Goal: Task Accomplishment & Management: Complete application form

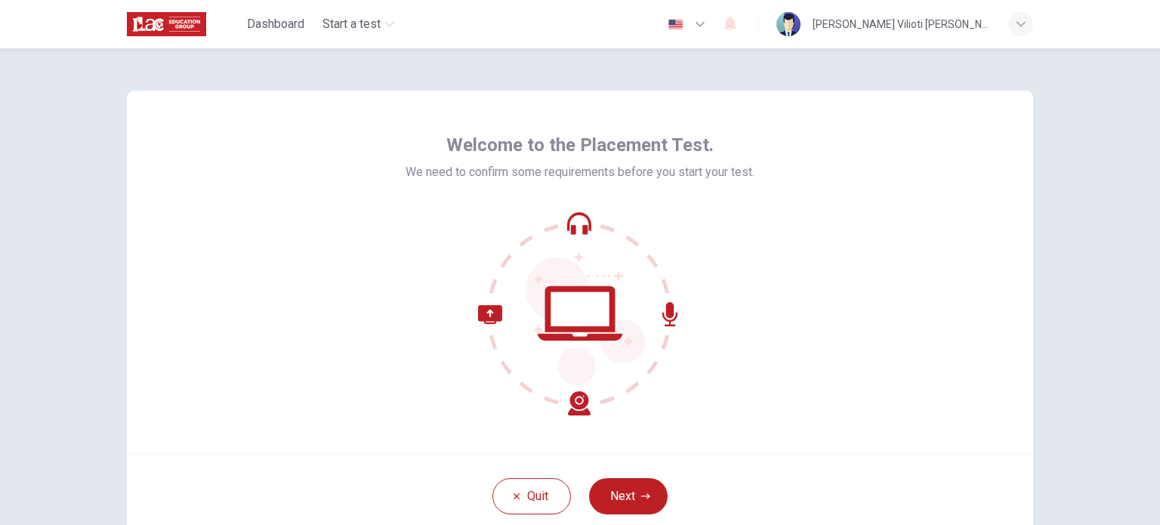
scroll to position [76, 0]
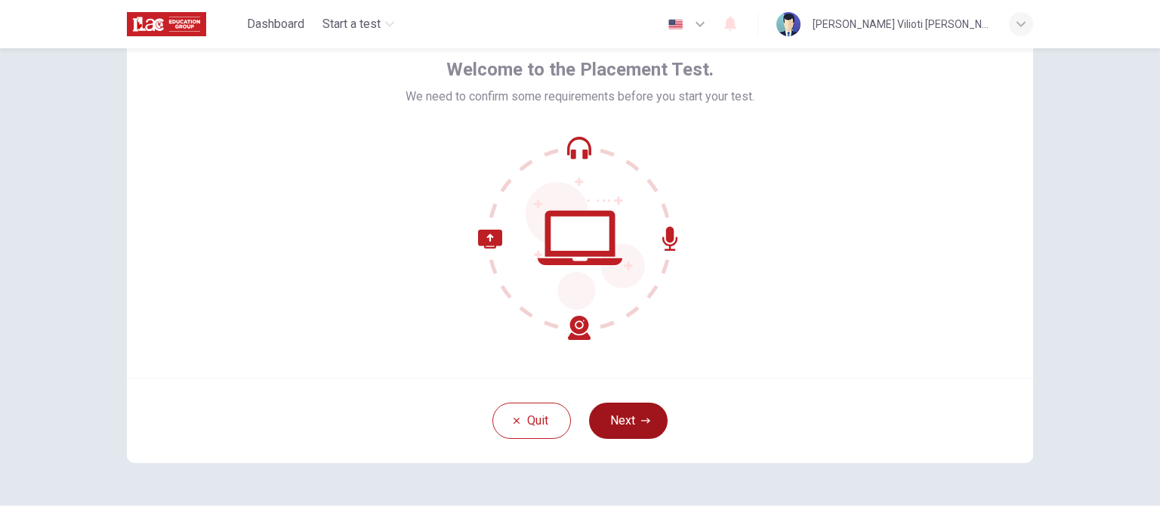
click at [622, 418] on button "Next" at bounding box center [628, 421] width 79 height 36
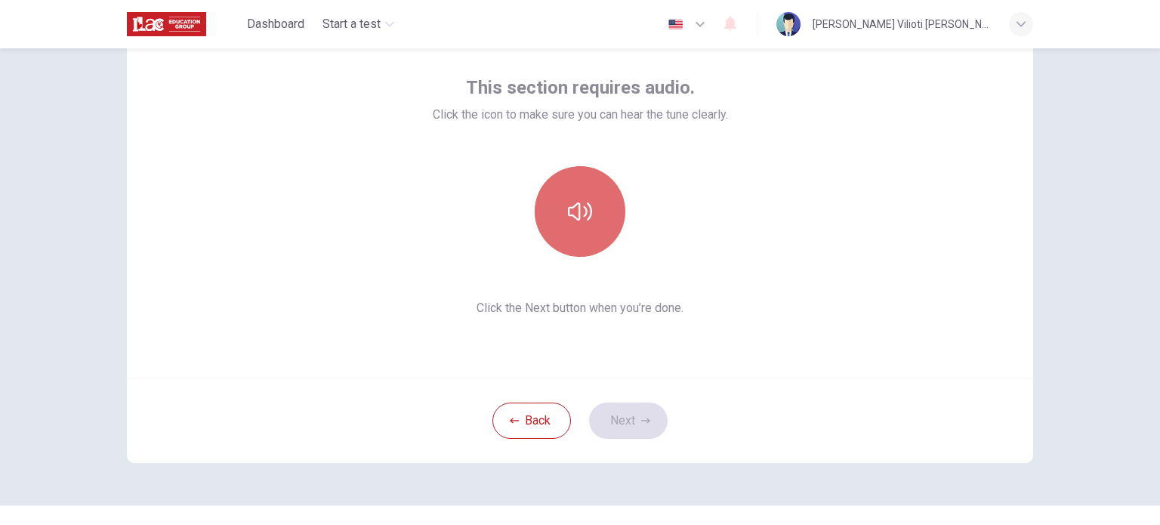
click at [579, 207] on icon "button" at bounding box center [580, 211] width 24 height 24
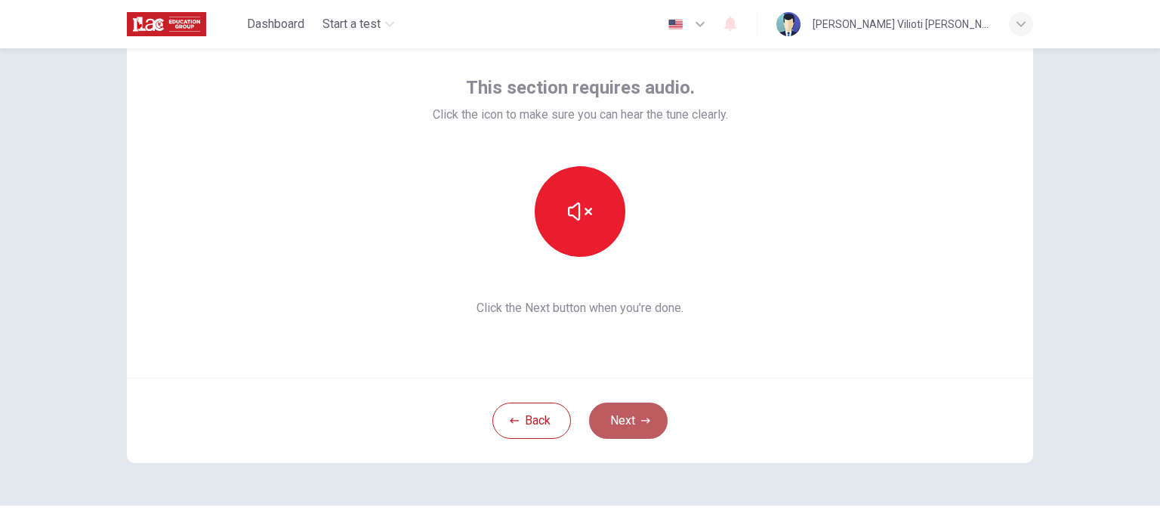
click at [634, 432] on button "Next" at bounding box center [628, 421] width 79 height 36
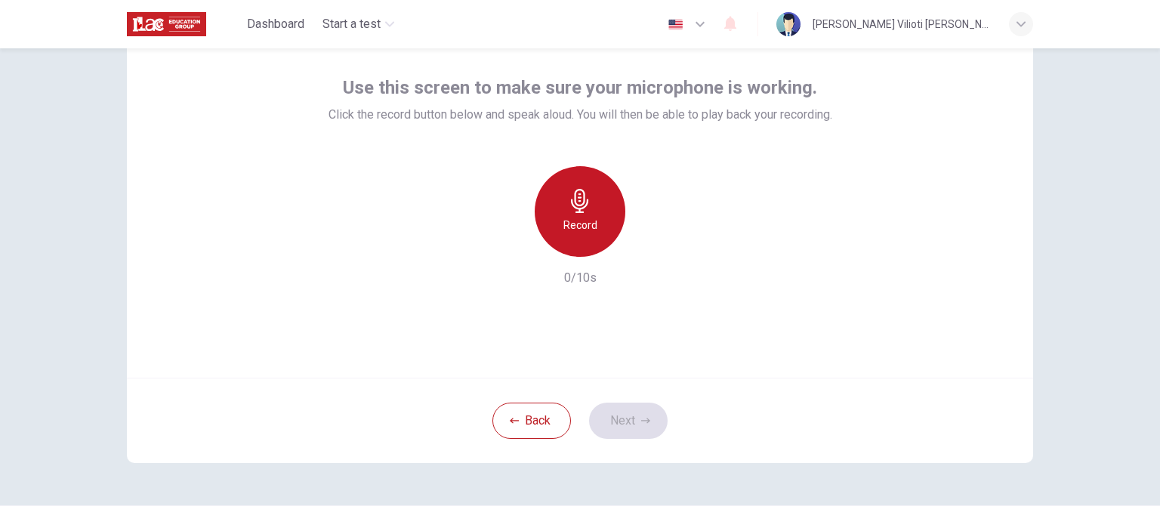
click at [580, 228] on h6 "Record" at bounding box center [580, 225] width 34 height 18
click at [580, 218] on h6 "Stop" at bounding box center [580, 225] width 23 height 18
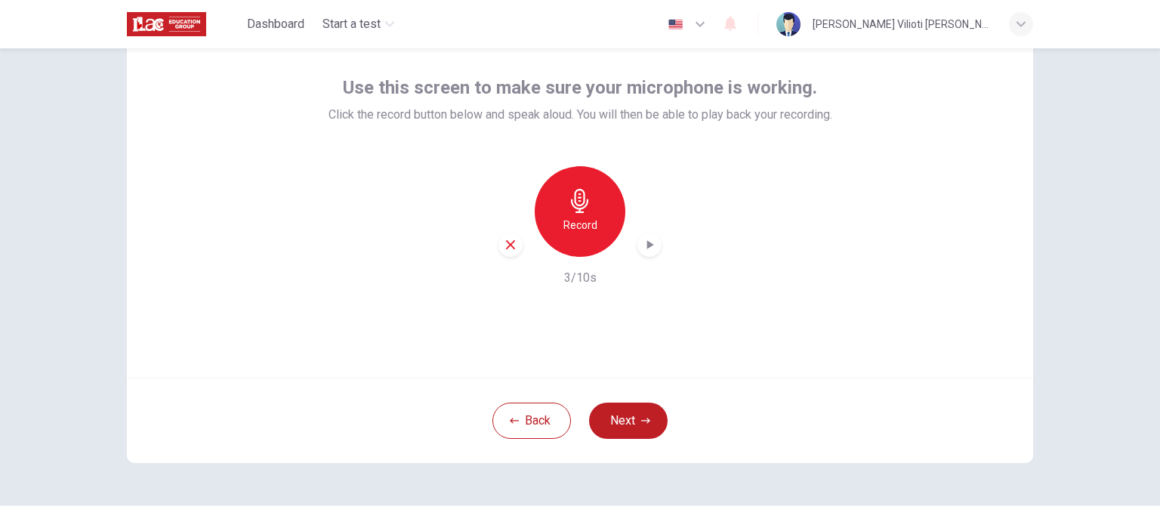
click at [647, 241] on icon "button" at bounding box center [650, 244] width 7 height 9
click at [638, 428] on button "Next" at bounding box center [628, 421] width 79 height 36
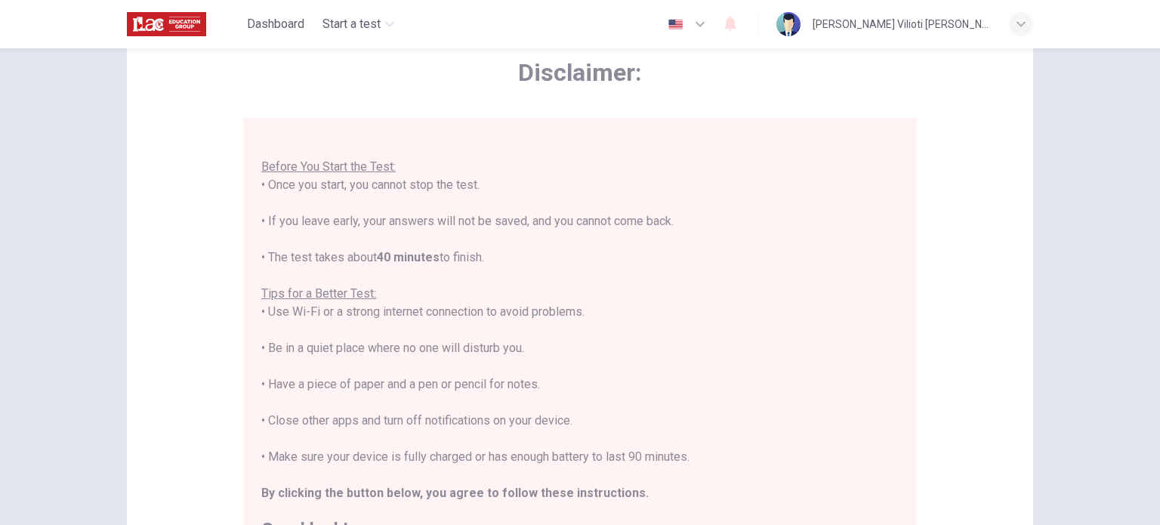
scroll to position [17, 0]
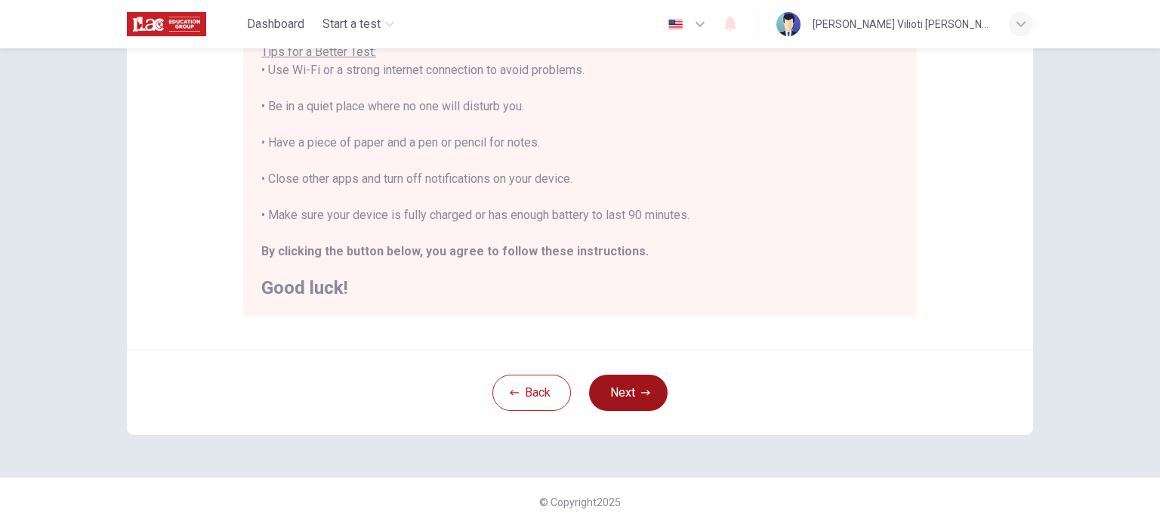
click at [644, 385] on button "Next" at bounding box center [628, 393] width 79 height 36
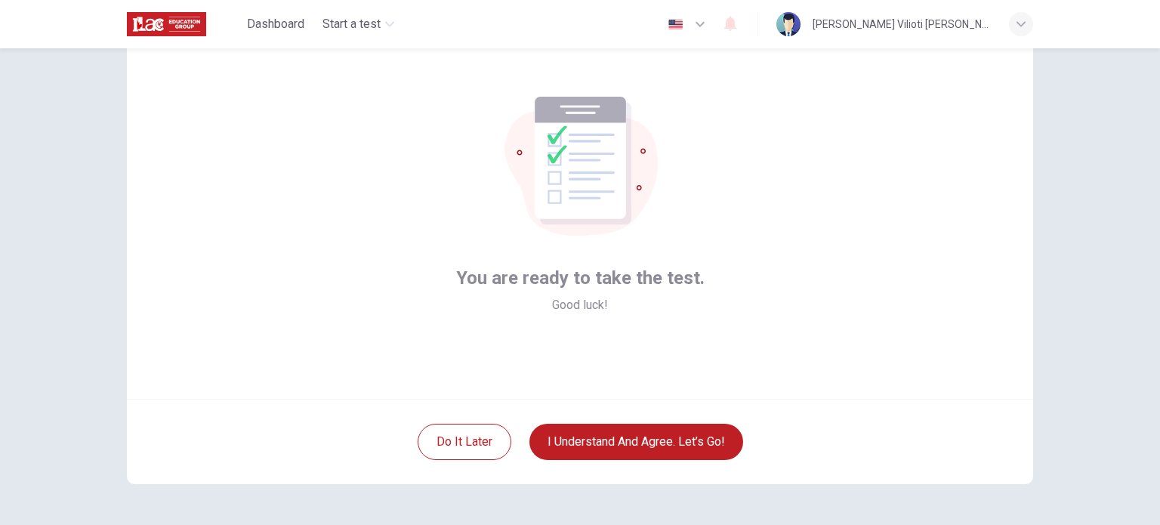
scroll to position [28, 0]
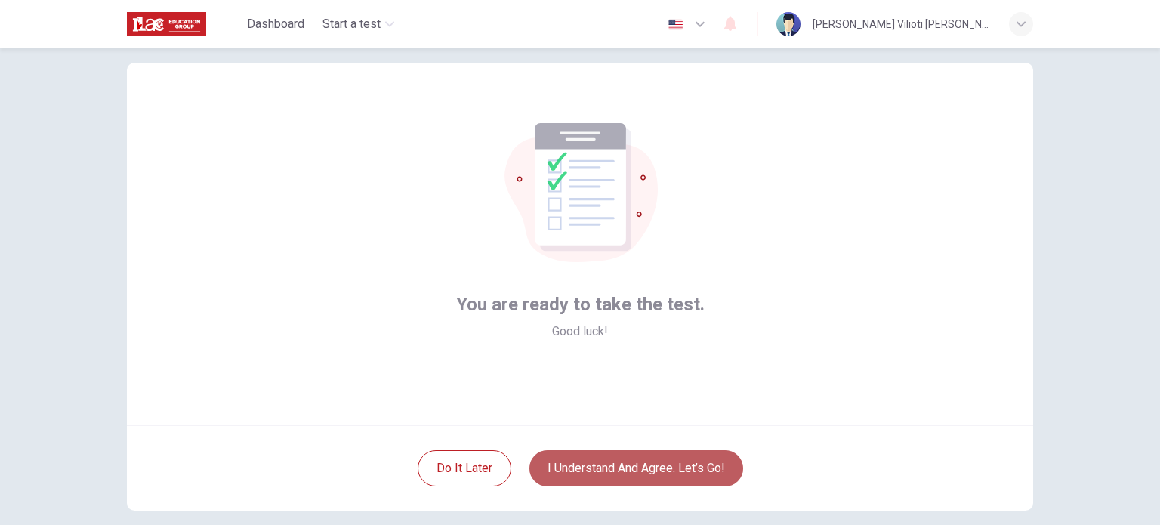
click at [688, 480] on button "I understand and agree. Let’s go!" at bounding box center [636, 468] width 214 height 36
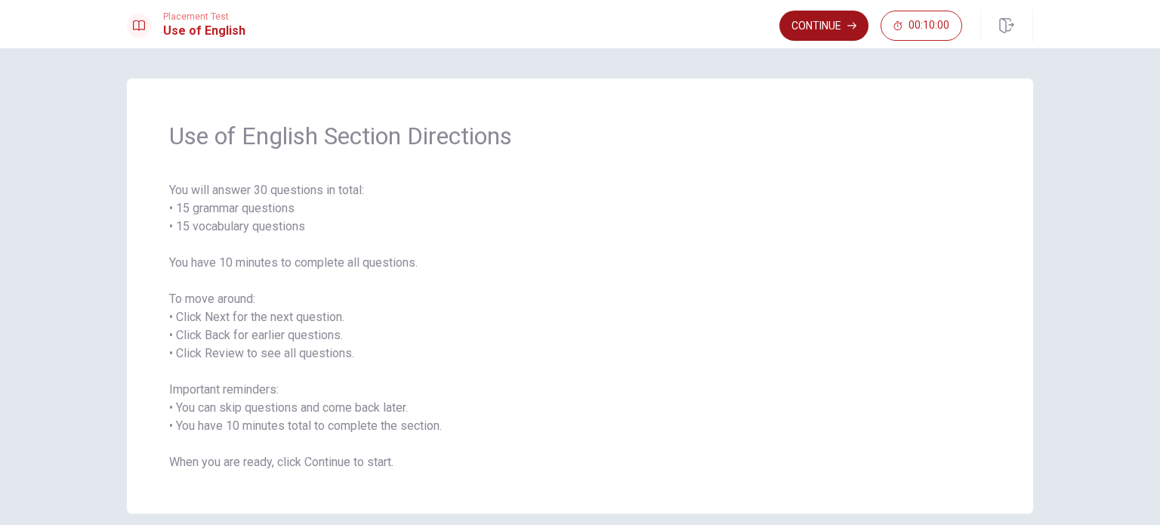
click at [835, 30] on button "Continue" at bounding box center [823, 26] width 89 height 30
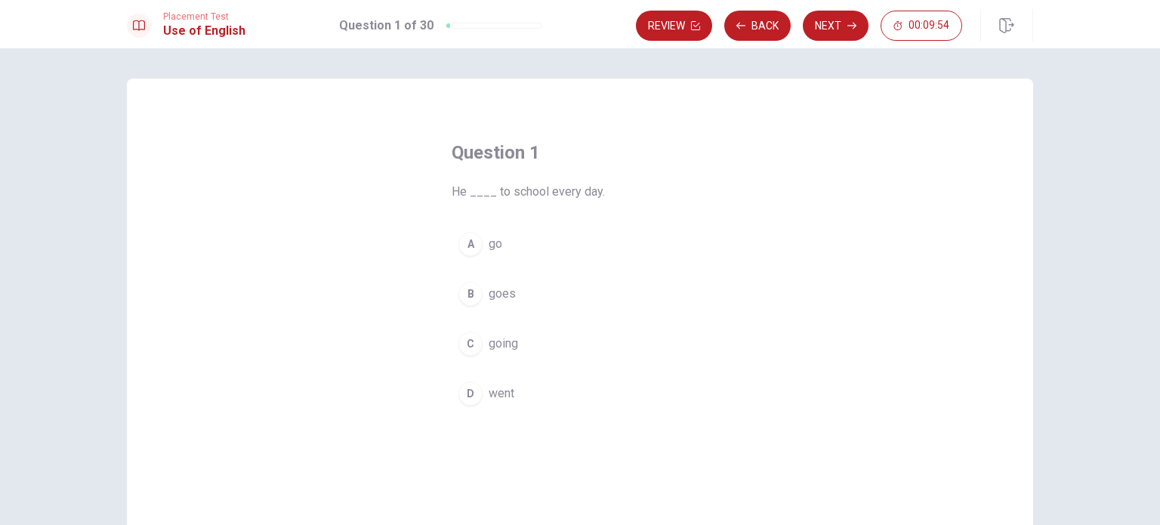
click at [514, 295] on button "B goes" at bounding box center [580, 294] width 257 height 38
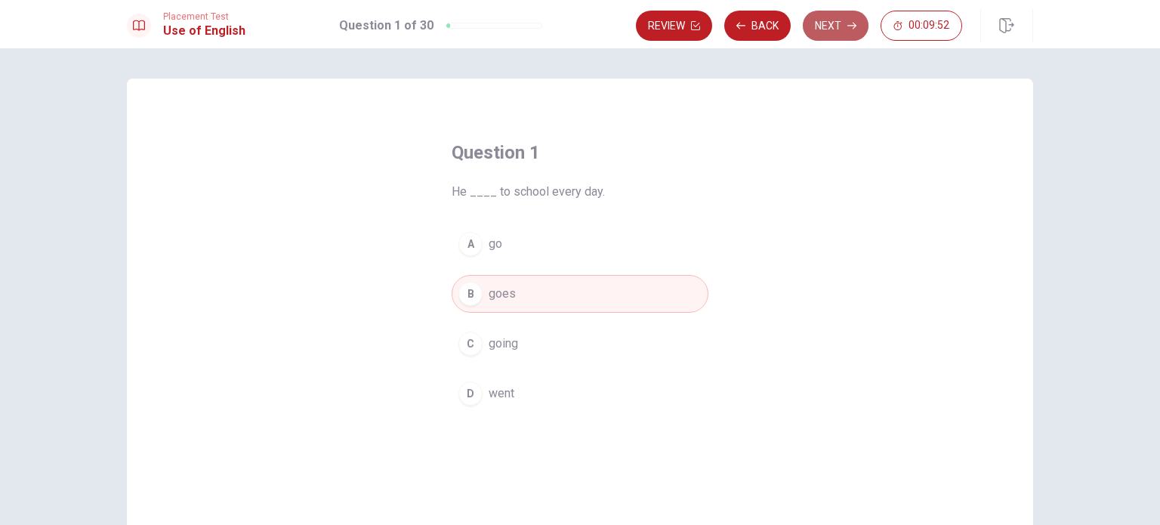
click at [831, 27] on button "Next" at bounding box center [836, 26] width 66 height 30
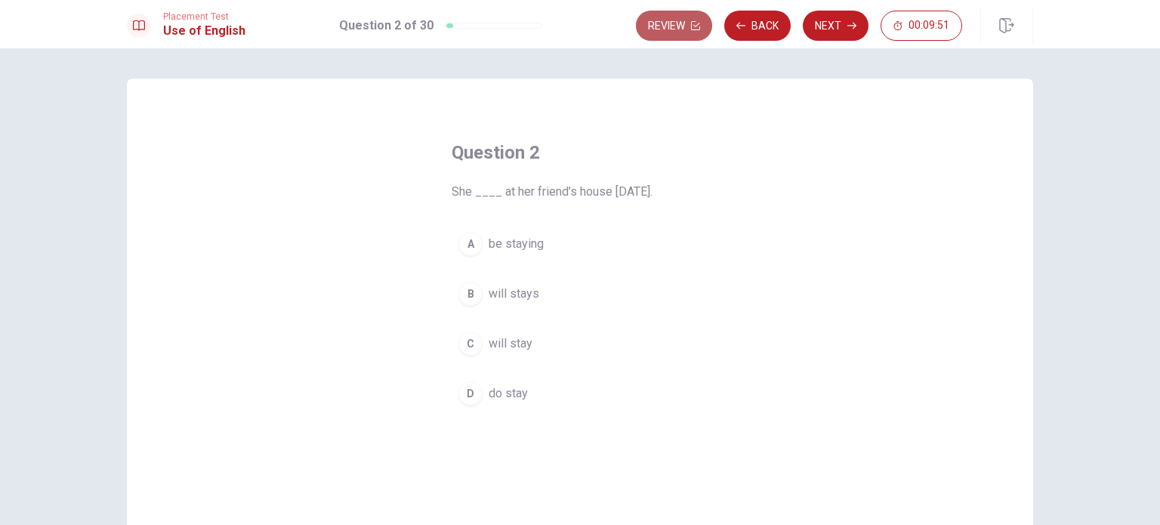
click at [704, 35] on button "Review" at bounding box center [674, 26] width 76 height 30
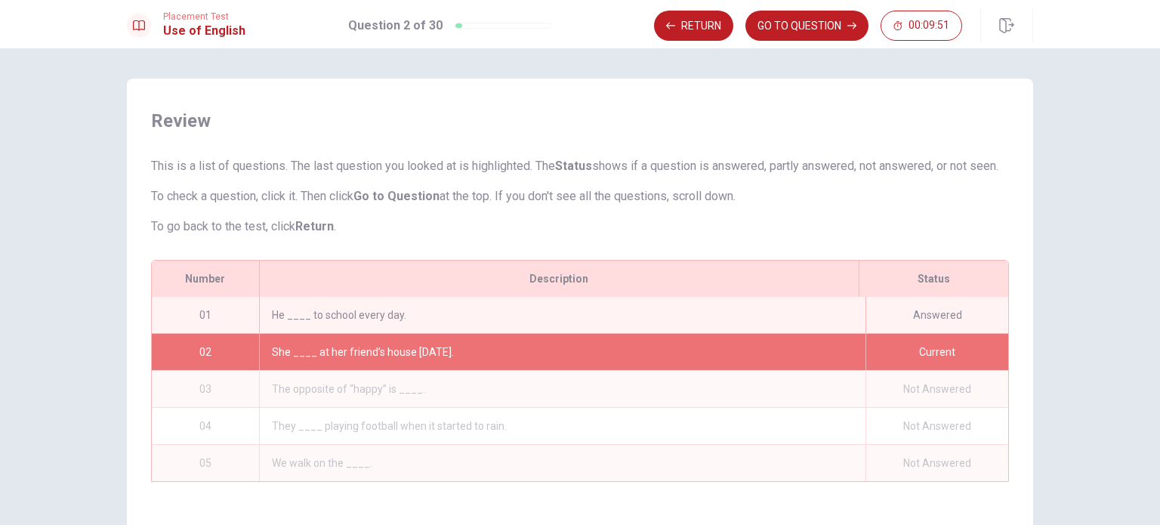
scroll to position [157, 0]
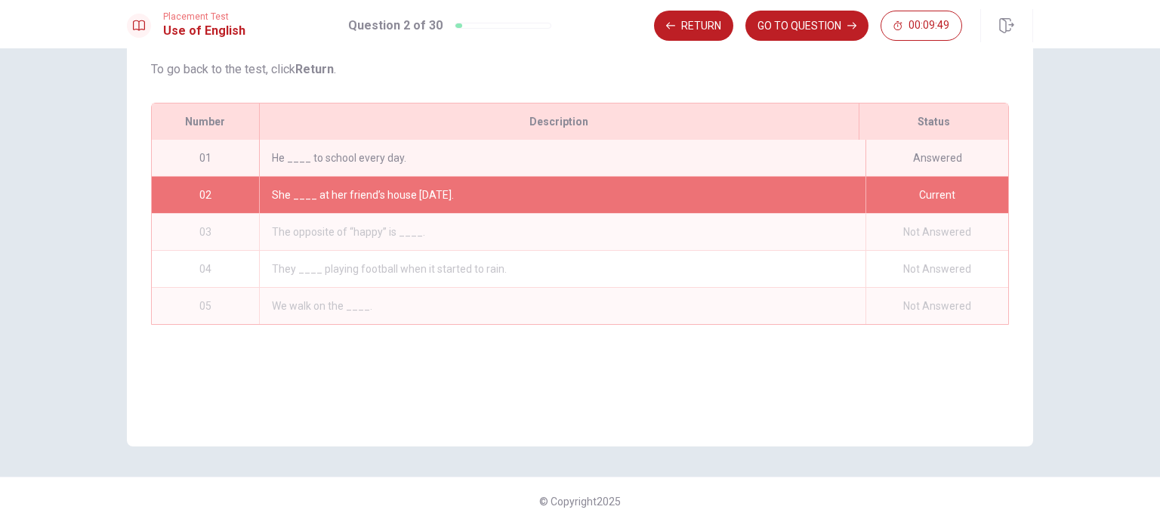
click at [704, 35] on button "Return" at bounding box center [693, 26] width 79 height 30
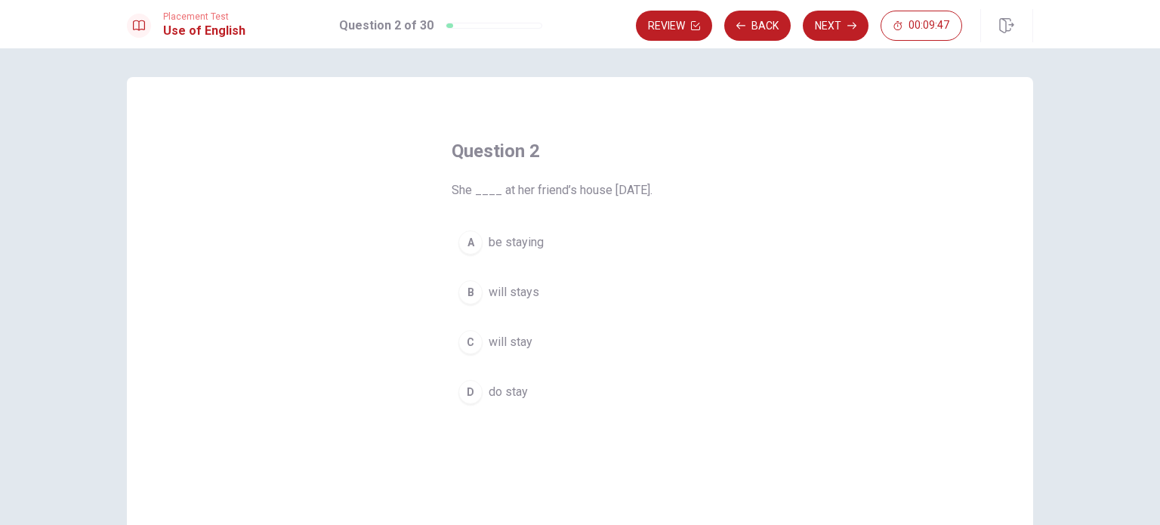
scroll to position [0, 0]
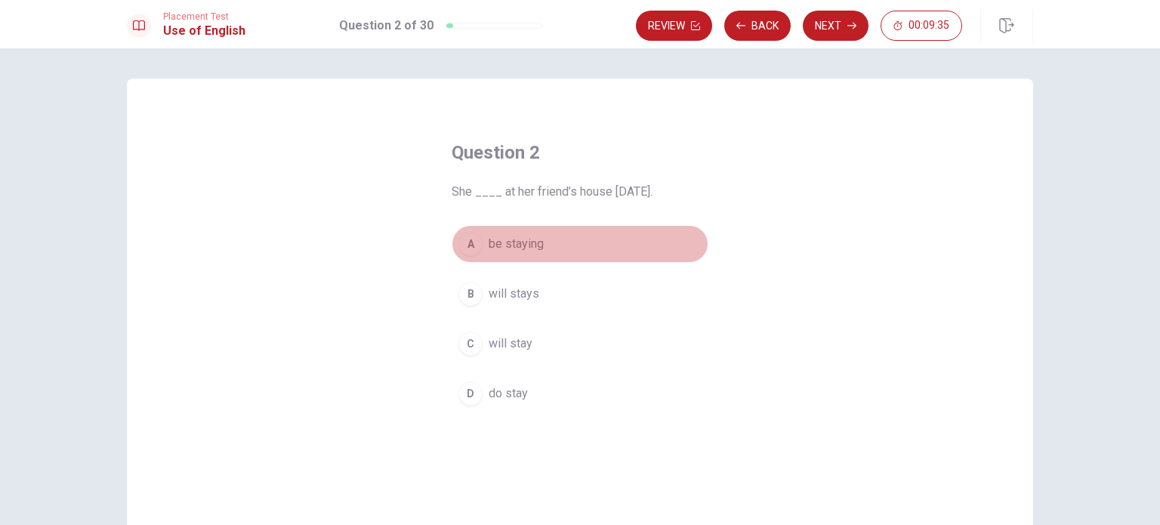
click at [521, 247] on span "be staying" at bounding box center [516, 244] width 55 height 18
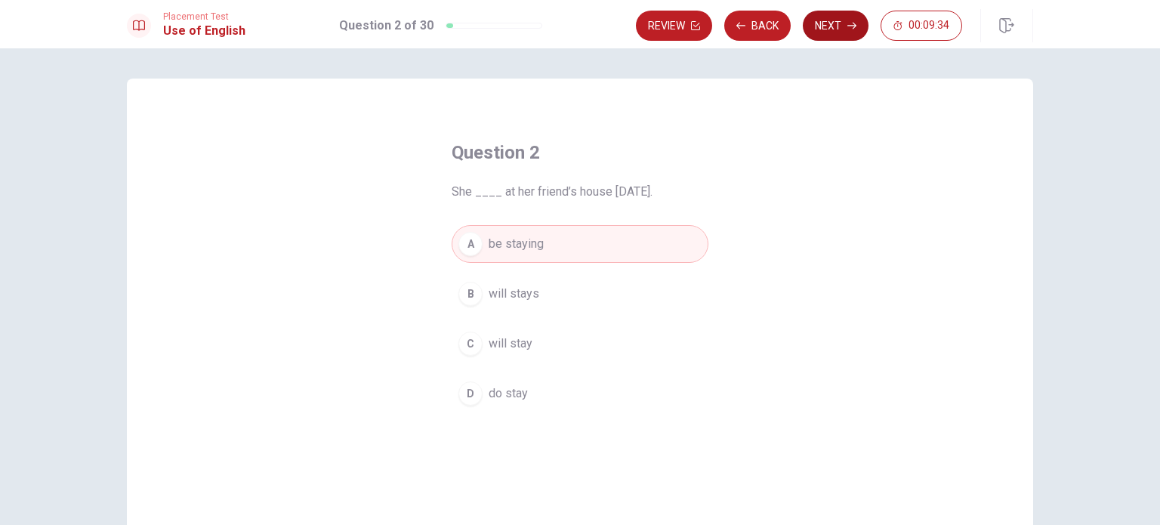
click at [838, 23] on button "Next" at bounding box center [836, 26] width 66 height 30
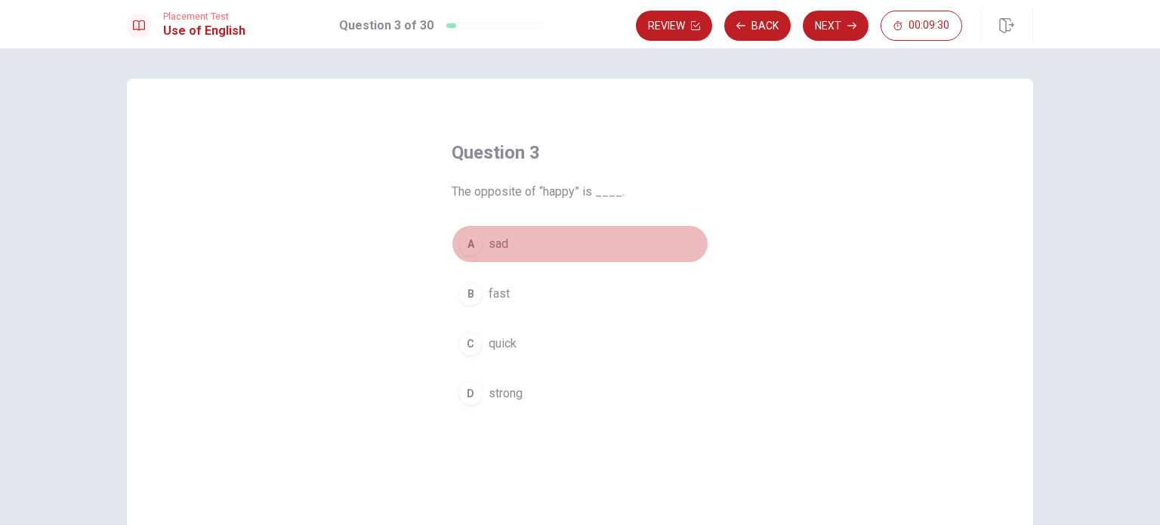
click at [506, 245] on button "A sad" at bounding box center [580, 244] width 257 height 38
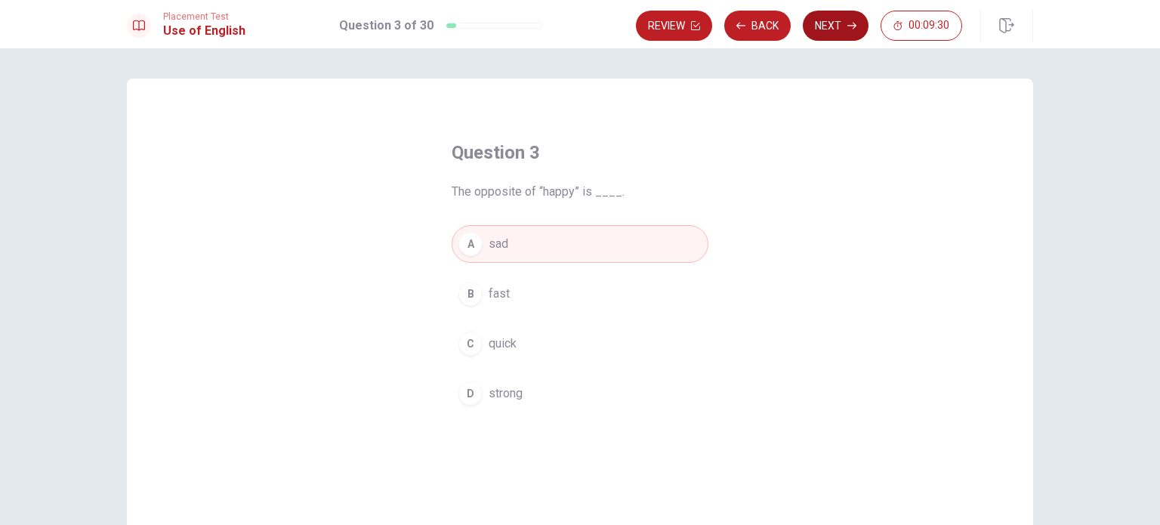
click at [863, 23] on button "Next" at bounding box center [836, 26] width 66 height 30
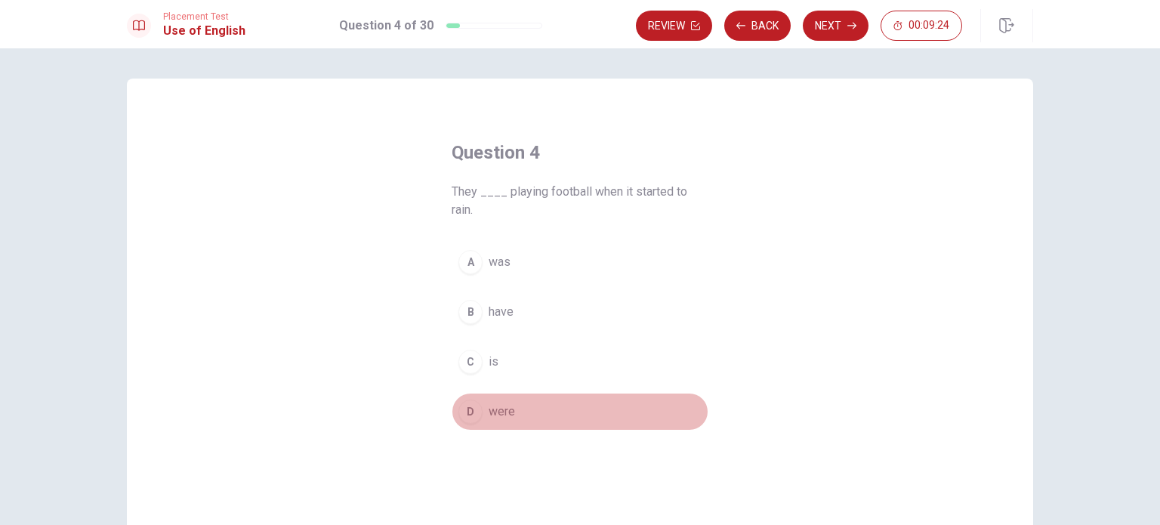
click at [507, 419] on button "D were" at bounding box center [580, 412] width 257 height 38
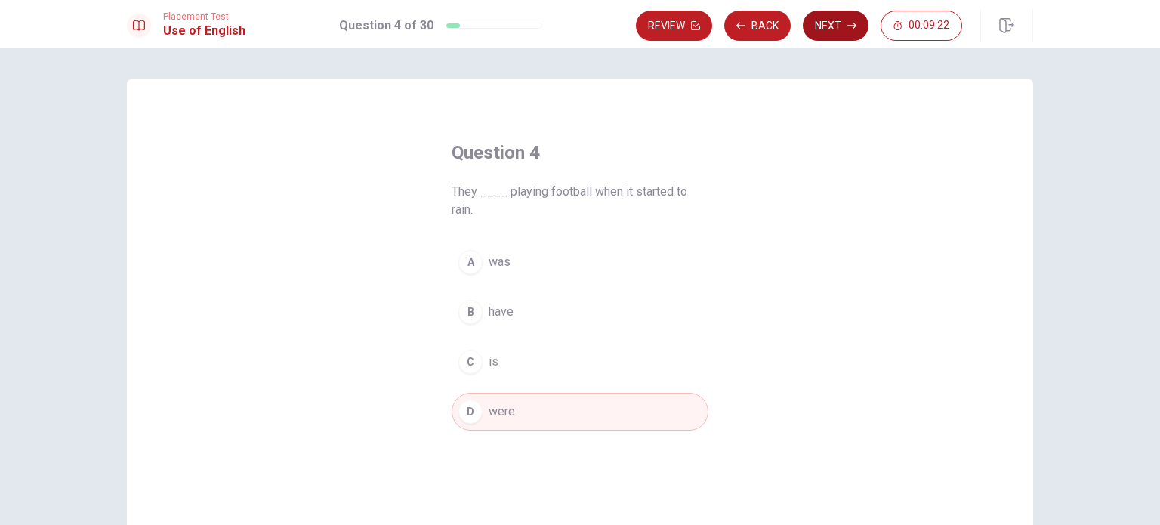
click at [835, 32] on button "Next" at bounding box center [836, 26] width 66 height 30
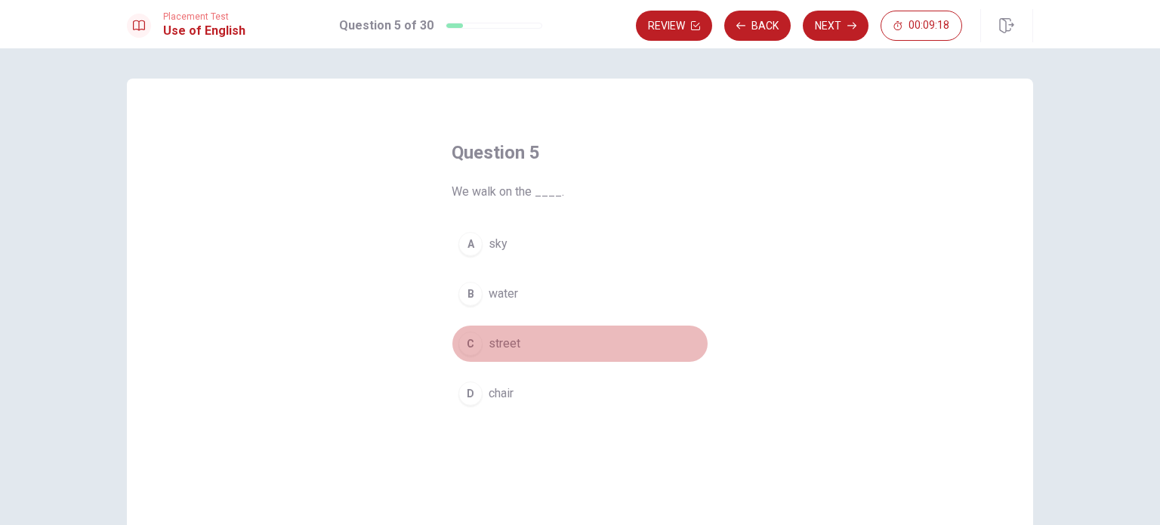
click at [494, 341] on span "street" at bounding box center [505, 344] width 32 height 18
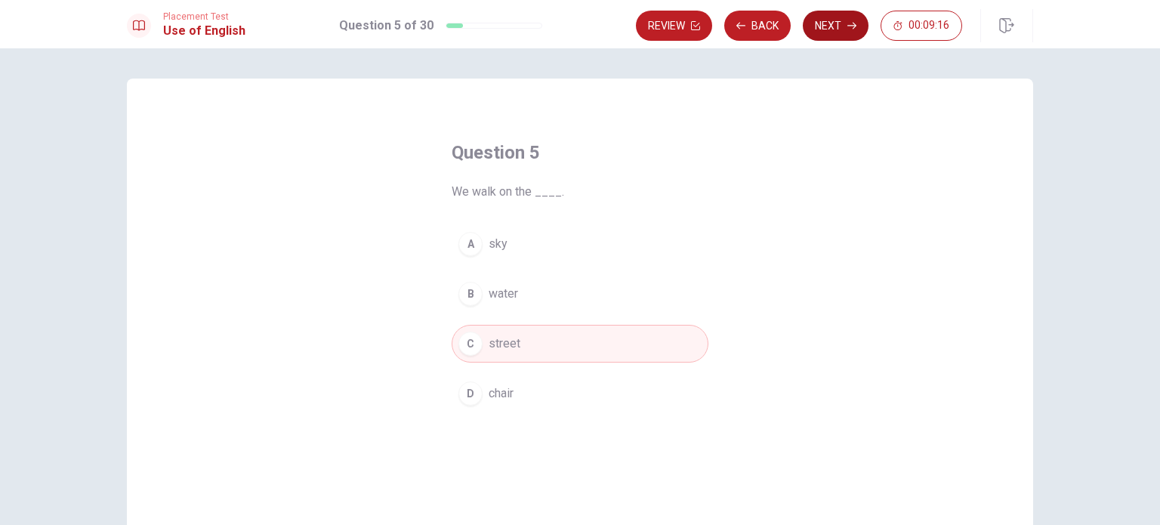
click at [850, 32] on button "Next" at bounding box center [836, 26] width 66 height 30
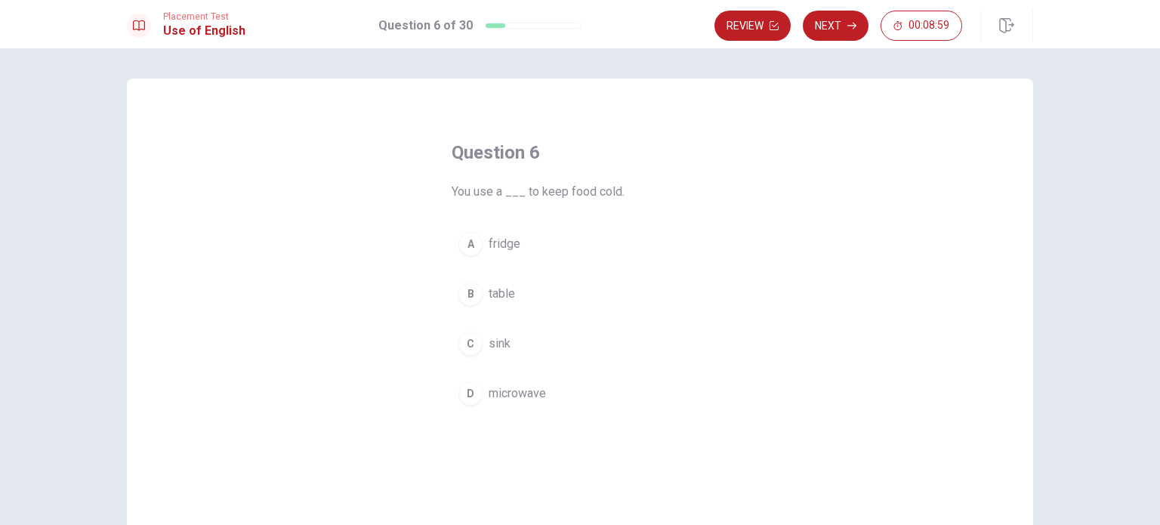
click at [510, 229] on button "A fridge" at bounding box center [580, 244] width 257 height 38
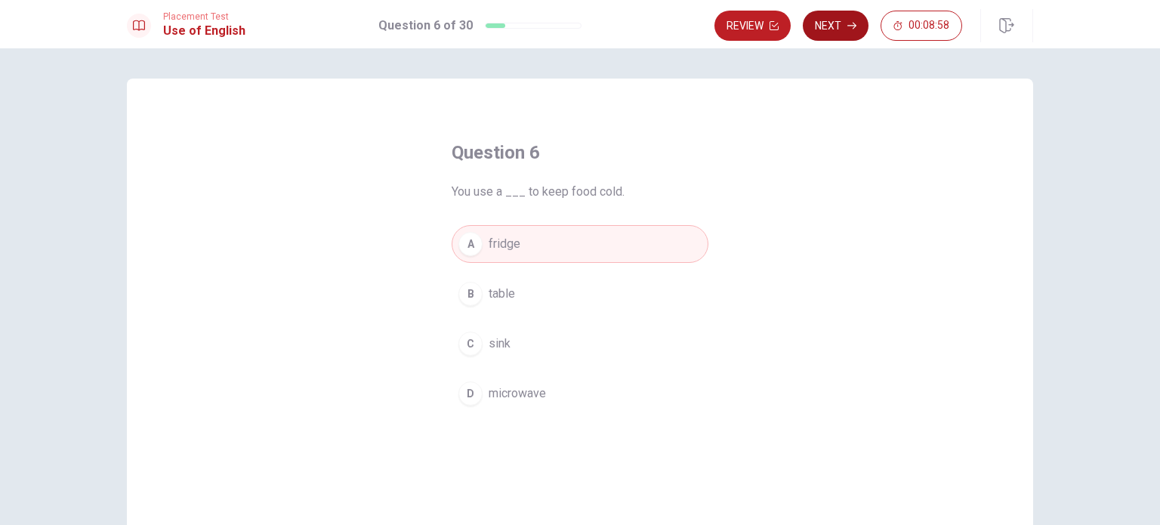
click at [839, 26] on button "Next" at bounding box center [836, 26] width 66 height 30
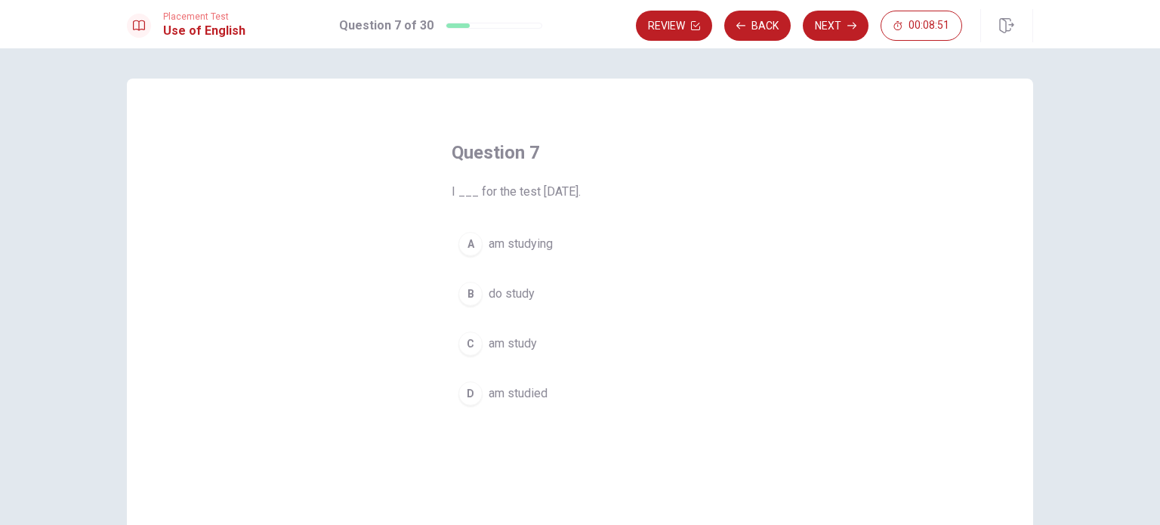
click at [560, 247] on button "A am studying" at bounding box center [580, 244] width 257 height 38
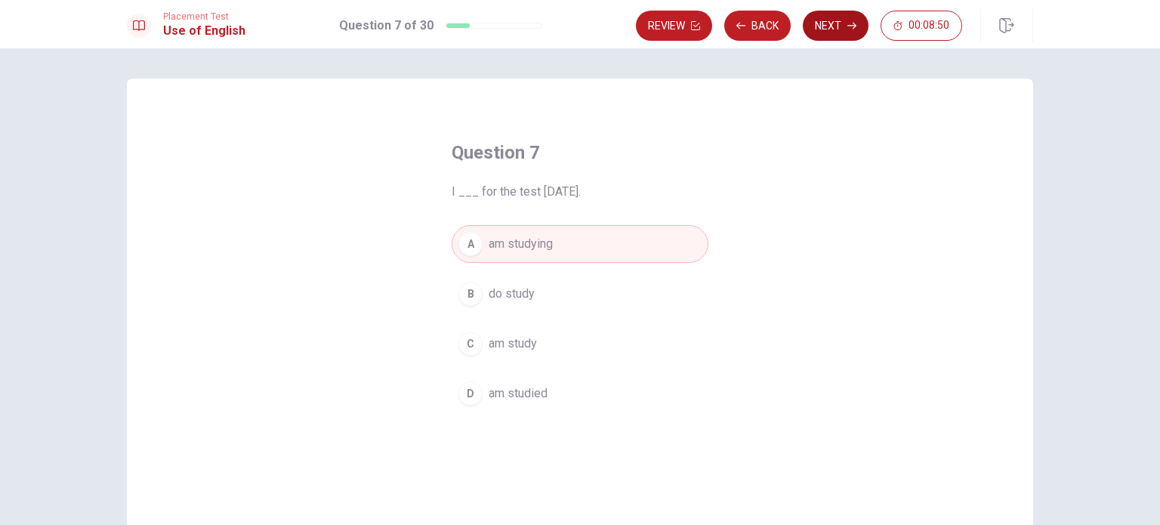
click at [844, 32] on button "Next" at bounding box center [836, 26] width 66 height 30
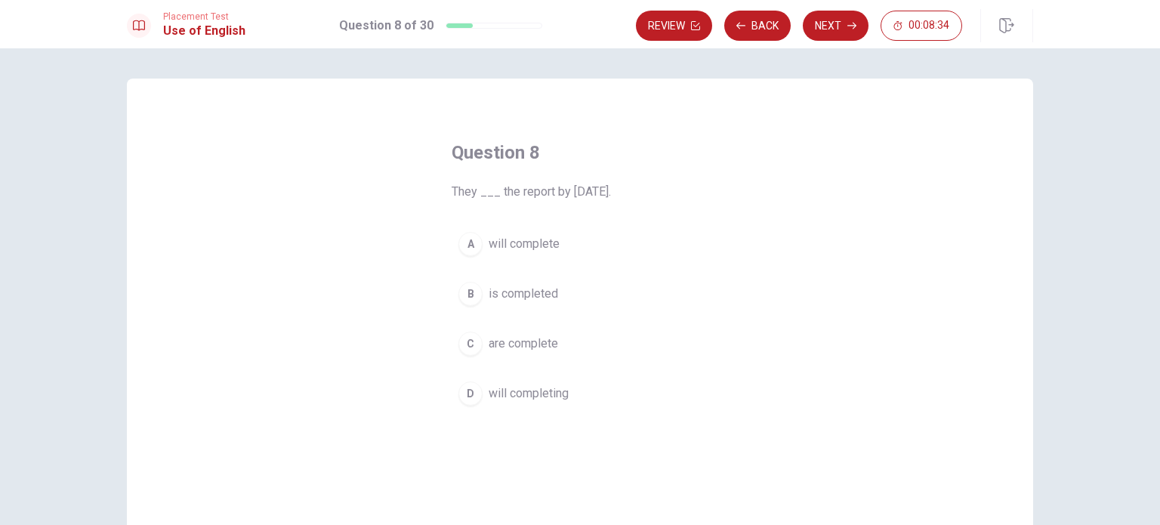
click at [551, 237] on span "will complete" at bounding box center [524, 244] width 71 height 18
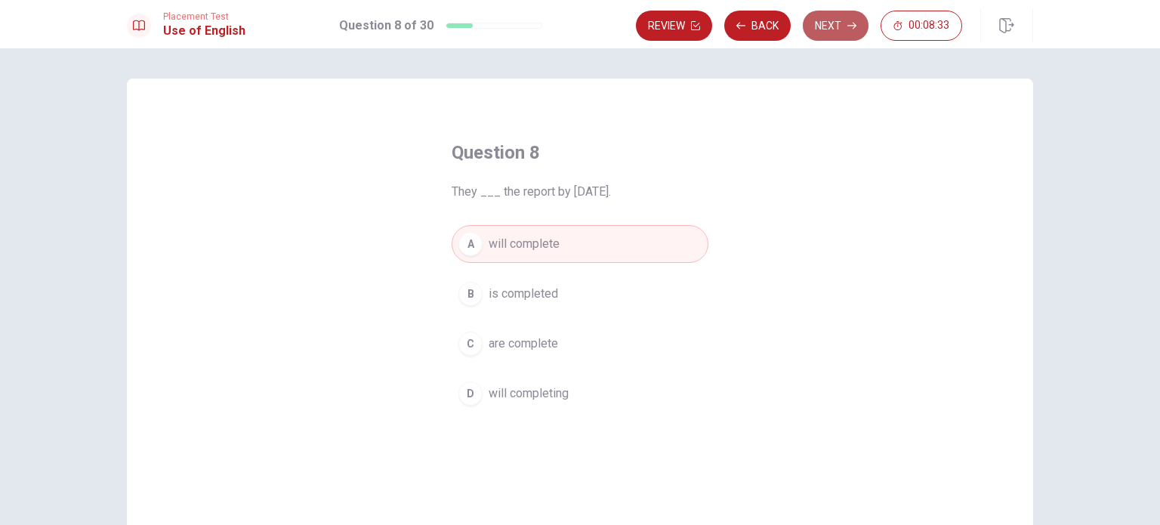
click at [829, 20] on button "Next" at bounding box center [836, 26] width 66 height 30
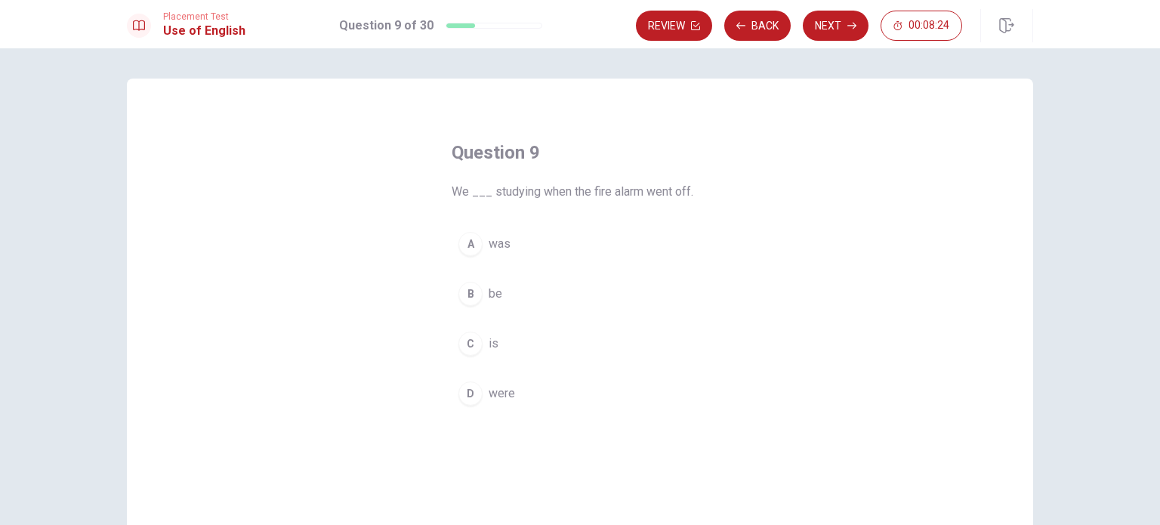
click at [514, 391] on button "D were" at bounding box center [580, 394] width 257 height 38
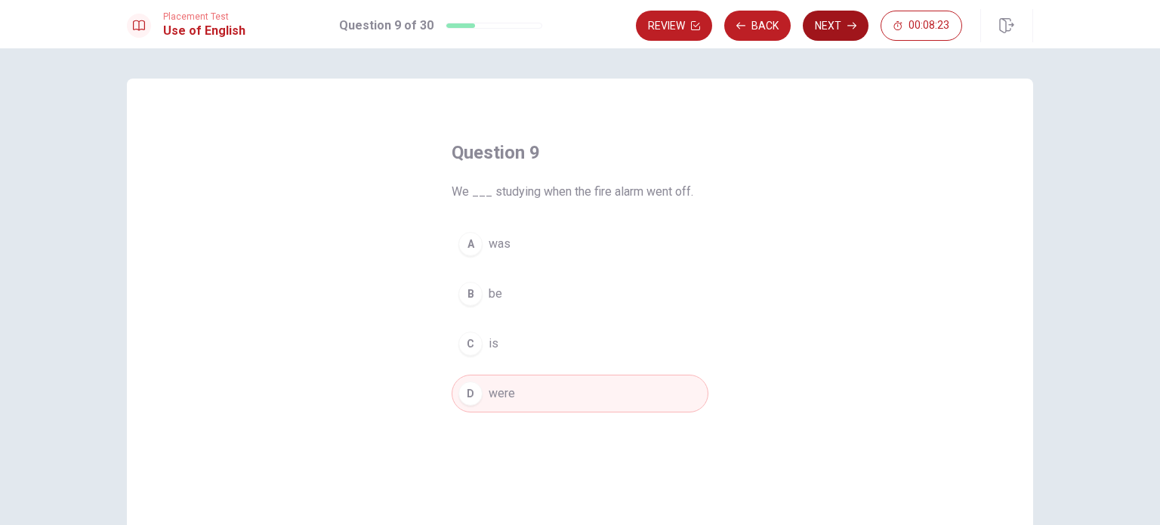
click at [847, 35] on button "Next" at bounding box center [836, 26] width 66 height 30
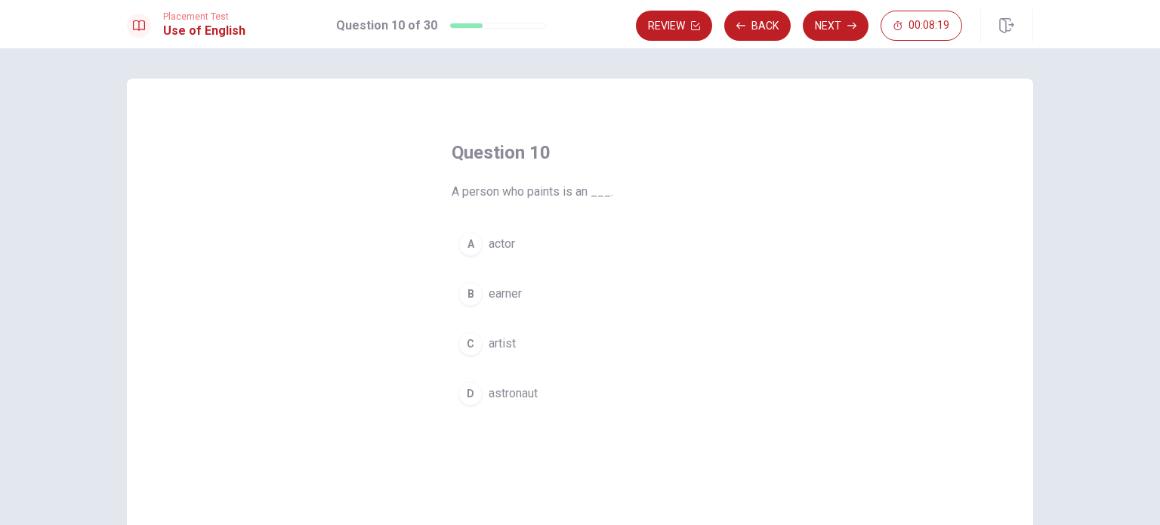
click at [513, 350] on button "C artist" at bounding box center [580, 344] width 257 height 38
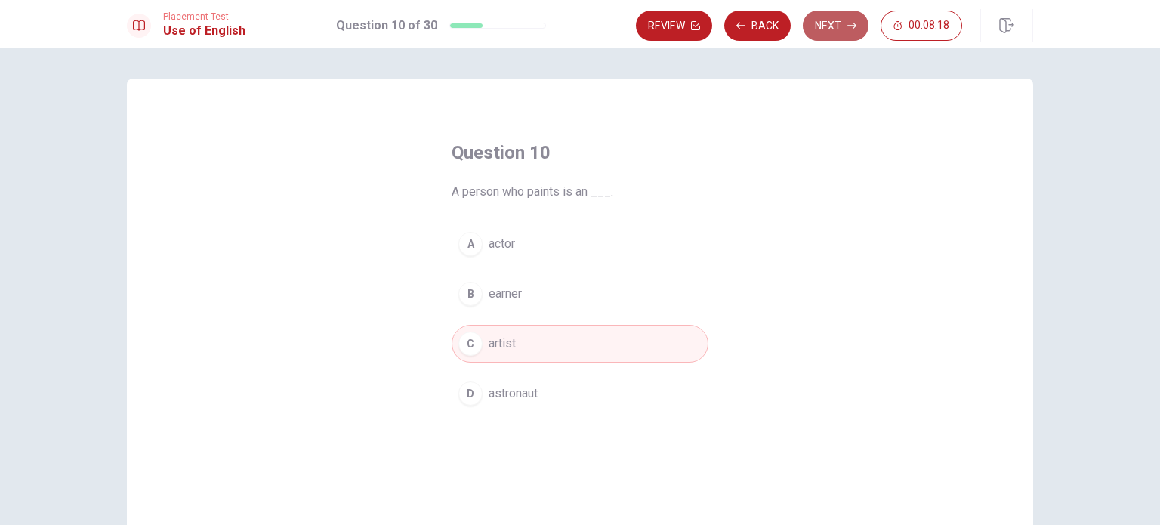
click at [843, 19] on button "Next" at bounding box center [836, 26] width 66 height 30
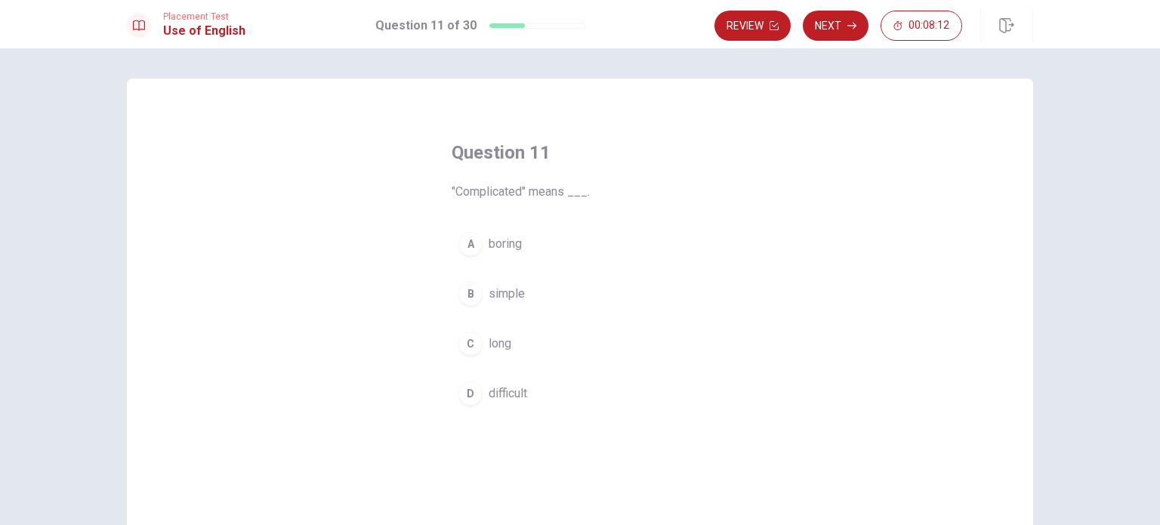
click at [497, 400] on span "difficult" at bounding box center [508, 393] width 39 height 18
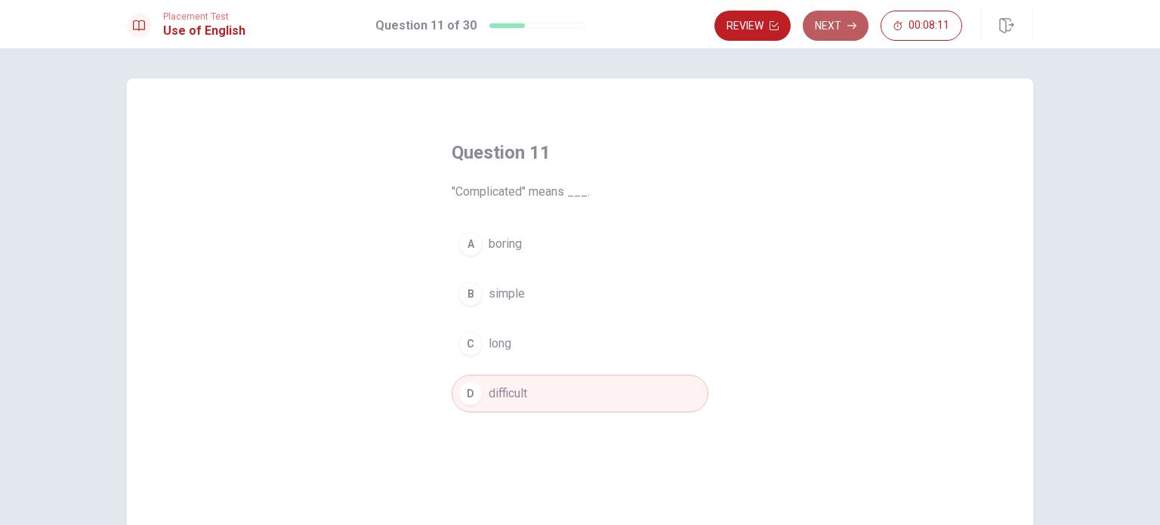
click at [847, 29] on button "Next" at bounding box center [836, 26] width 66 height 30
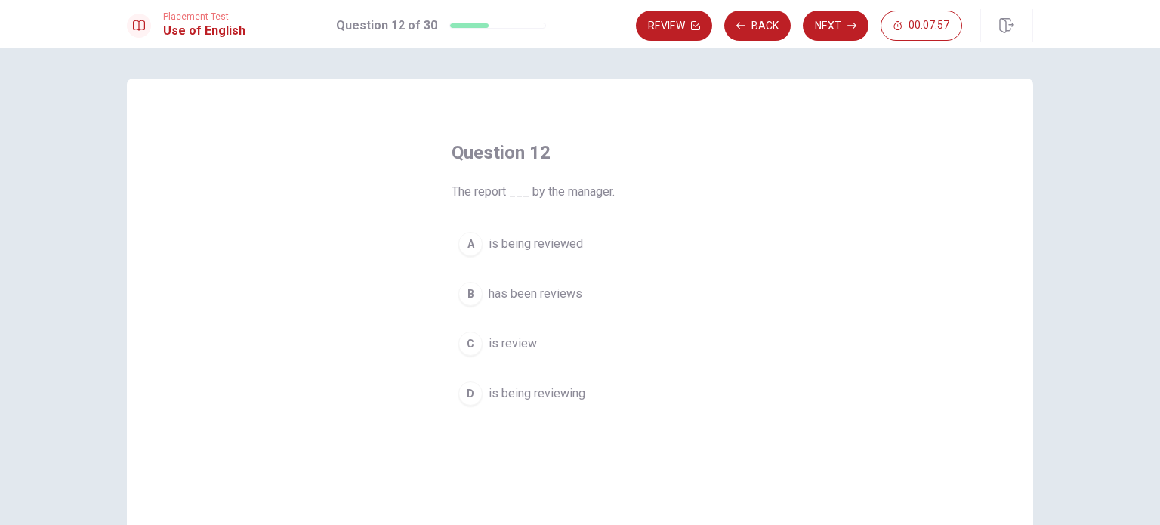
click at [569, 240] on span "is being reviewed" at bounding box center [536, 244] width 94 height 18
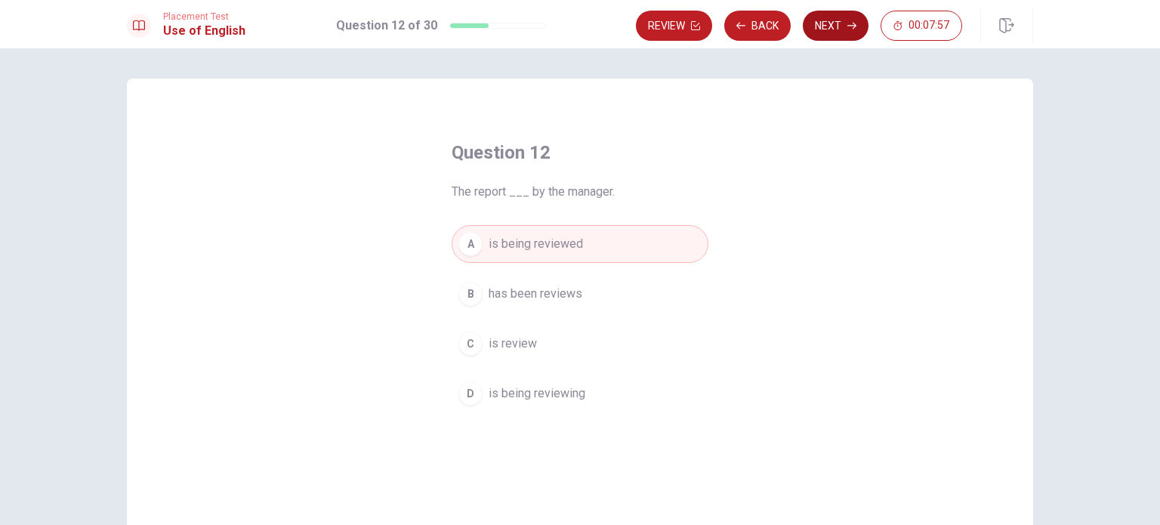
click at [853, 32] on button "Next" at bounding box center [836, 26] width 66 height 30
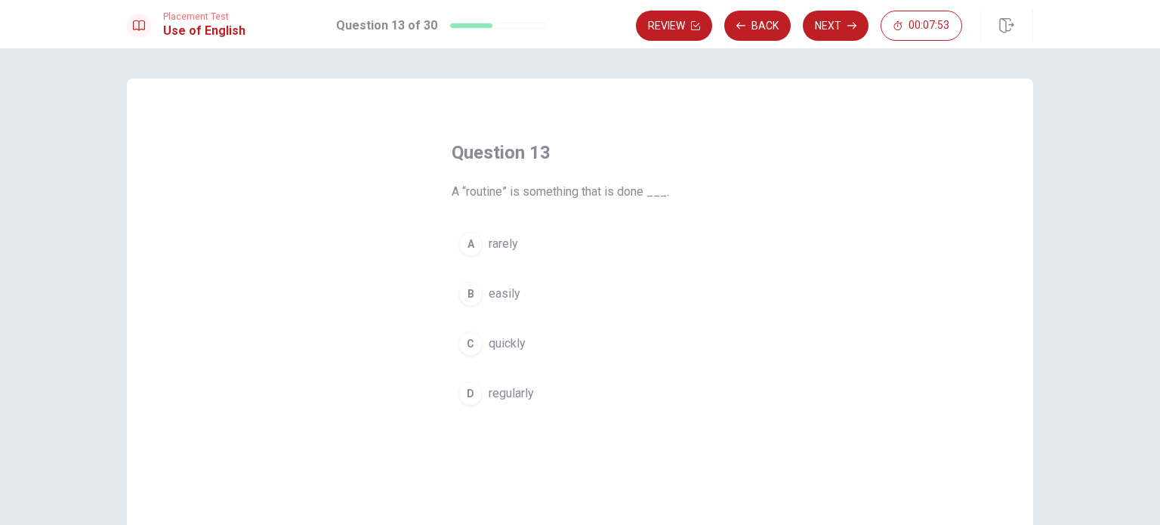
click at [523, 398] on span "regularly" at bounding box center [511, 393] width 45 height 18
drag, startPoint x: 835, startPoint y: 27, endPoint x: 830, endPoint y: 39, distance: 12.2
click at [835, 27] on button "Next" at bounding box center [836, 26] width 66 height 30
click at [763, 17] on button "Back" at bounding box center [757, 26] width 66 height 30
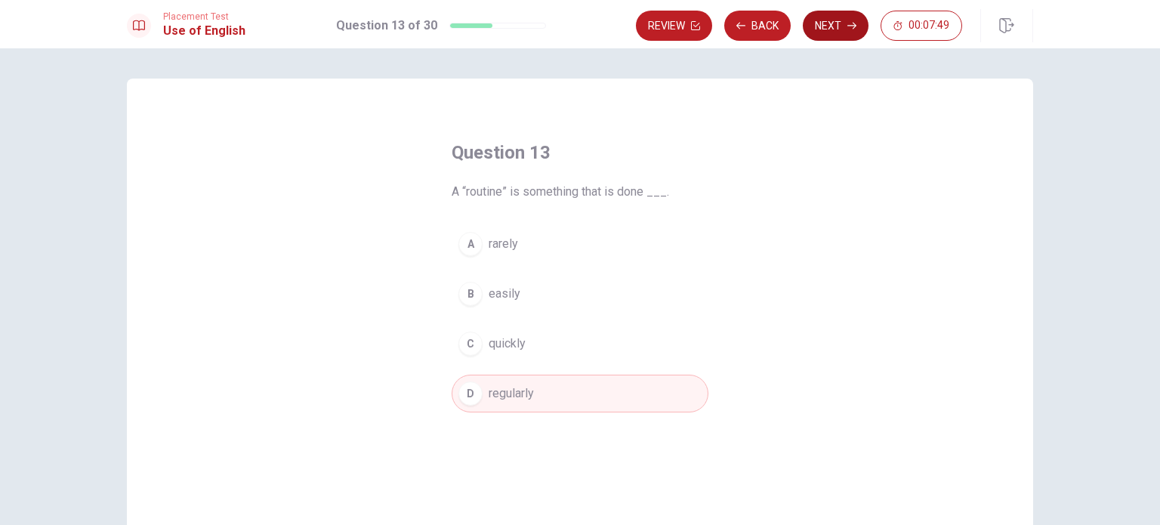
click at [813, 13] on button "Next" at bounding box center [836, 26] width 66 height 30
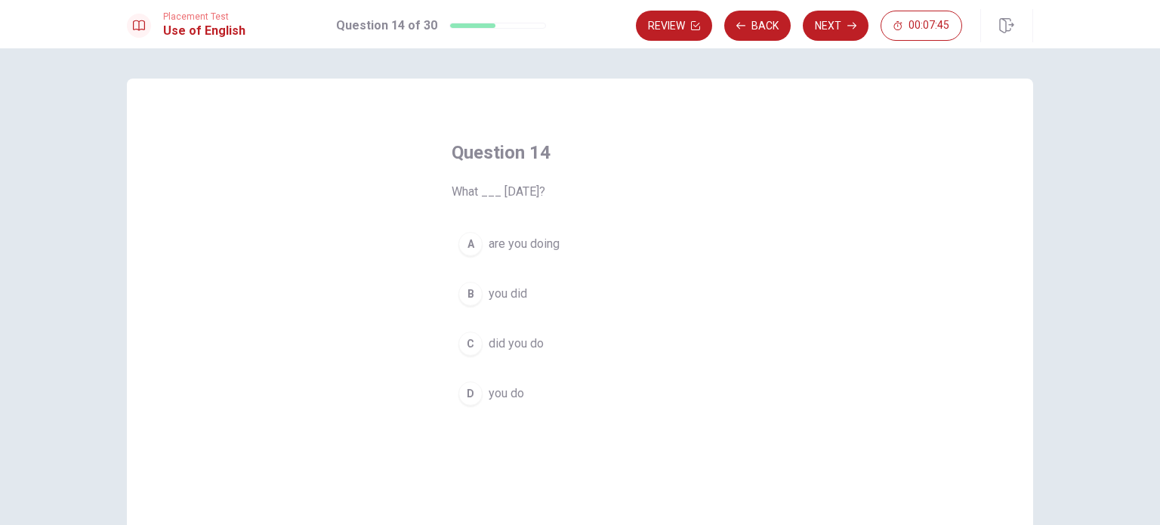
click at [514, 330] on button "C did you do" at bounding box center [580, 344] width 257 height 38
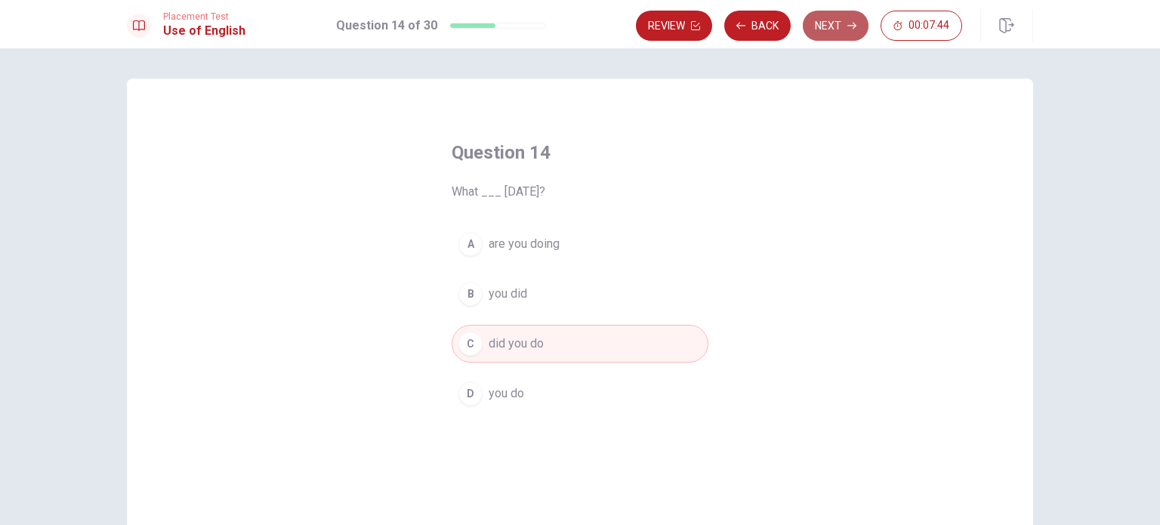
click at [848, 14] on button "Next" at bounding box center [836, 26] width 66 height 30
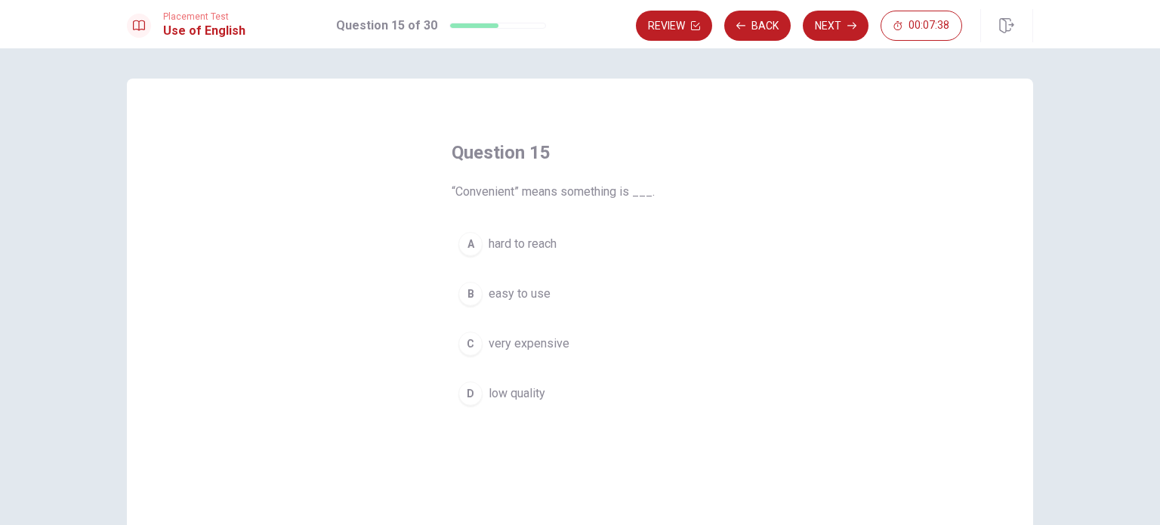
click at [540, 299] on span "easy to use" at bounding box center [520, 294] width 62 height 18
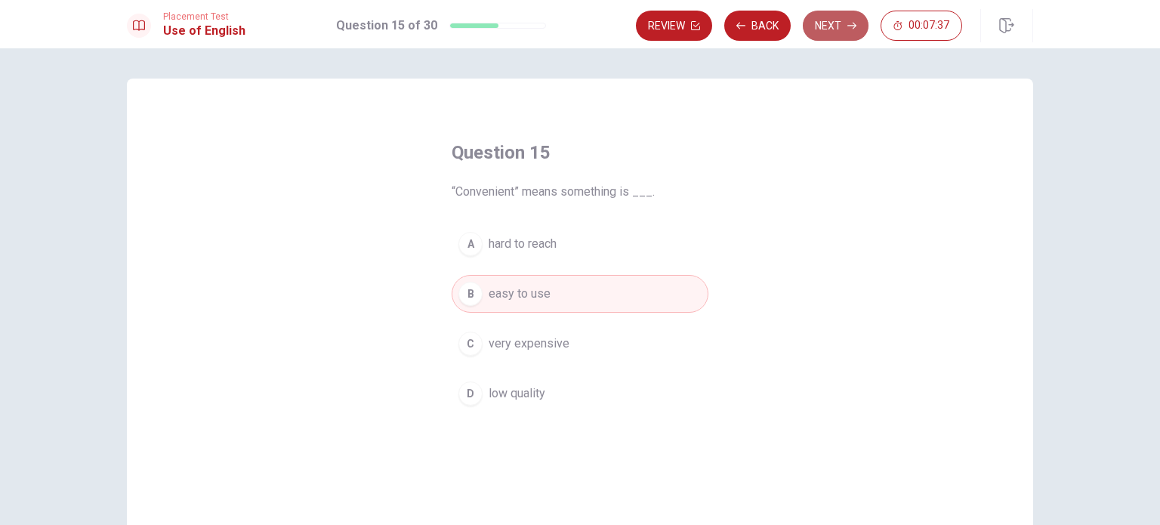
click at [853, 26] on icon "button" at bounding box center [851, 25] width 9 height 9
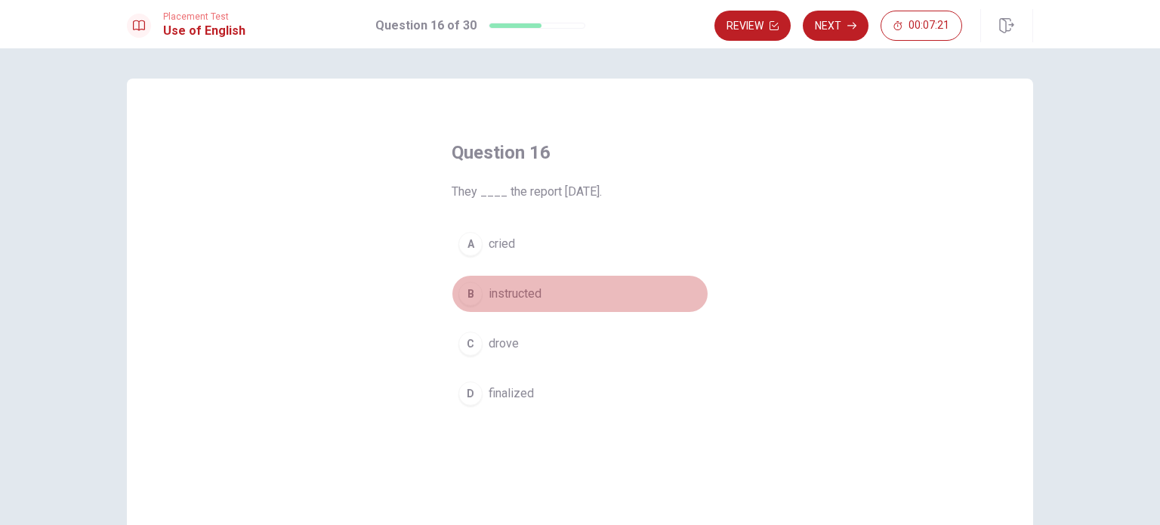
click at [545, 295] on button "B instructed" at bounding box center [580, 294] width 257 height 38
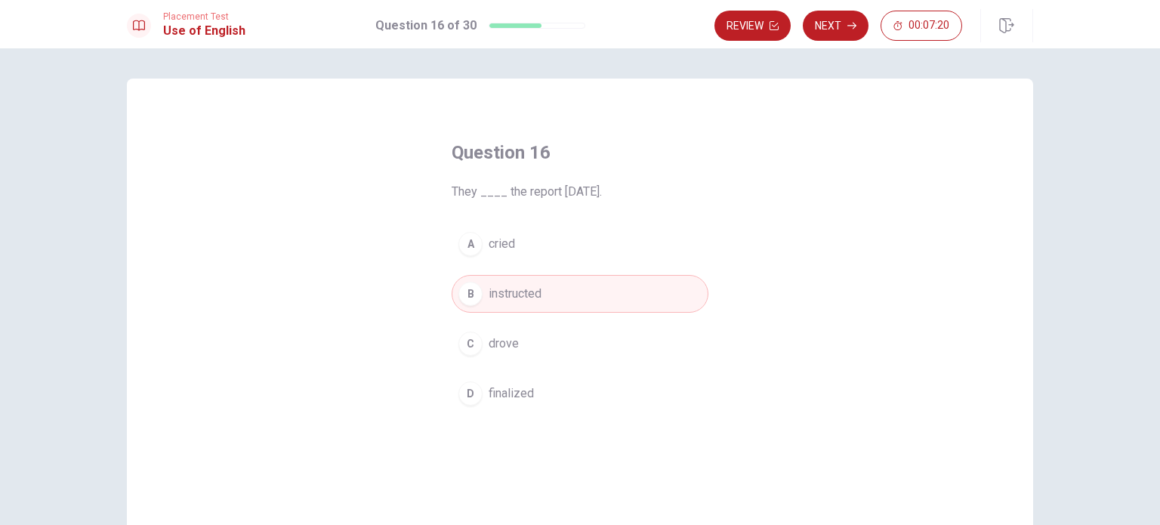
click at [562, 400] on button "D finalized" at bounding box center [580, 394] width 257 height 38
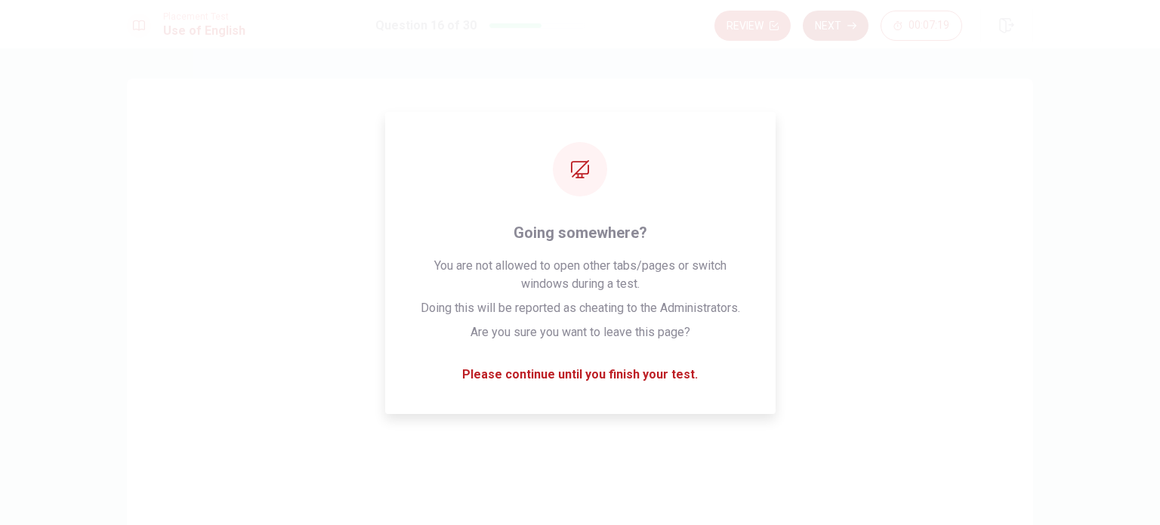
click at [855, 26] on icon "button" at bounding box center [851, 26] width 9 height 7
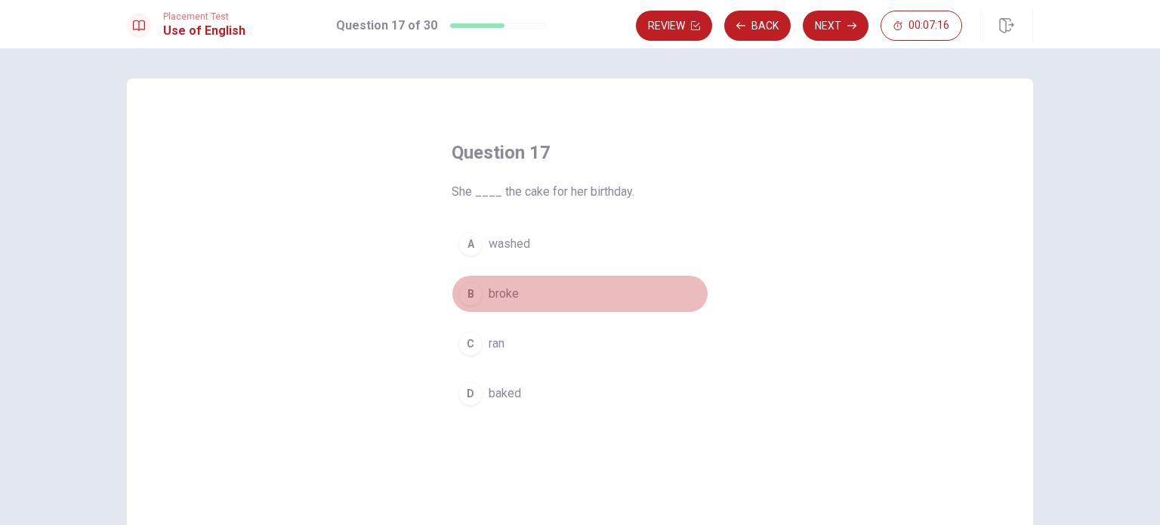
click at [495, 291] on span "broke" at bounding box center [504, 294] width 30 height 18
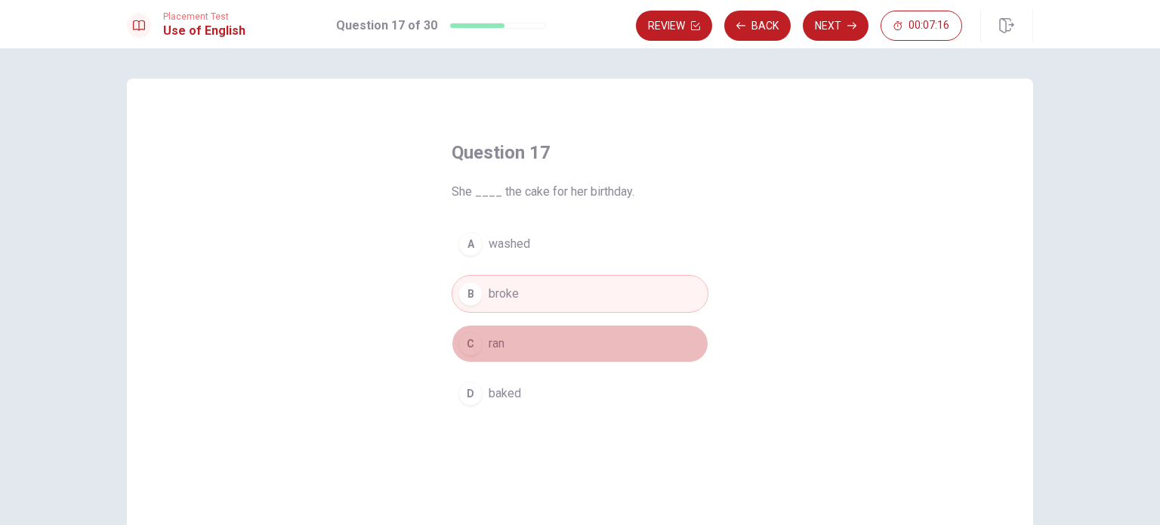
click at [486, 356] on button "C ran" at bounding box center [580, 344] width 257 height 38
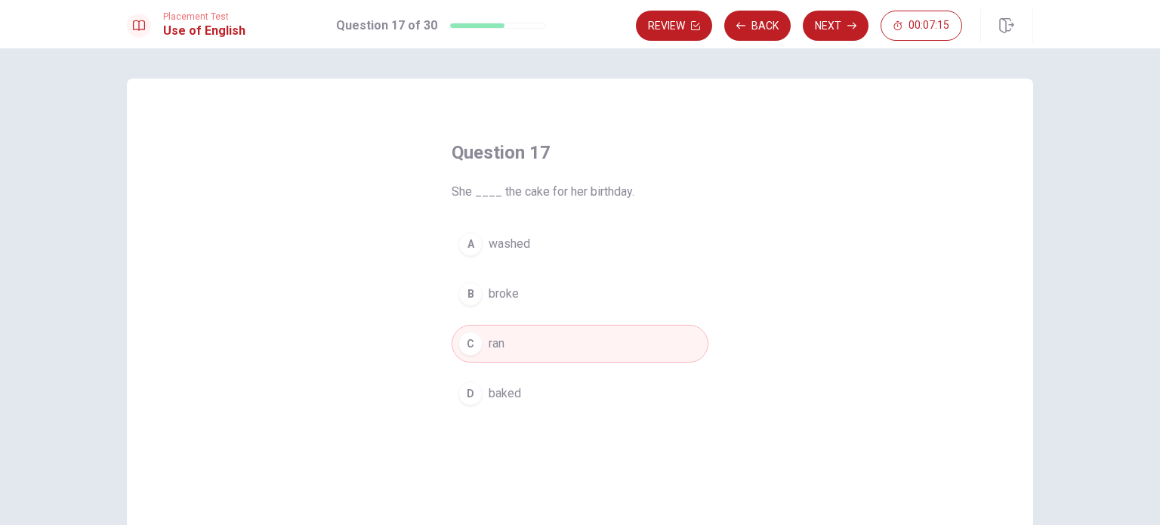
click at [522, 295] on button "B broke" at bounding box center [580, 294] width 257 height 38
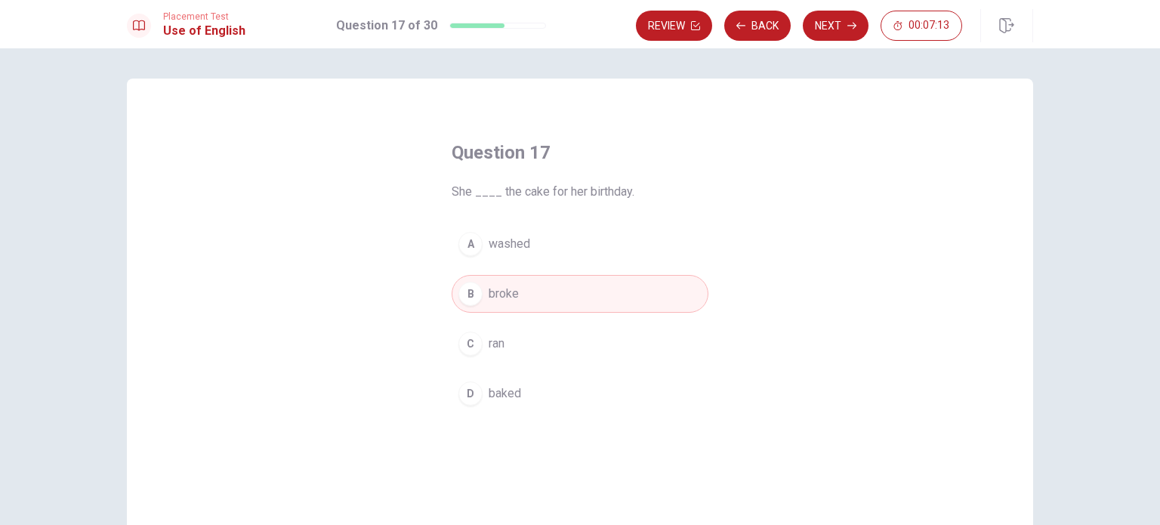
click at [523, 380] on button "D baked" at bounding box center [580, 394] width 257 height 38
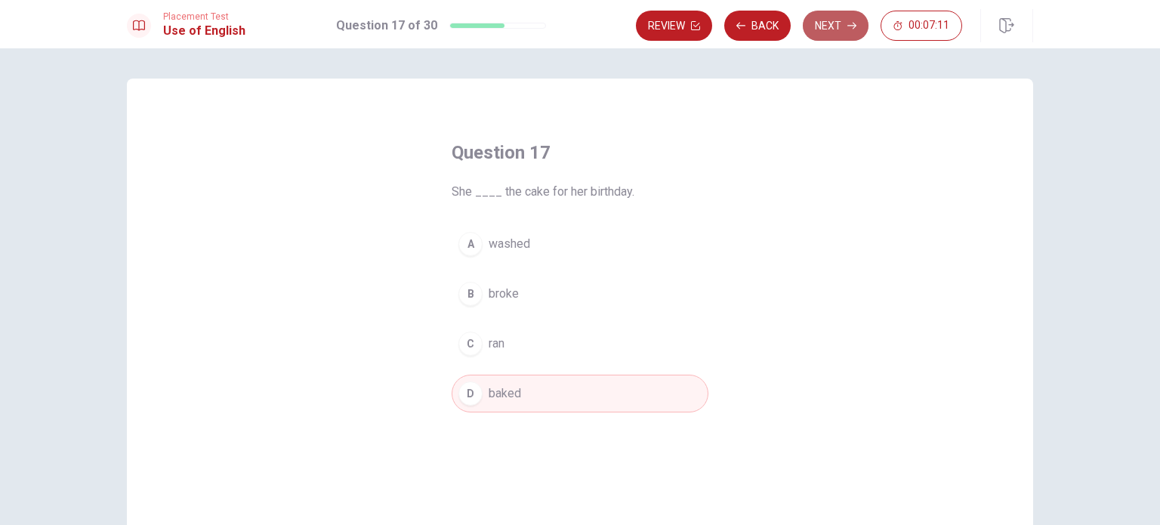
click at [852, 19] on button "Next" at bounding box center [836, 26] width 66 height 30
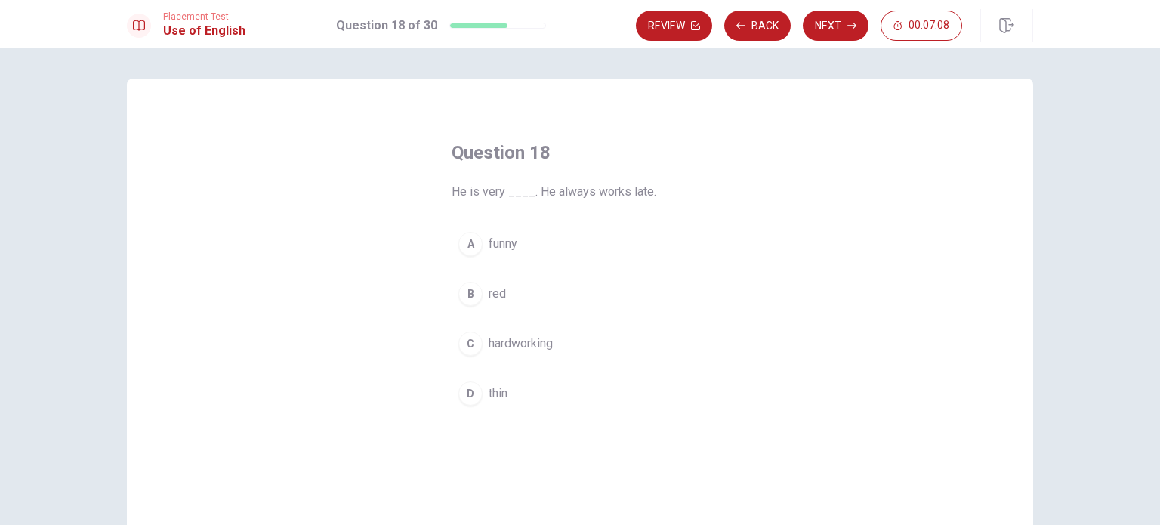
click at [551, 347] on button "C hardworking" at bounding box center [580, 344] width 257 height 38
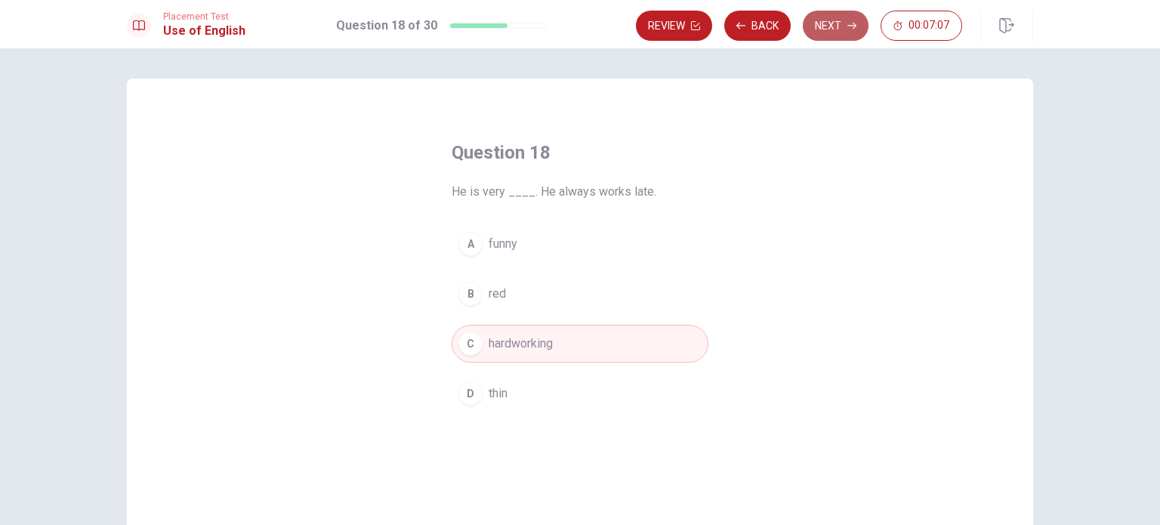
click at [839, 26] on button "Next" at bounding box center [836, 26] width 66 height 30
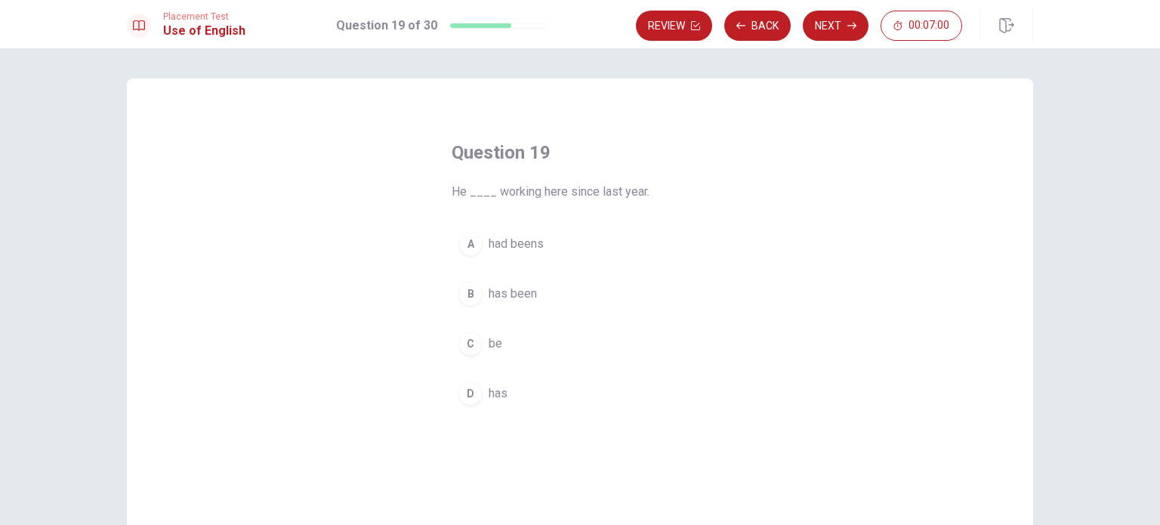
click at [518, 289] on span "has been" at bounding box center [513, 294] width 48 height 18
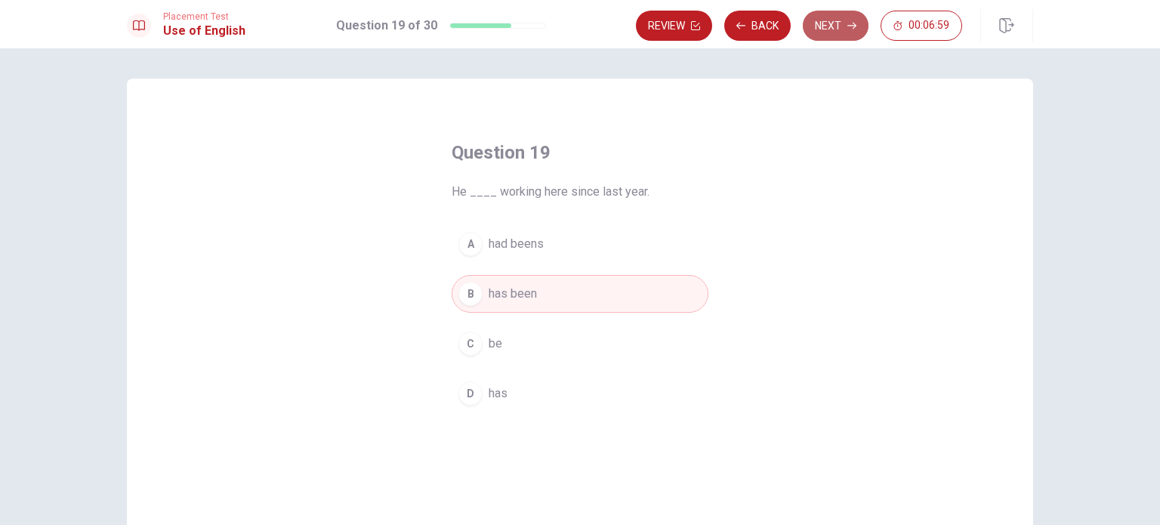
click at [805, 28] on button "Next" at bounding box center [836, 26] width 66 height 30
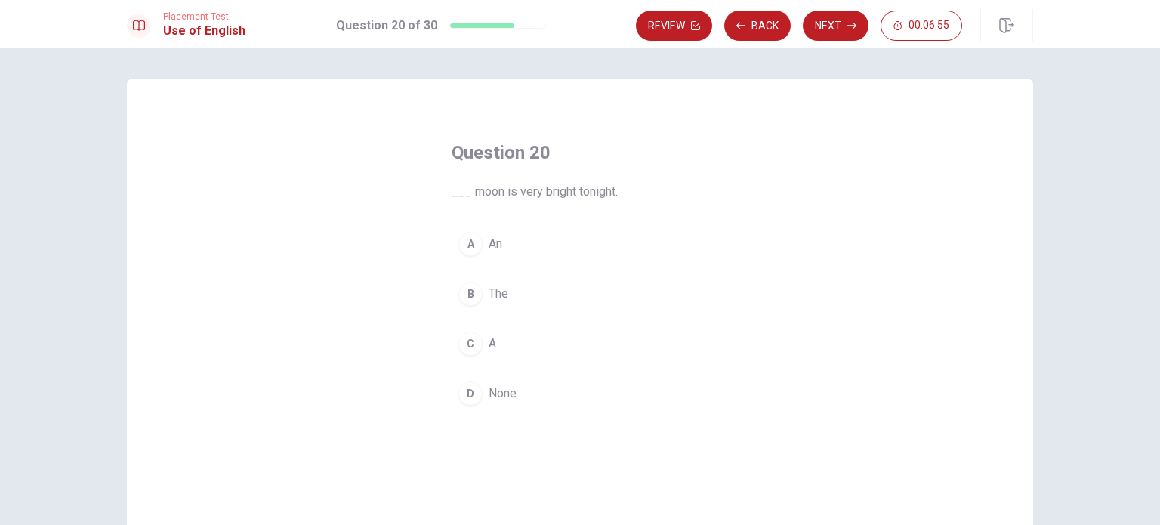
click at [509, 288] on button "B The" at bounding box center [580, 294] width 257 height 38
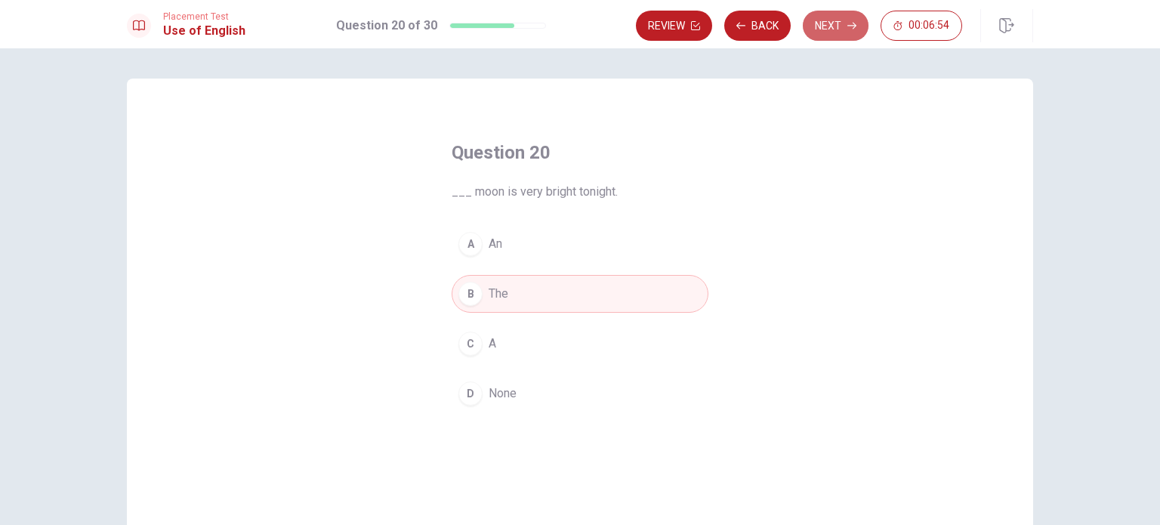
click at [852, 39] on button "Next" at bounding box center [836, 26] width 66 height 30
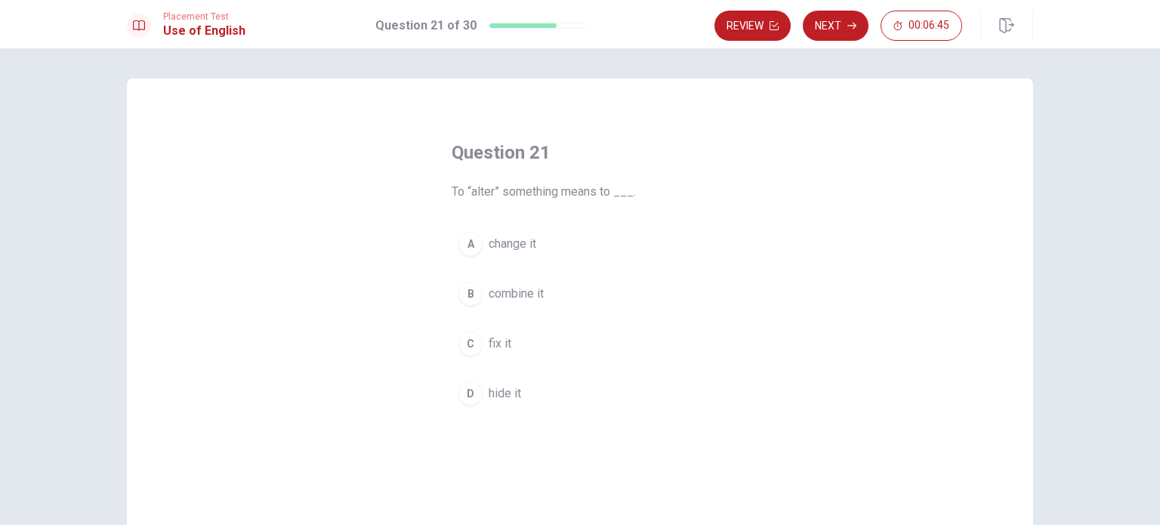
drag, startPoint x: 535, startPoint y: 246, endPoint x: 514, endPoint y: 247, distance: 21.2
click at [518, 248] on button "A change it" at bounding box center [580, 244] width 257 height 38
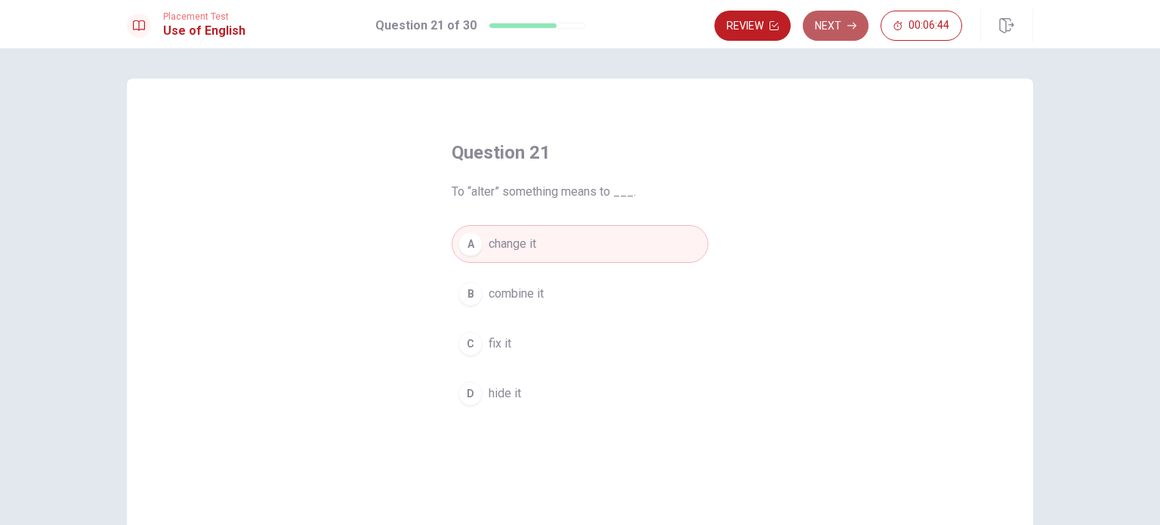
click at [851, 35] on button "Next" at bounding box center [836, 26] width 66 height 30
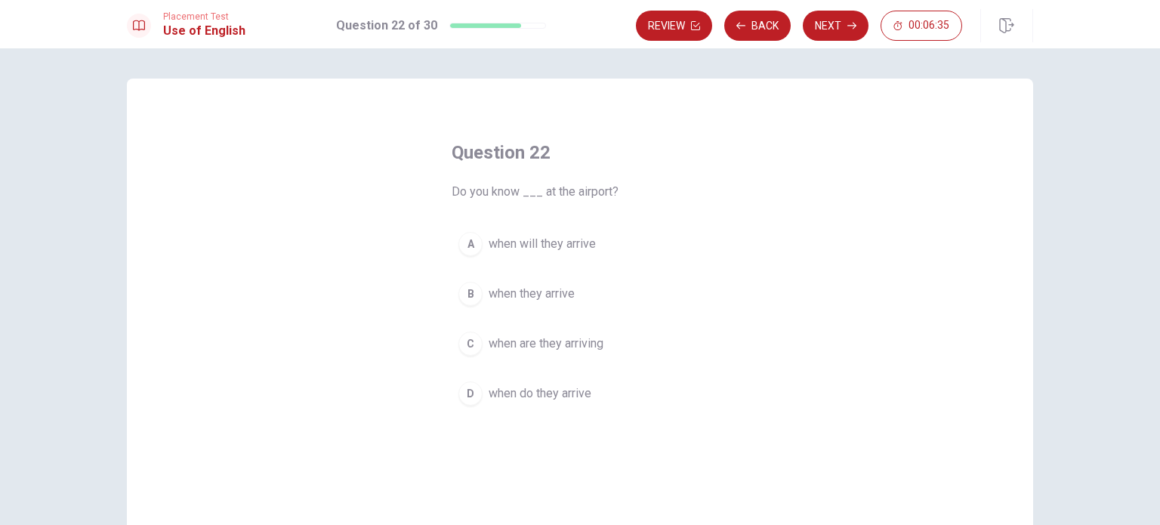
click at [592, 295] on button "B when they arrive" at bounding box center [580, 294] width 257 height 38
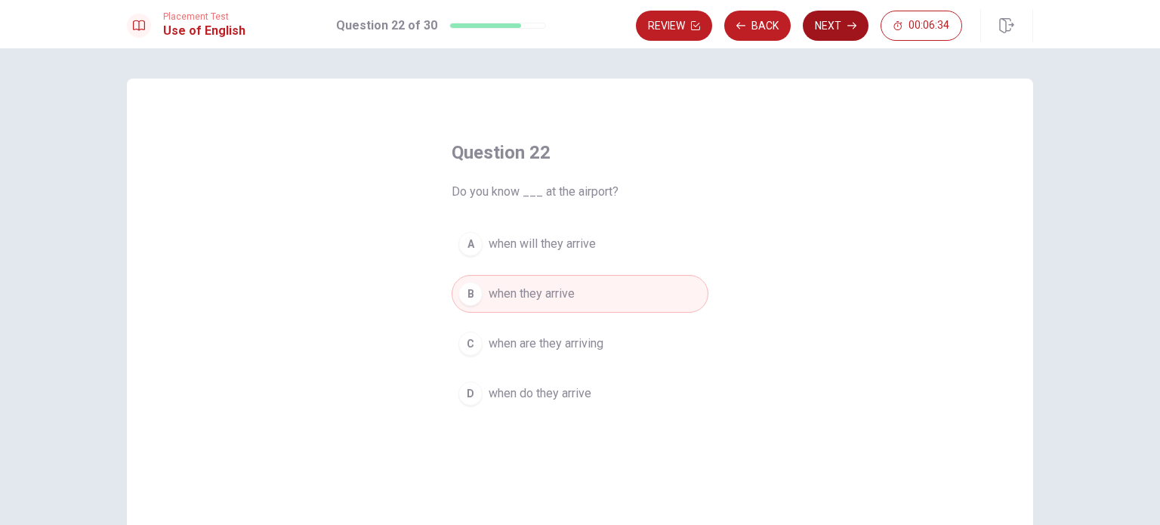
click at [838, 32] on button "Next" at bounding box center [836, 26] width 66 height 30
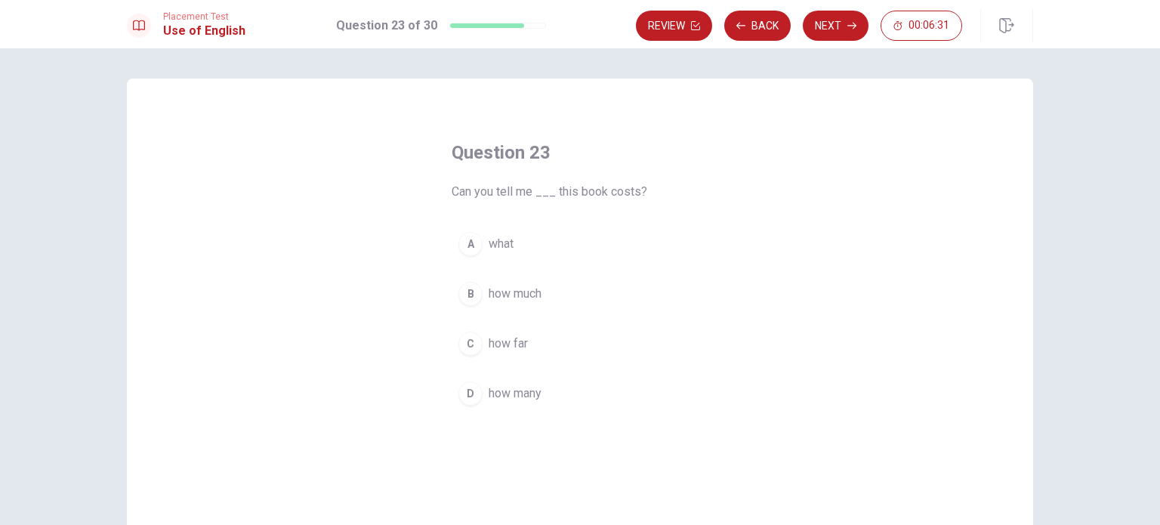
click at [555, 298] on button "B how much" at bounding box center [580, 294] width 257 height 38
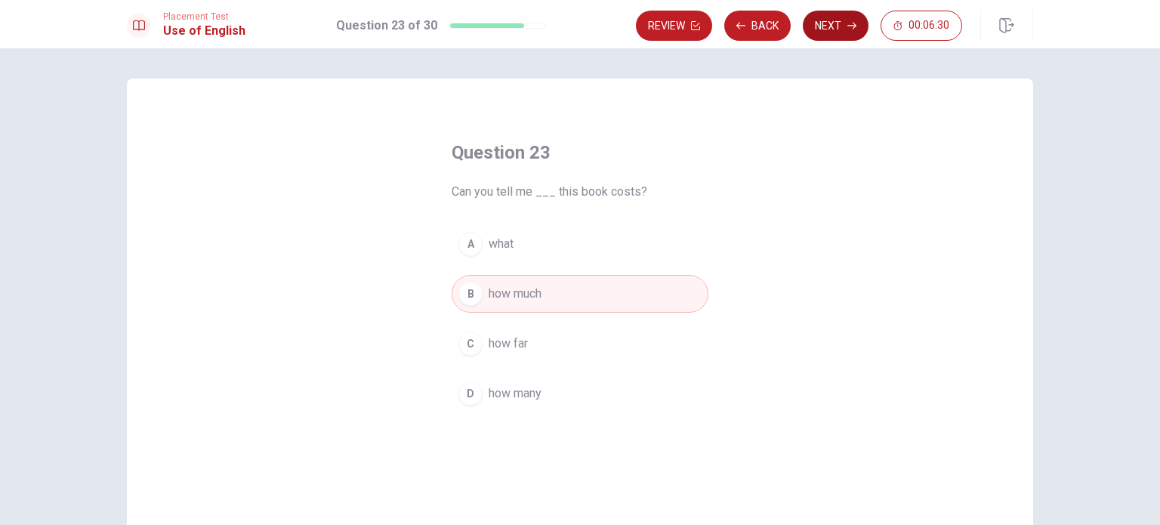
click at [843, 26] on button "Next" at bounding box center [836, 26] width 66 height 30
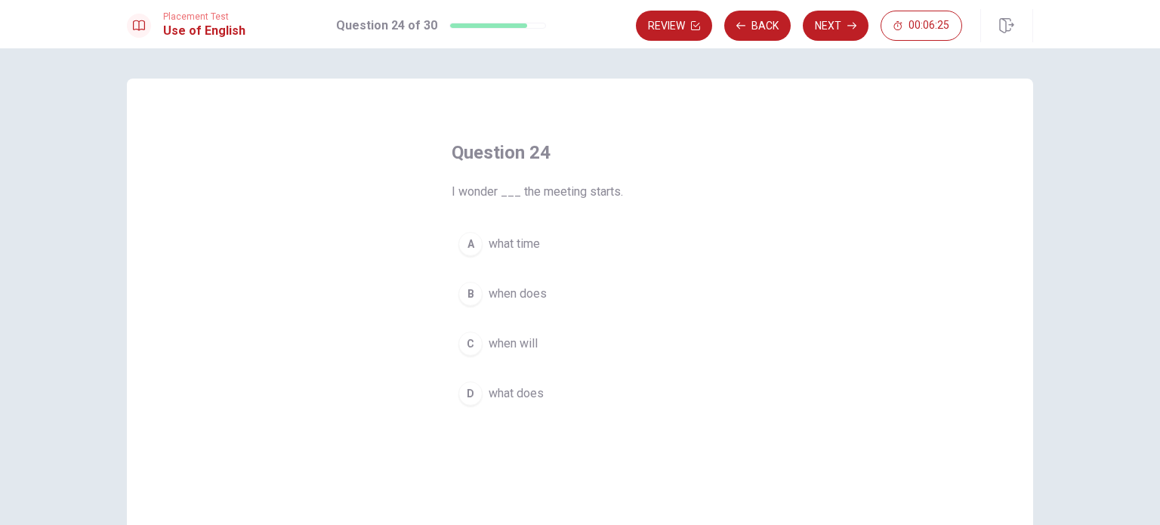
click at [598, 253] on button "A what time" at bounding box center [580, 244] width 257 height 38
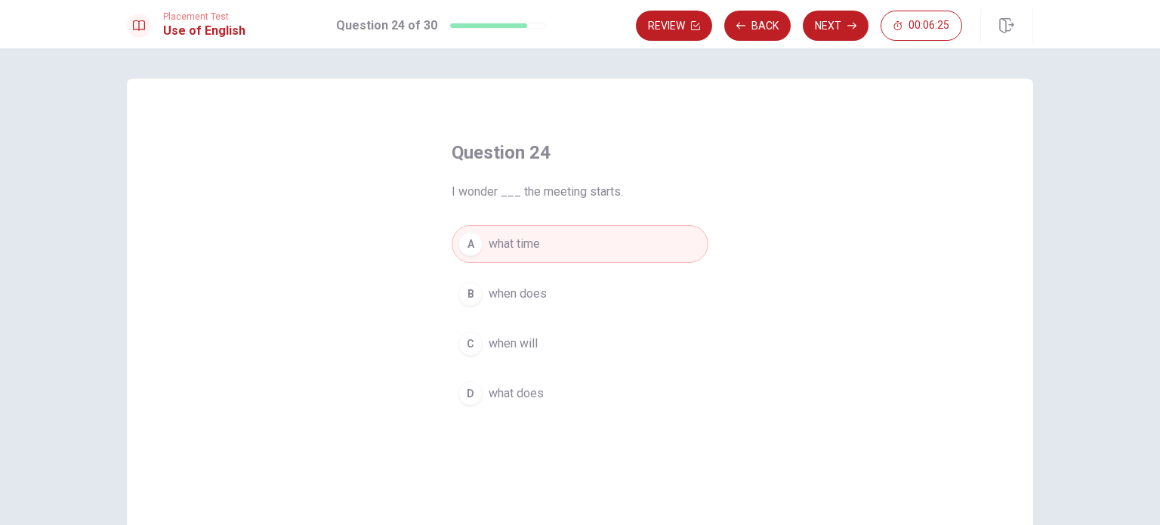
click at [544, 353] on button "C when will" at bounding box center [580, 344] width 257 height 38
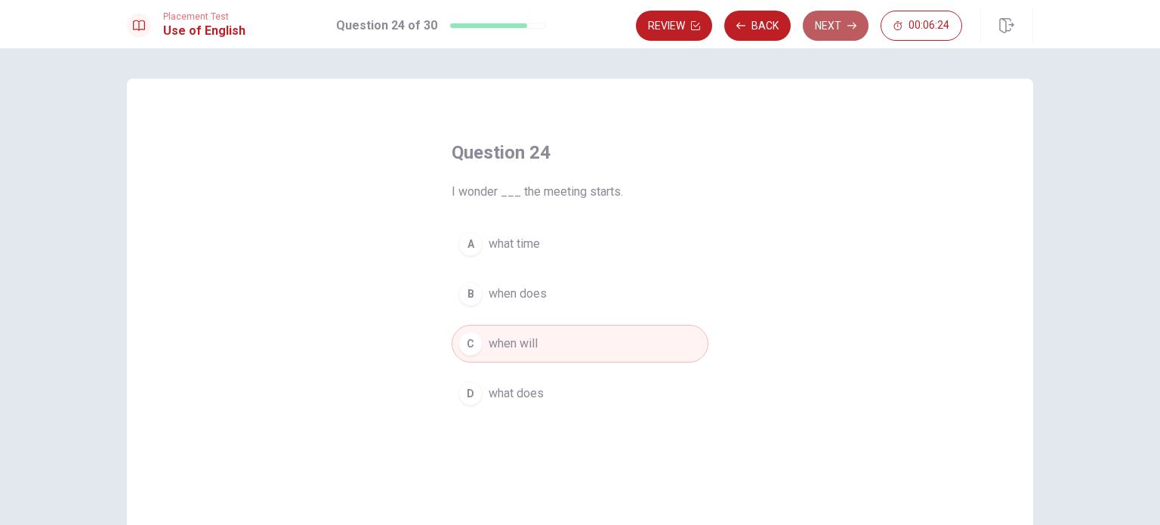
click at [827, 20] on button "Next" at bounding box center [836, 26] width 66 height 30
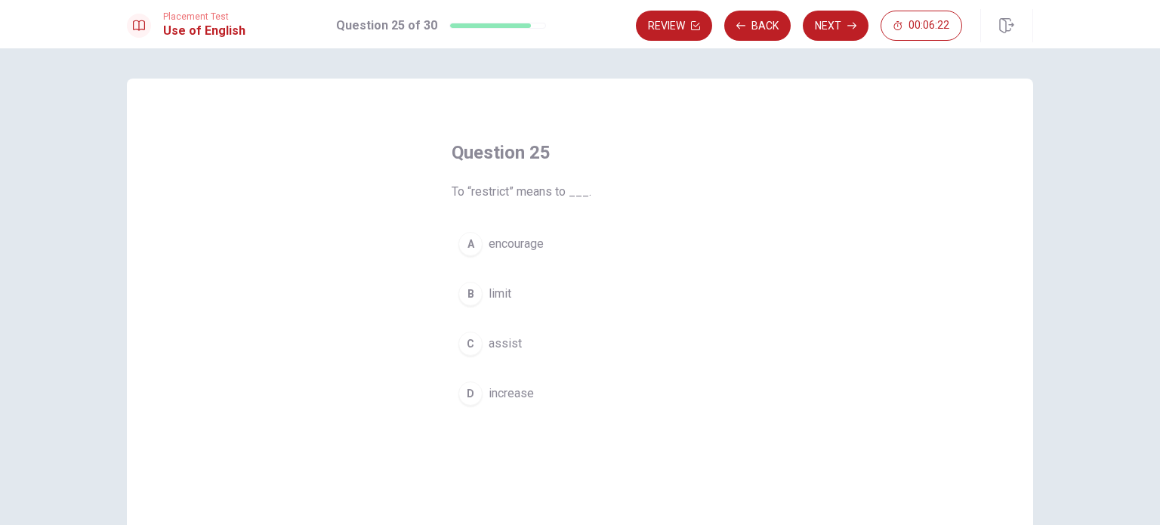
click at [497, 305] on button "B limit" at bounding box center [580, 294] width 257 height 38
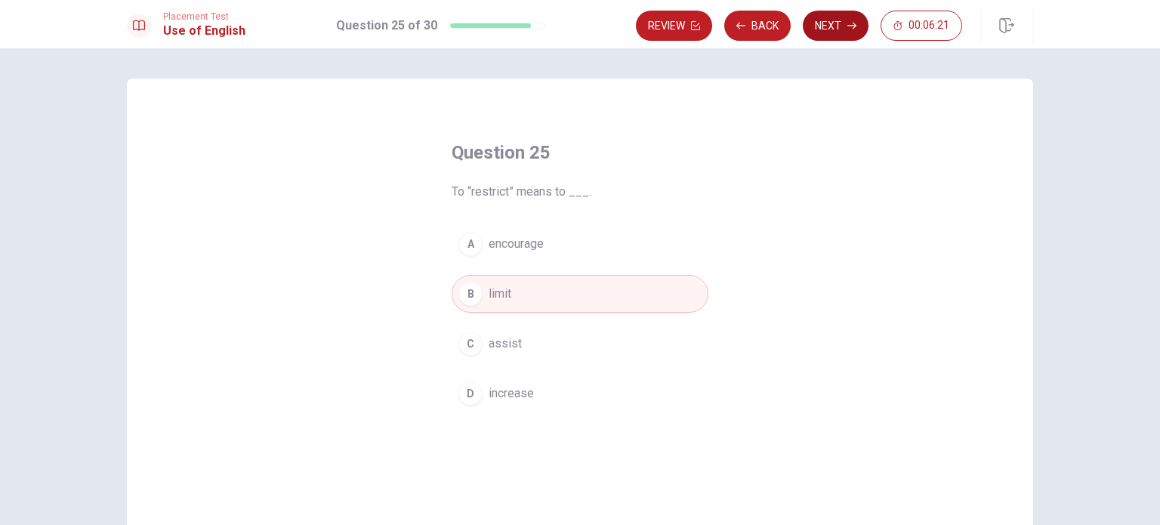
click at [829, 31] on button "Next" at bounding box center [836, 26] width 66 height 30
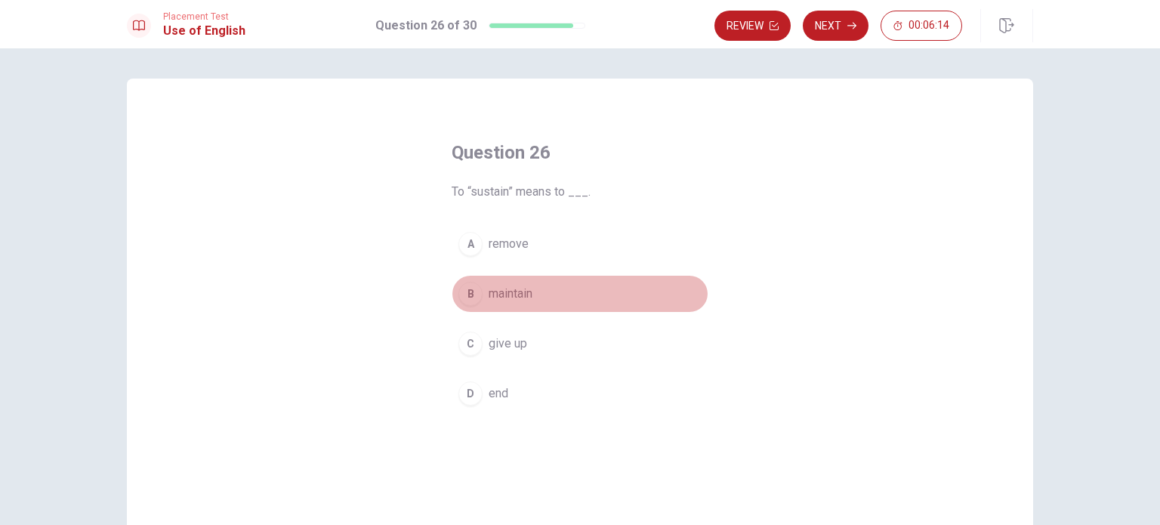
click at [529, 289] on span "maintain" at bounding box center [511, 294] width 44 height 18
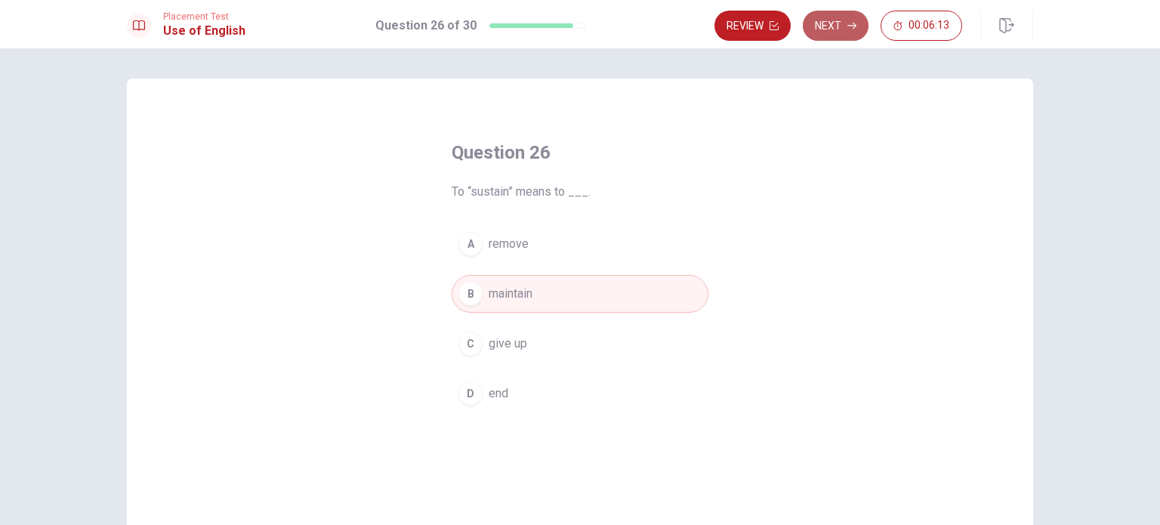
click at [850, 27] on icon "button" at bounding box center [851, 25] width 9 height 9
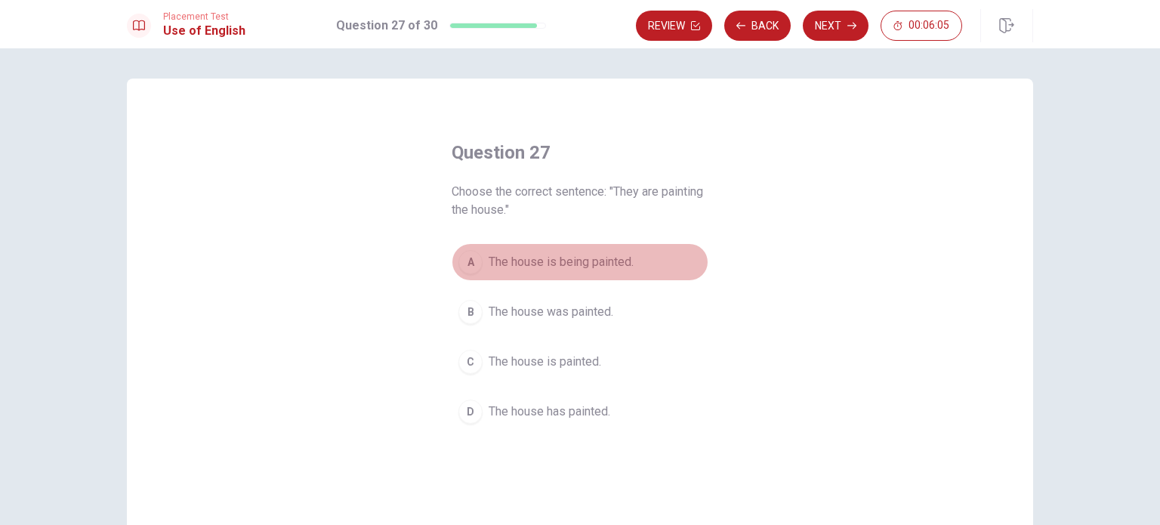
click at [605, 271] on button "A The house is being painted." at bounding box center [580, 262] width 257 height 38
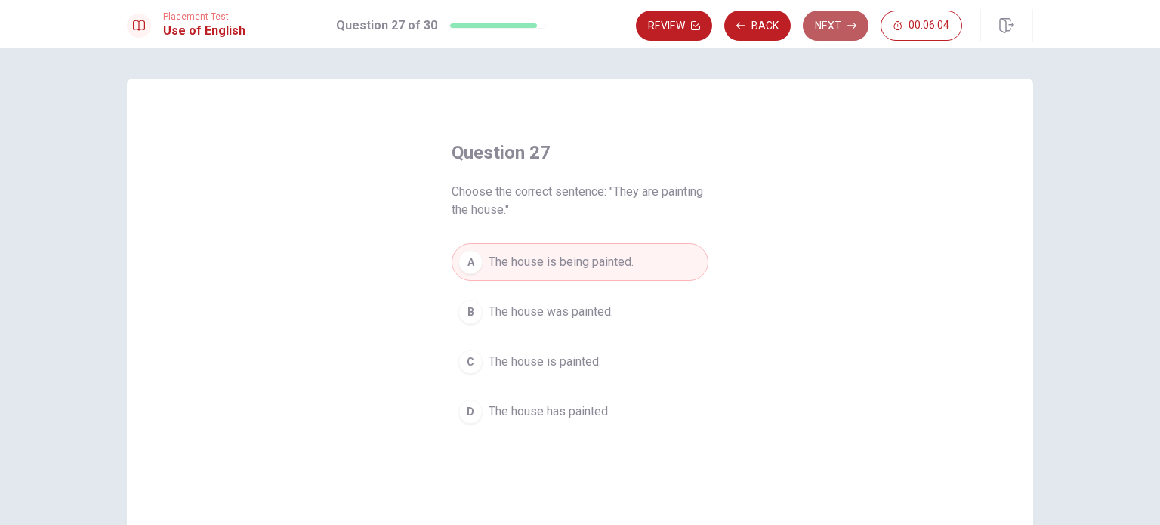
click at [827, 23] on button "Next" at bounding box center [836, 26] width 66 height 30
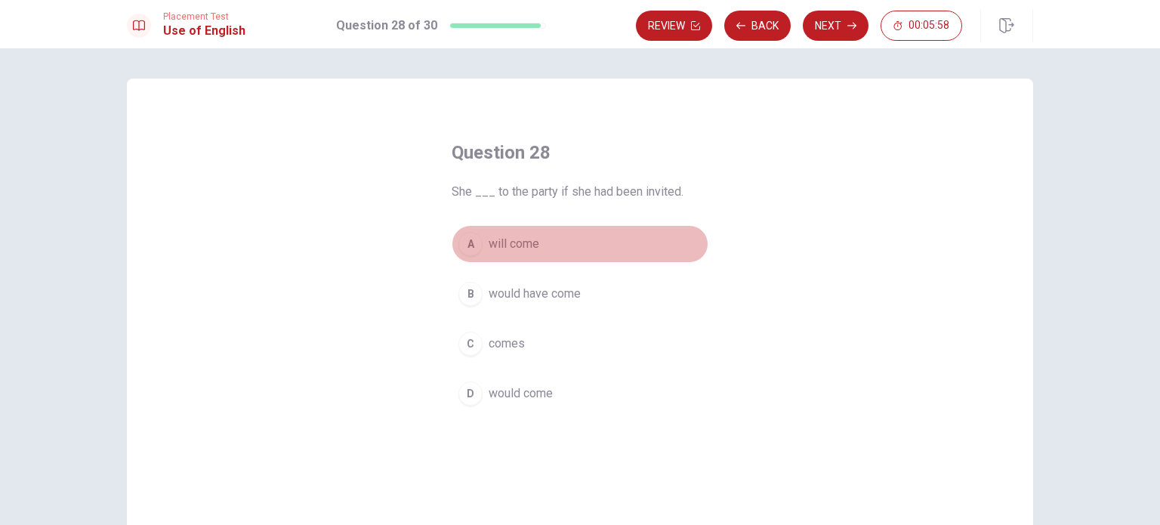
click at [598, 253] on button "A will come" at bounding box center [580, 244] width 257 height 38
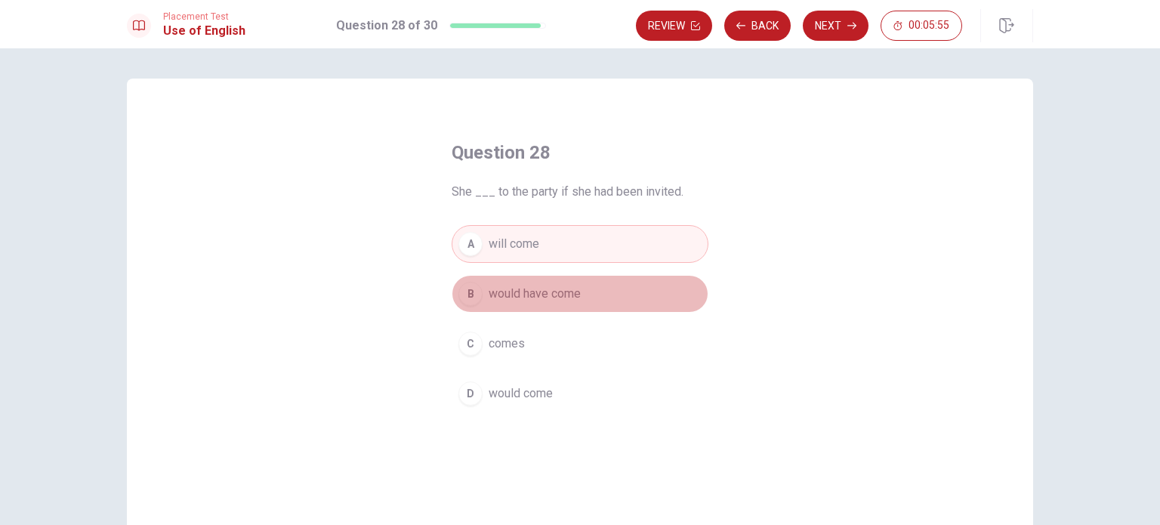
click at [616, 295] on button "B would have come" at bounding box center [580, 294] width 257 height 38
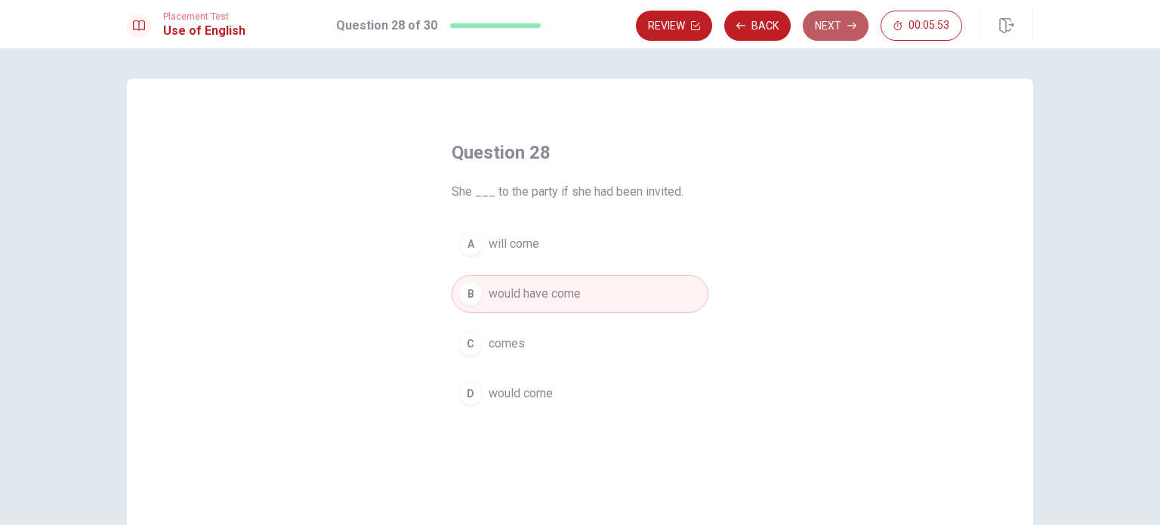
click at [830, 26] on button "Next" at bounding box center [836, 26] width 66 height 30
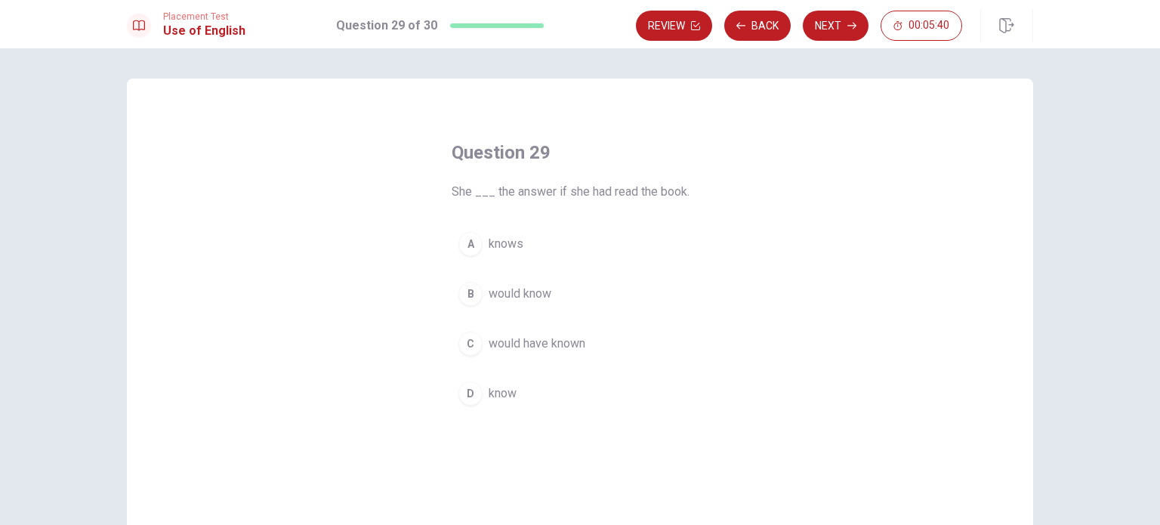
click at [538, 310] on button "B would know" at bounding box center [580, 294] width 257 height 38
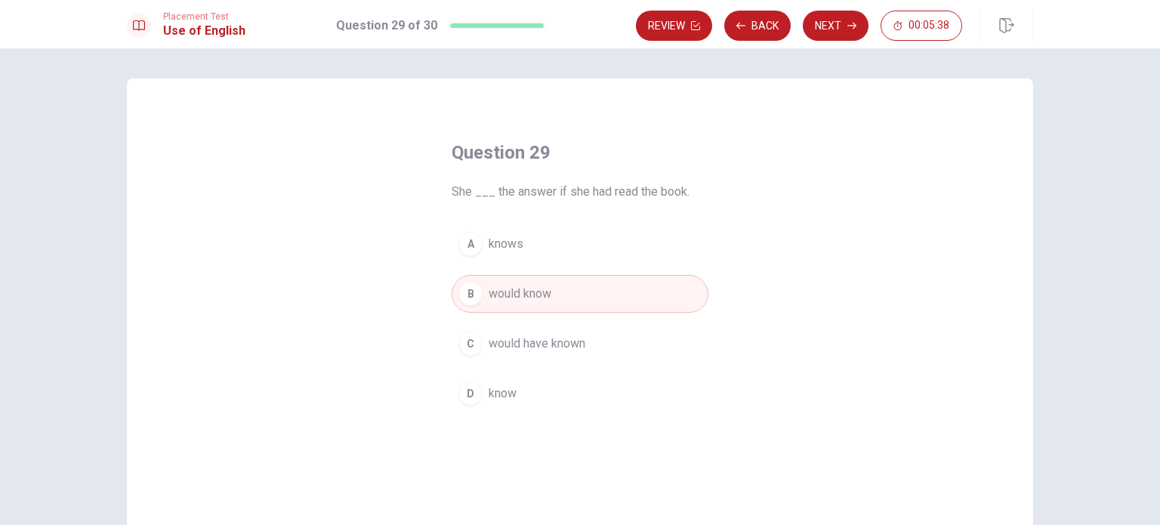
click at [857, 11] on div "Review Back Next 00:05:38" at bounding box center [799, 26] width 326 height 30
click at [838, 29] on button "Next" at bounding box center [836, 26] width 66 height 30
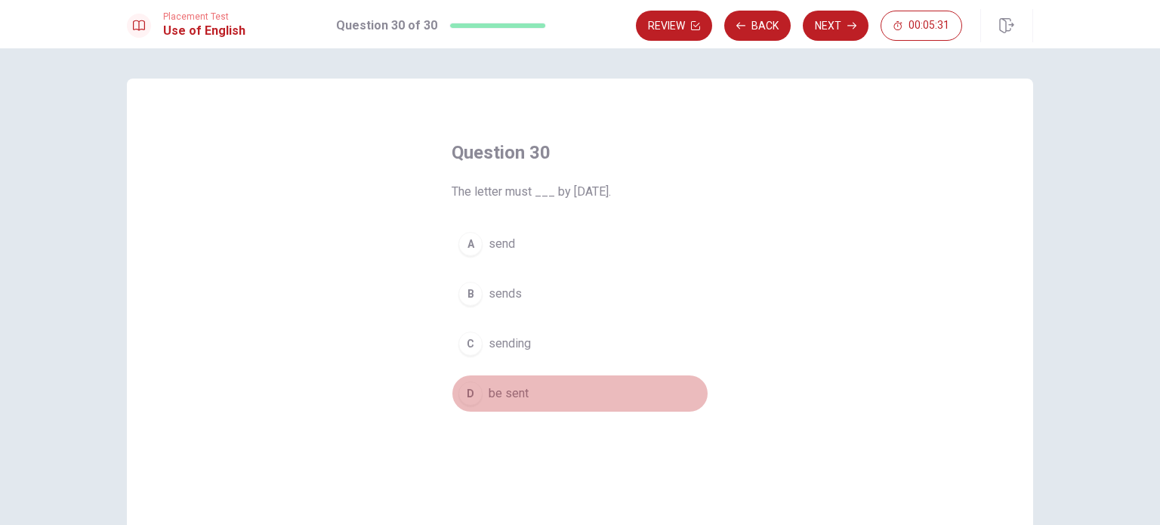
click at [520, 378] on button "D be sent" at bounding box center [580, 394] width 257 height 38
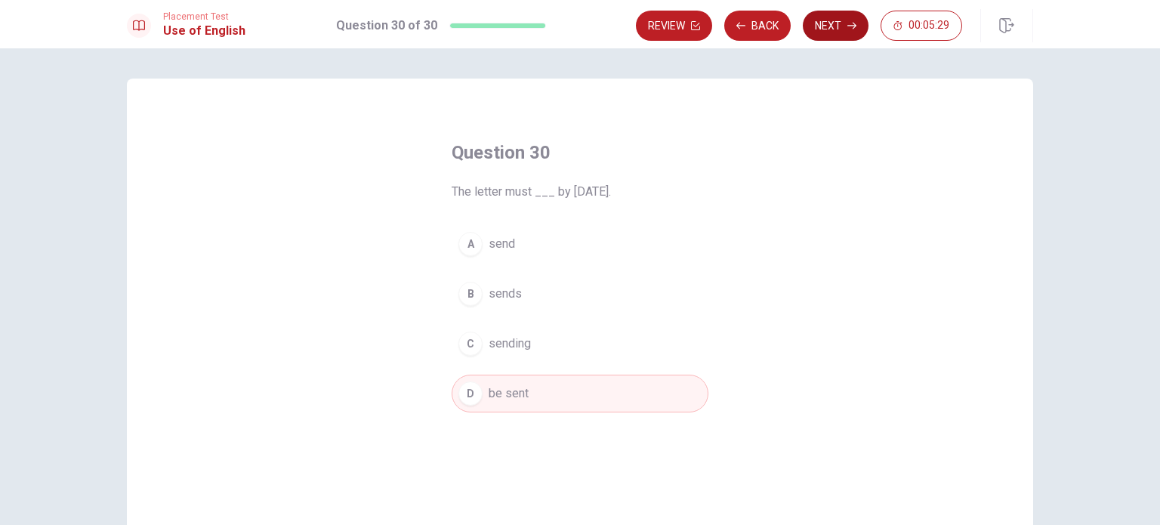
click at [841, 36] on button "Next" at bounding box center [836, 26] width 66 height 30
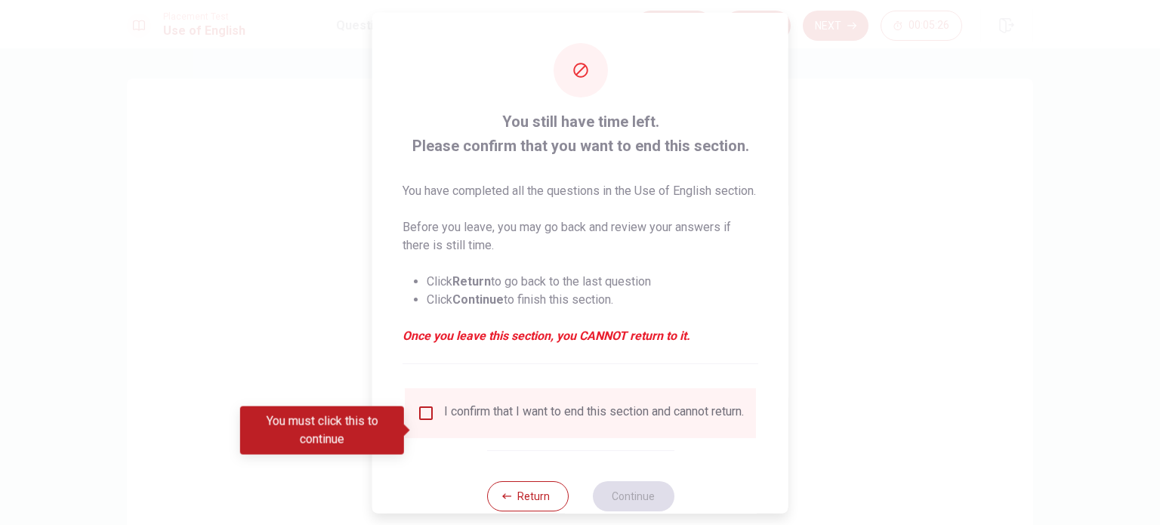
scroll to position [56, 0]
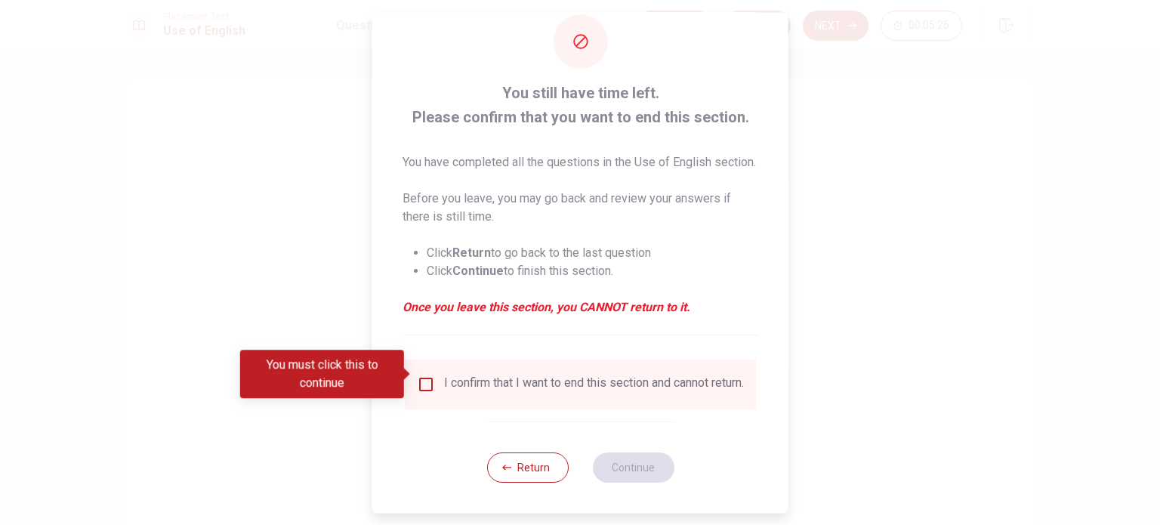
click at [432, 380] on div "I confirm that I want to end this section and cannot return." at bounding box center [580, 384] width 327 height 18
click at [423, 375] on input "You must click this to continue" at bounding box center [426, 384] width 18 height 18
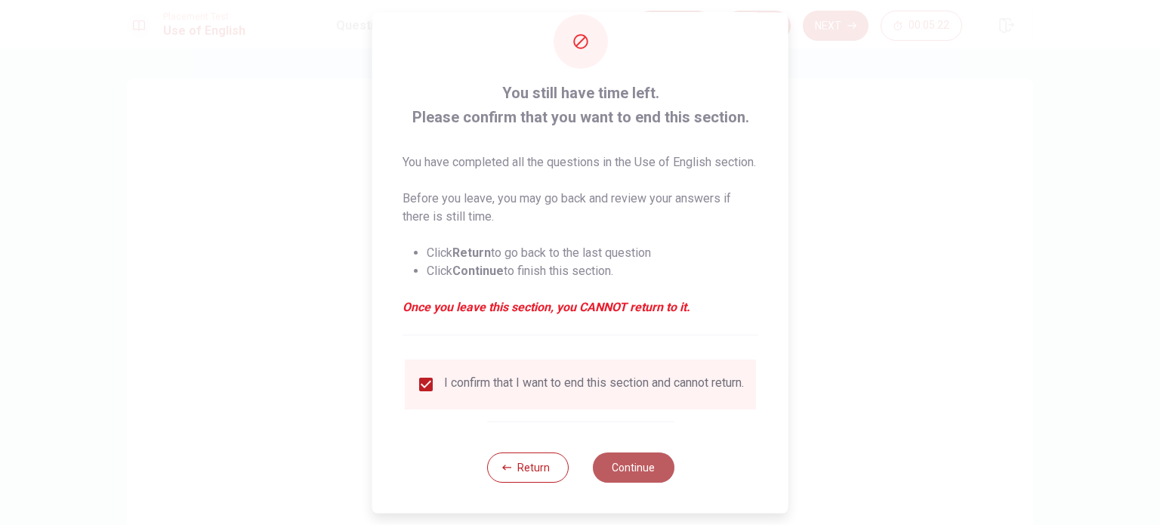
click at [622, 471] on button "Continue" at bounding box center [633, 467] width 82 height 30
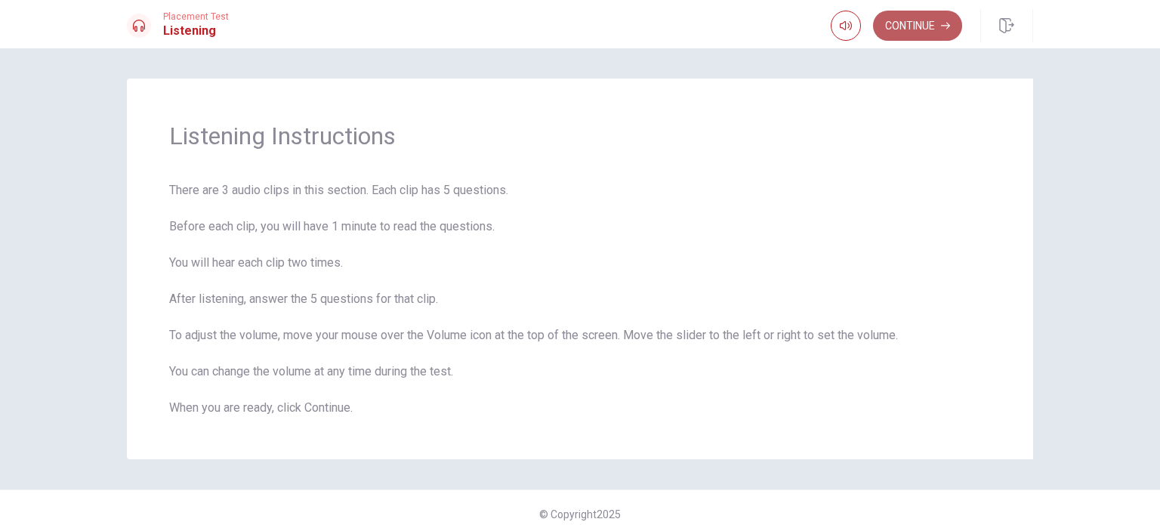
click at [894, 26] on button "Continue" at bounding box center [917, 26] width 89 height 30
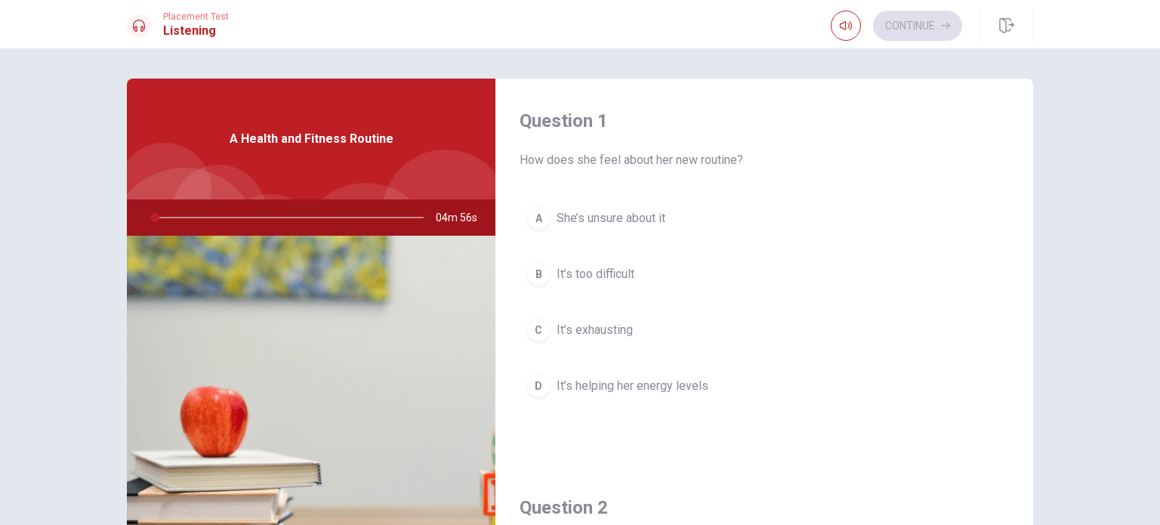
click at [413, 109] on div "A Health and Fitness Routine" at bounding box center [311, 139] width 369 height 121
drag, startPoint x: 657, startPoint y: 140, endPoint x: 714, endPoint y: 56, distance: 101.2
click at [714, 56] on div "Question 1 How does she feel about her new routine? A She’s unsure about it B I…" at bounding box center [580, 286] width 1160 height 477
click at [151, 217] on div at bounding box center [284, 217] width 303 height 36
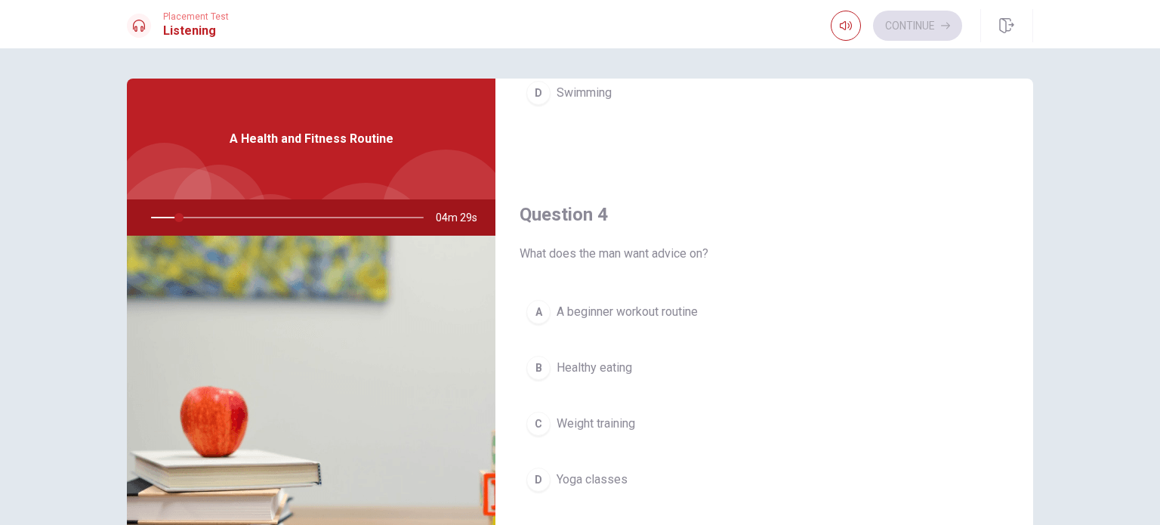
scroll to position [1133, 0]
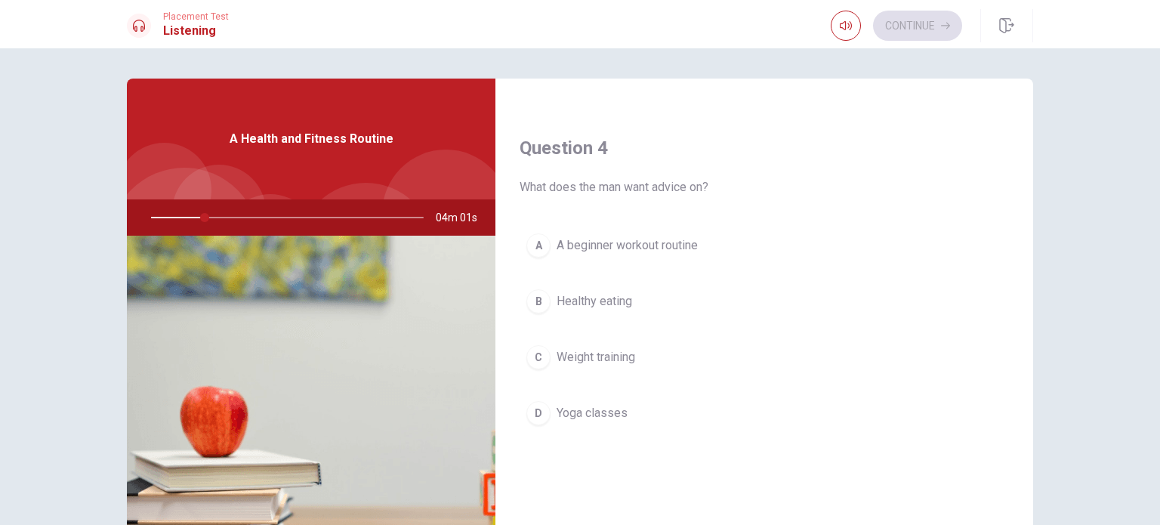
click at [1148, 195] on div "Question 1 How does she feel about her new routine? A She’s unsure about it B I…" at bounding box center [580, 286] width 1160 height 477
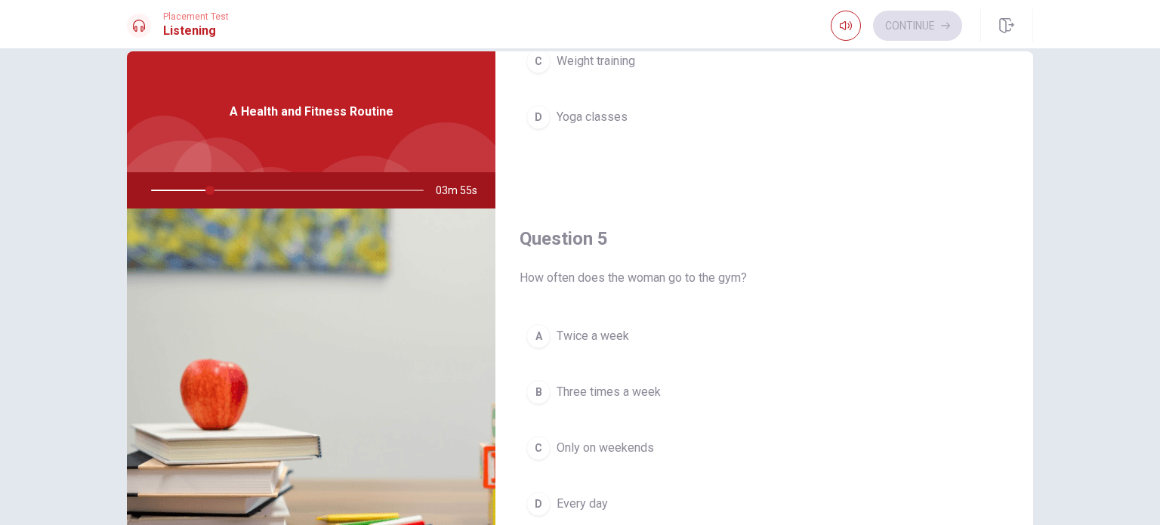
scroll to position [23, 0]
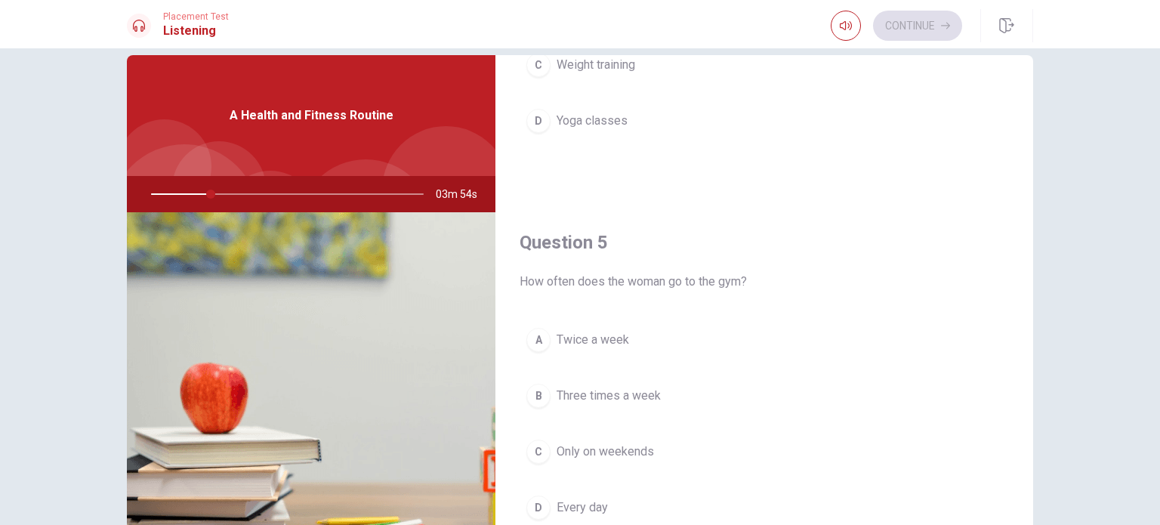
drag, startPoint x: 1020, startPoint y: 468, endPoint x: 1024, endPoint y: 458, distance: 10.1
click at [1024, 458] on div "Question 1 How does she feel about her new routine? A She’s unsure about it B I…" at bounding box center [764, 317] width 538 height 525
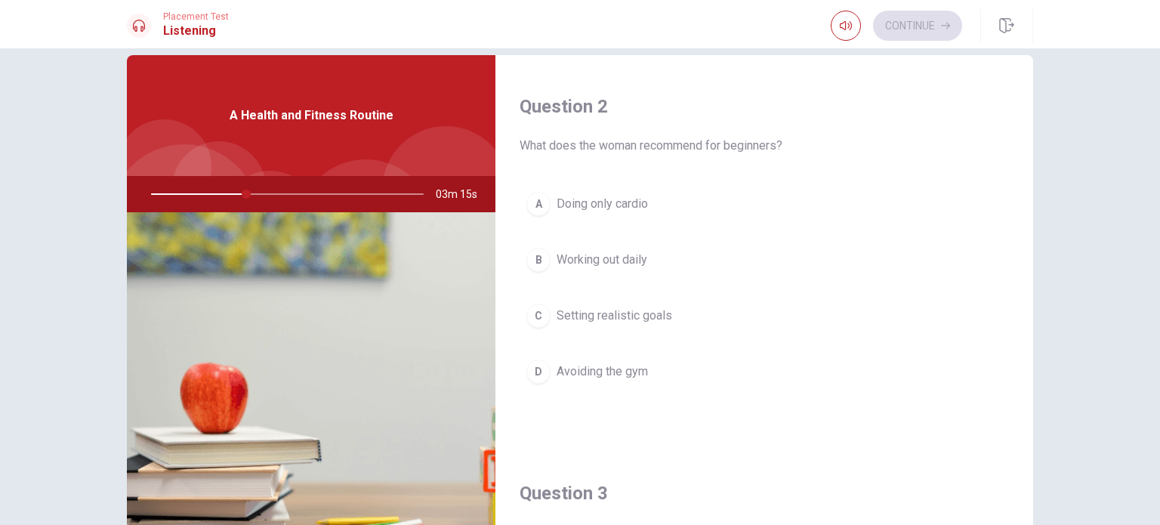
scroll to position [0, 0]
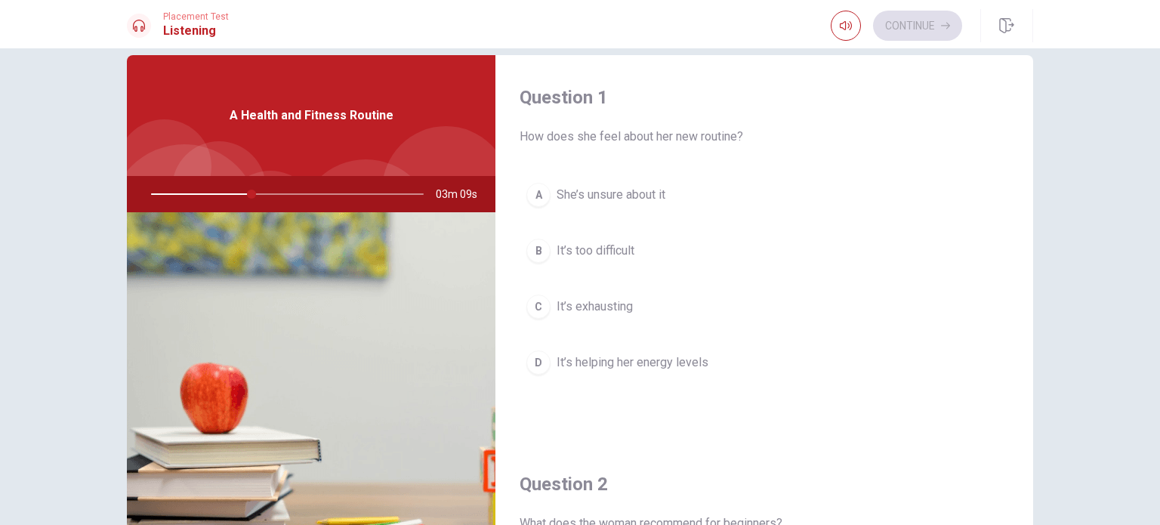
click at [321, 128] on div "A Health and Fitness Routine" at bounding box center [311, 115] width 369 height 121
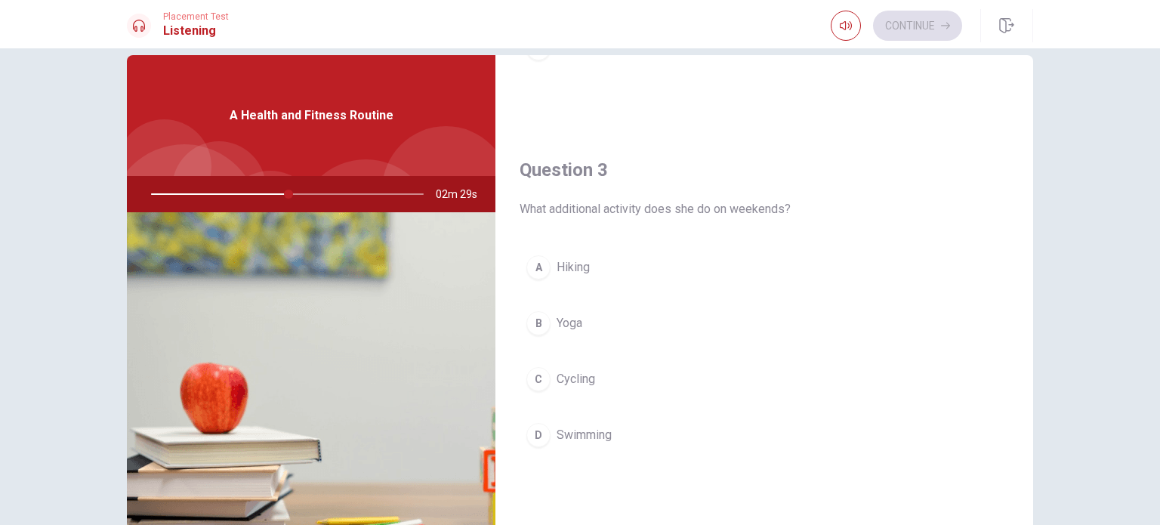
scroll to position [755, 0]
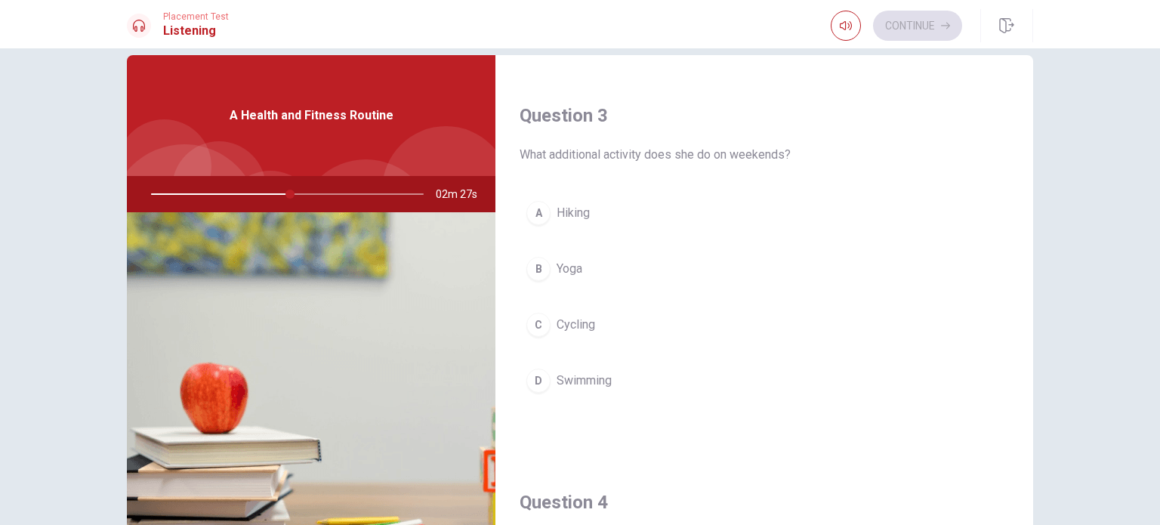
click at [568, 260] on span "Yoga" at bounding box center [570, 269] width 26 height 18
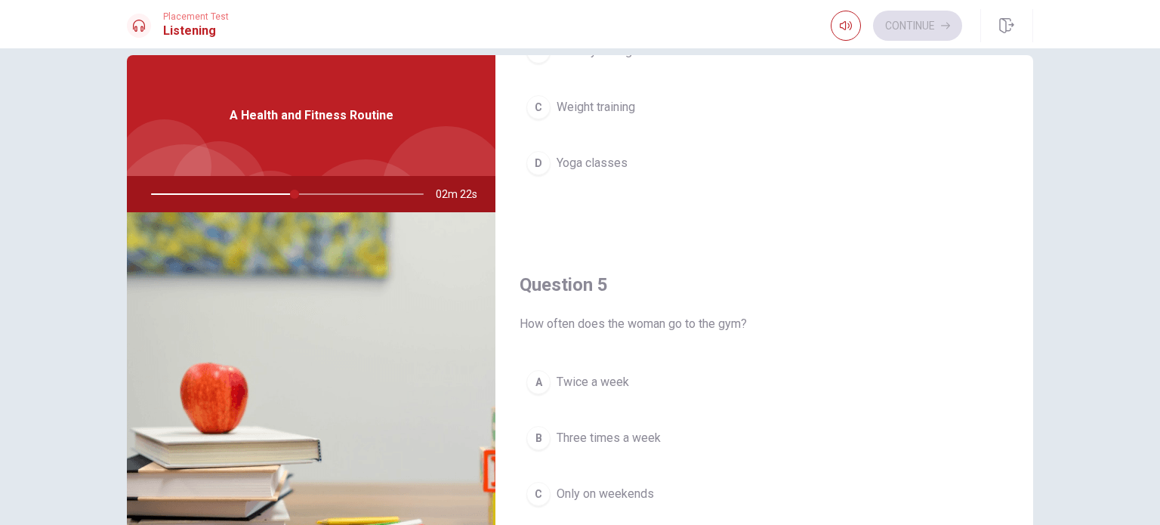
scroll to position [1402, 0]
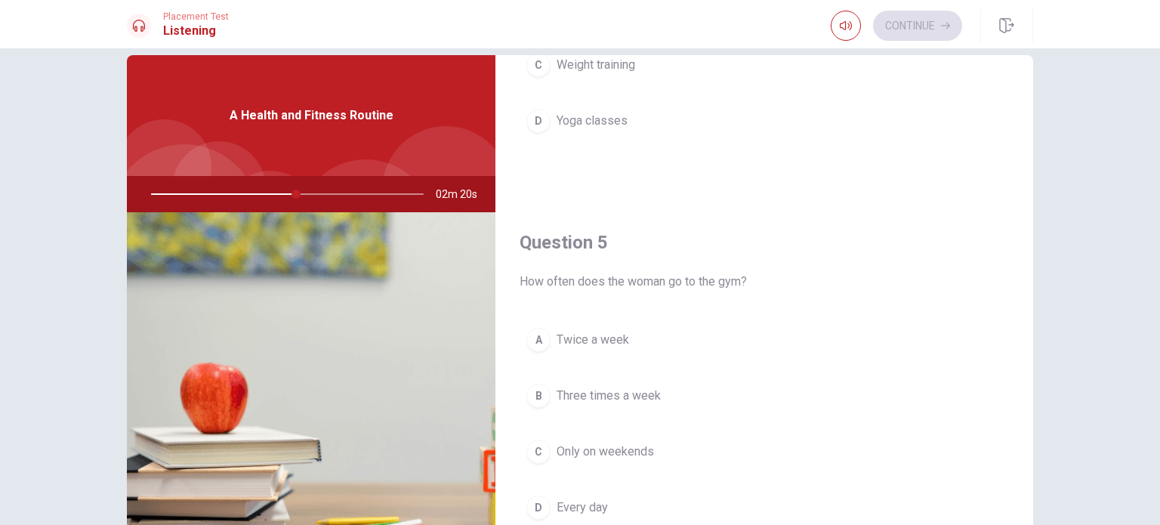
click at [612, 335] on span "Twice a week" at bounding box center [593, 340] width 73 height 18
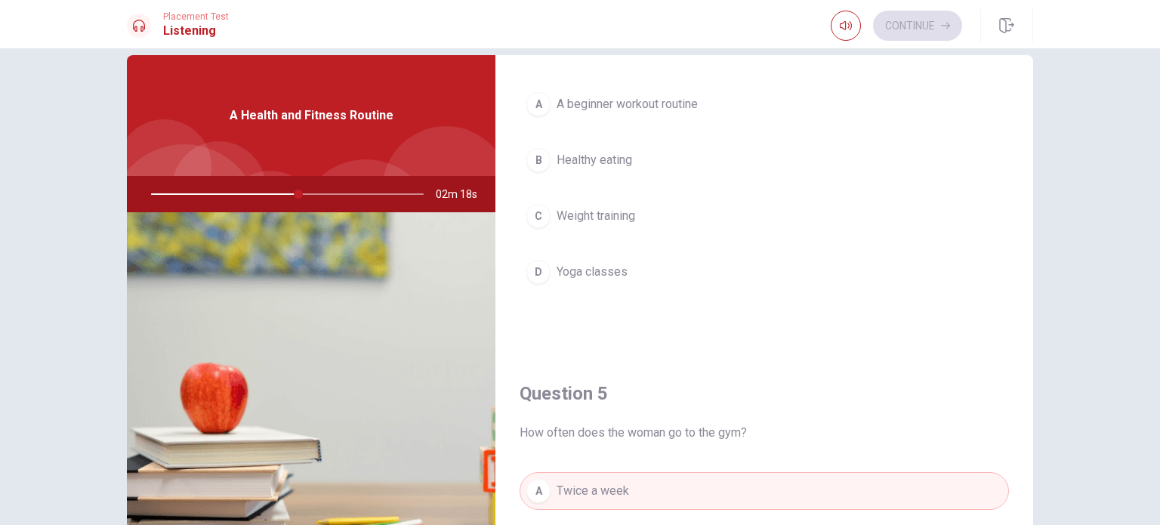
scroll to position [1175, 0]
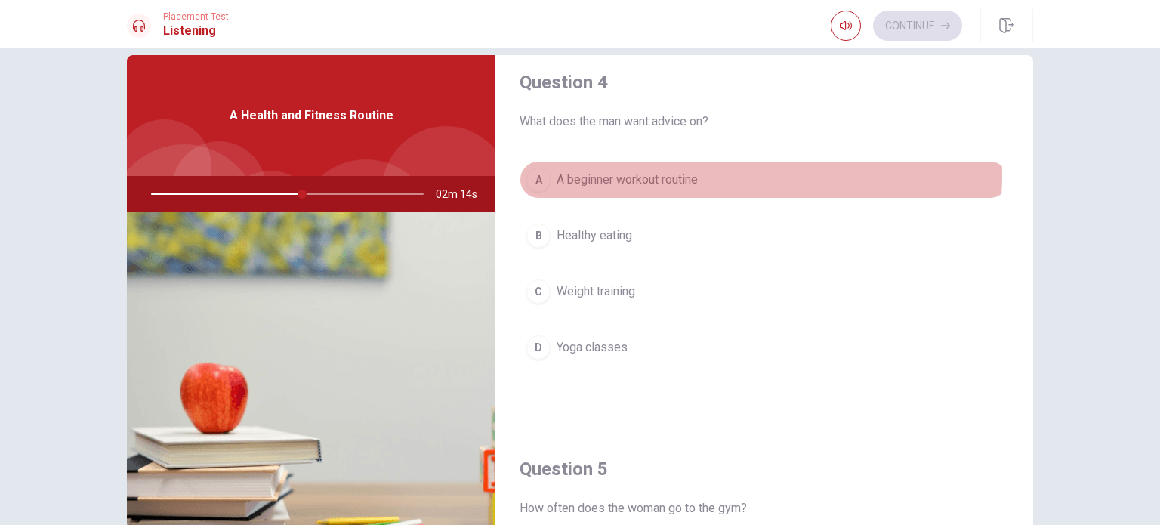
click at [680, 171] on span "A beginner workout routine" at bounding box center [627, 180] width 141 height 18
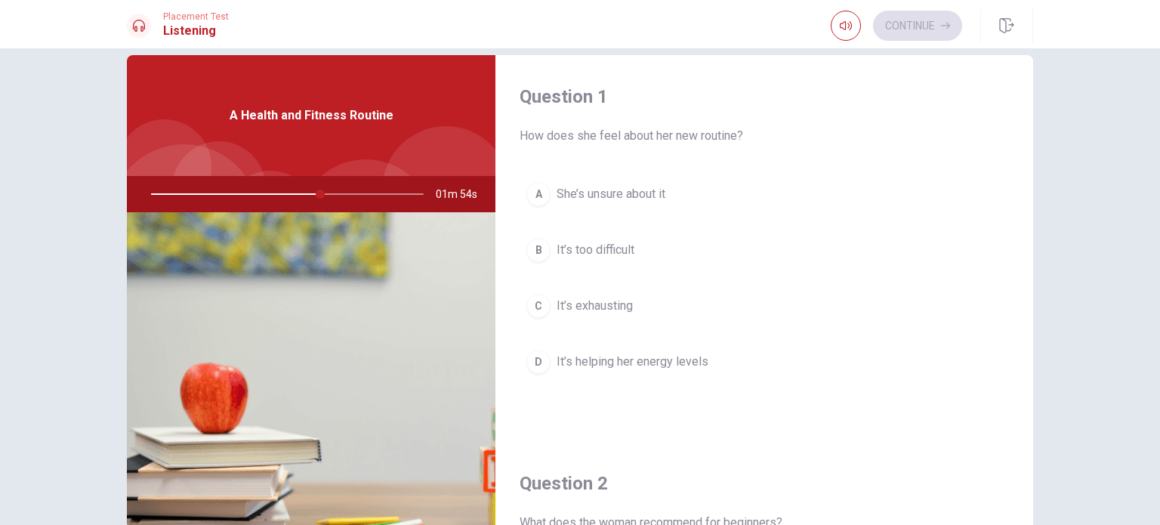
scroll to position [0, 0]
click at [648, 353] on span "It’s helping her energy levels" at bounding box center [633, 362] width 152 height 18
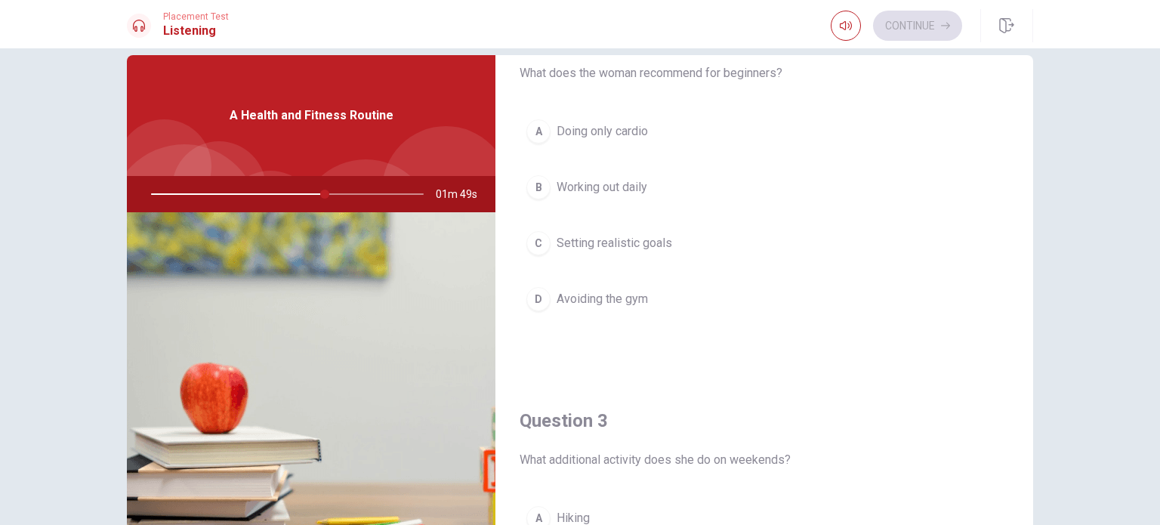
scroll to position [453, 0]
click at [648, 193] on button "B Working out daily" at bounding box center [764, 184] width 489 height 38
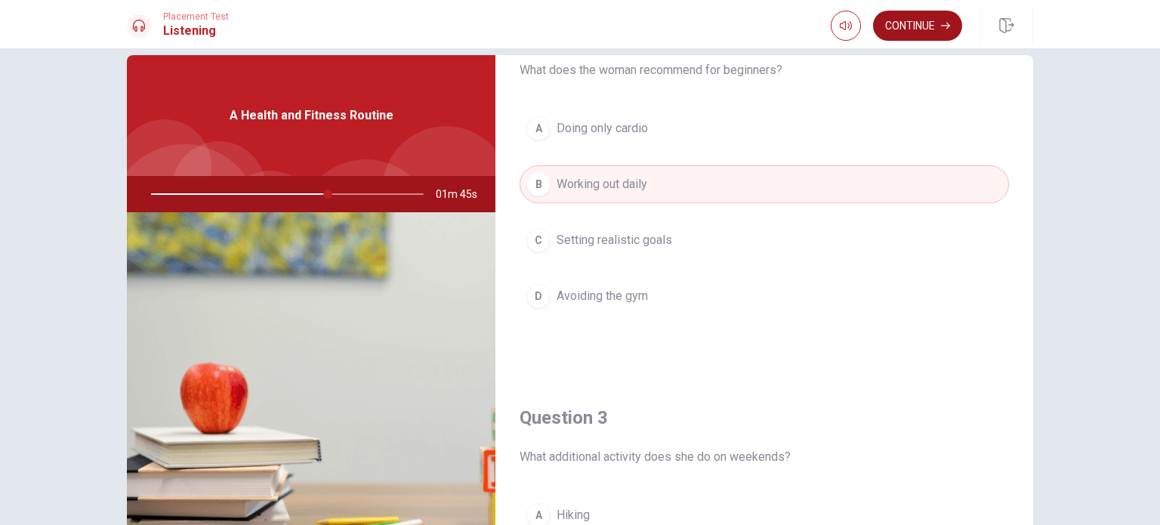
click at [924, 39] on button "Continue" at bounding box center [917, 26] width 89 height 30
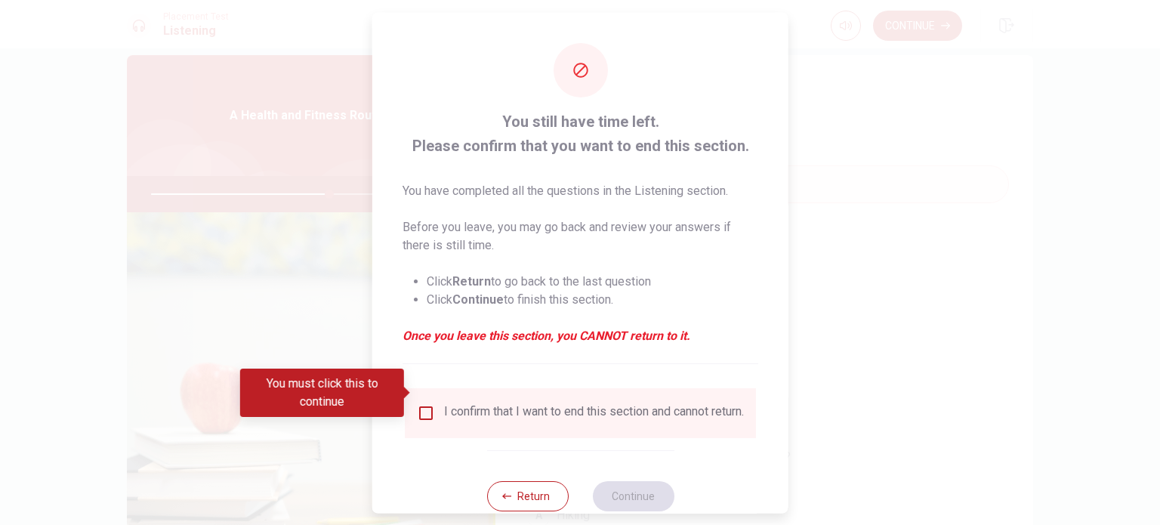
scroll to position [38, 0]
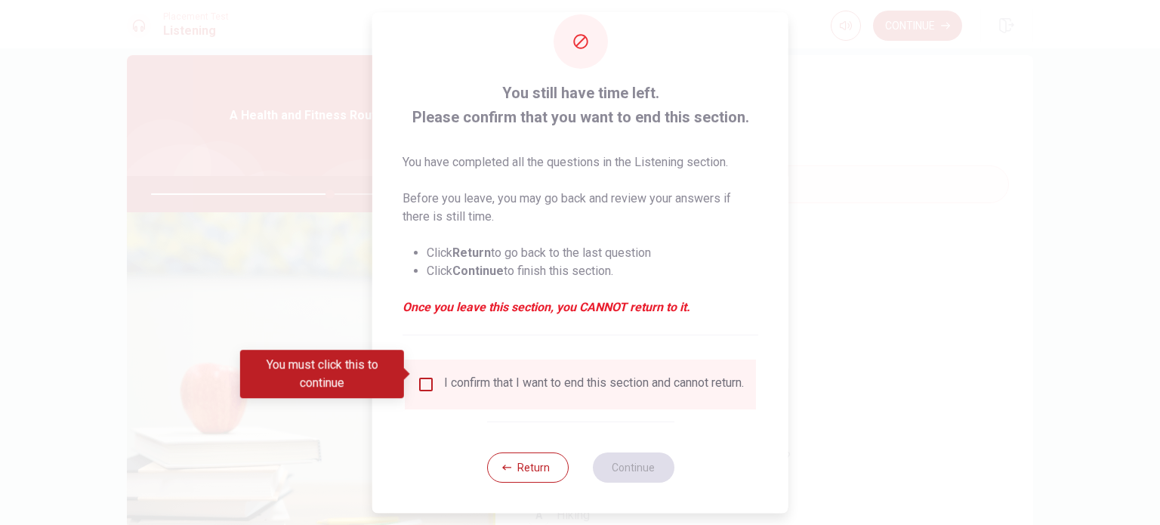
click at [431, 375] on input "You must click this to continue" at bounding box center [426, 384] width 18 height 18
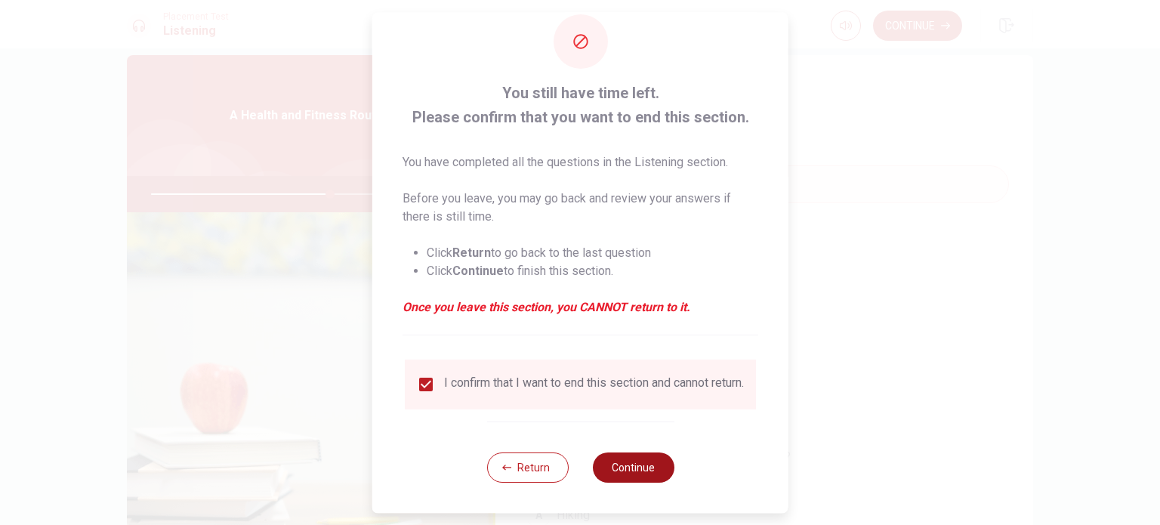
click at [617, 470] on button "Continue" at bounding box center [633, 467] width 82 height 30
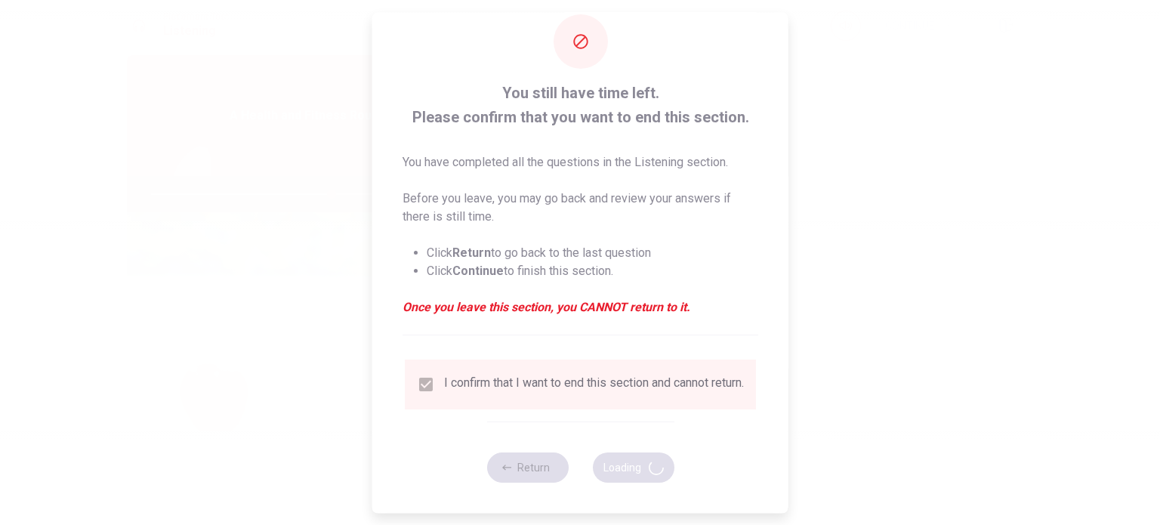
type input "67"
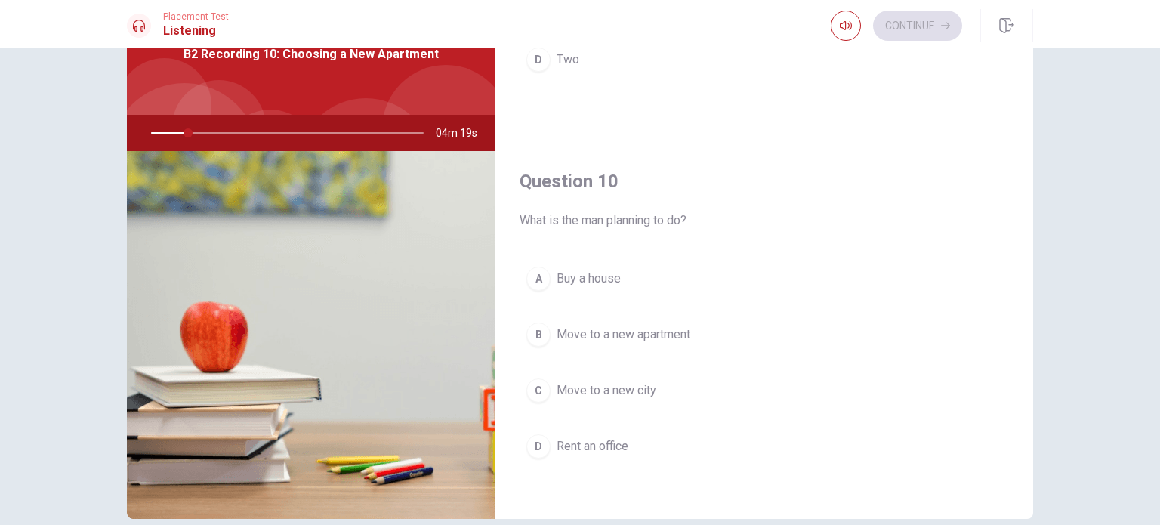
scroll to position [81, 0]
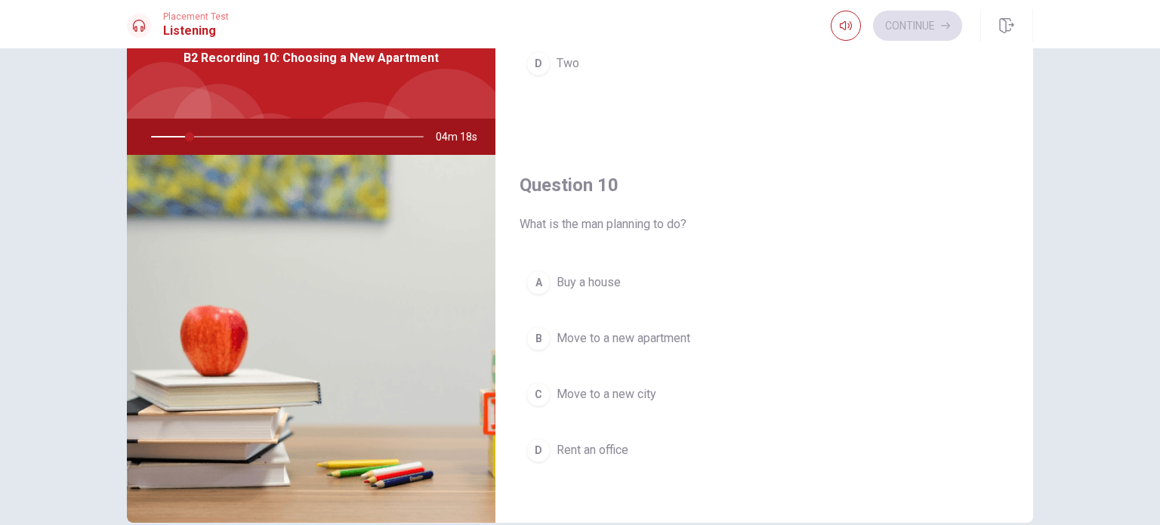
click at [1030, 412] on div "Question 6 What is special about the city apartment? A It has a beautiful view …" at bounding box center [580, 260] width 955 height 525
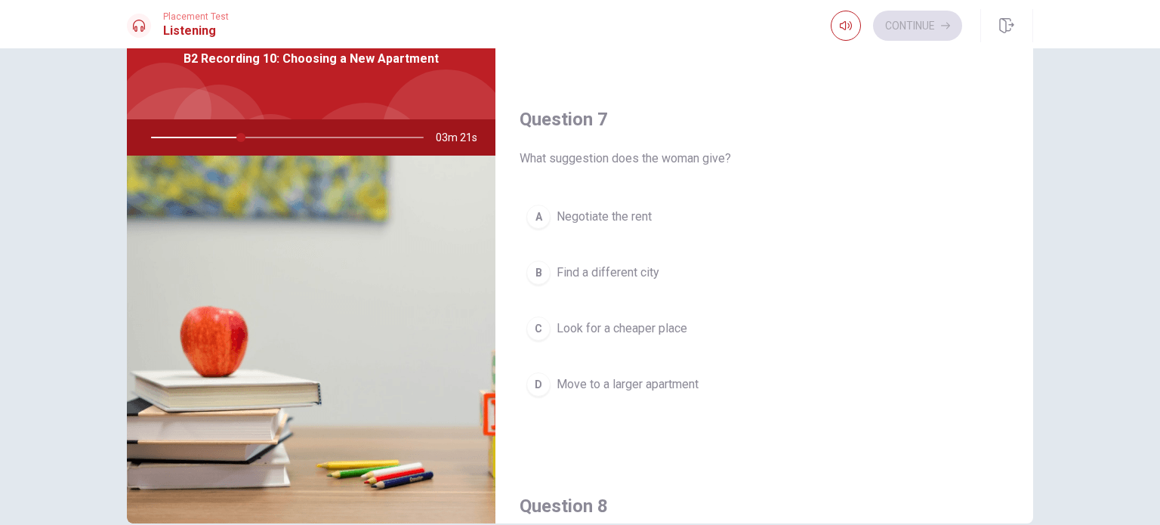
scroll to position [0, 0]
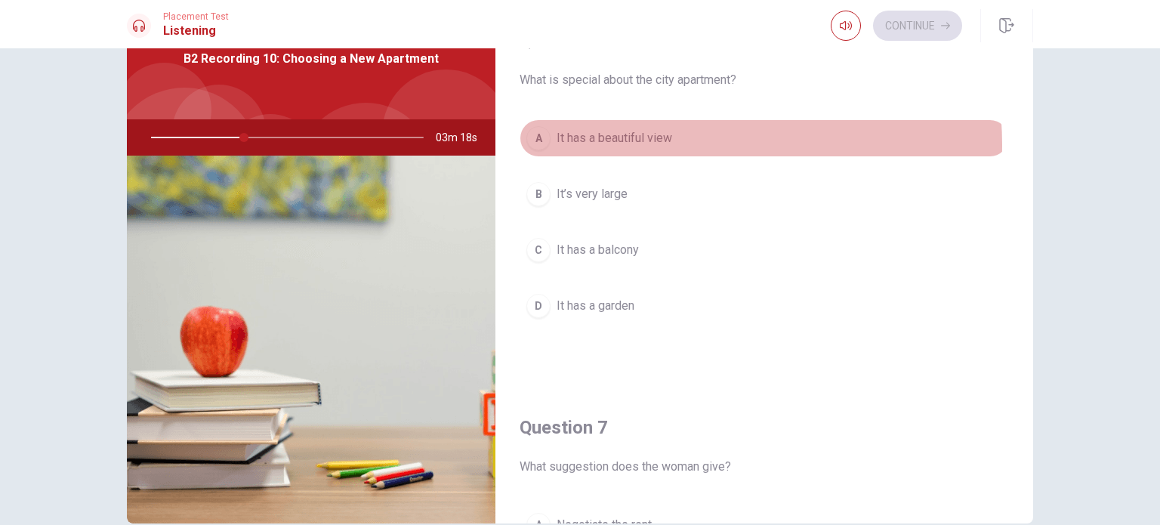
click at [650, 144] on span "It has a beautiful view" at bounding box center [615, 138] width 116 height 18
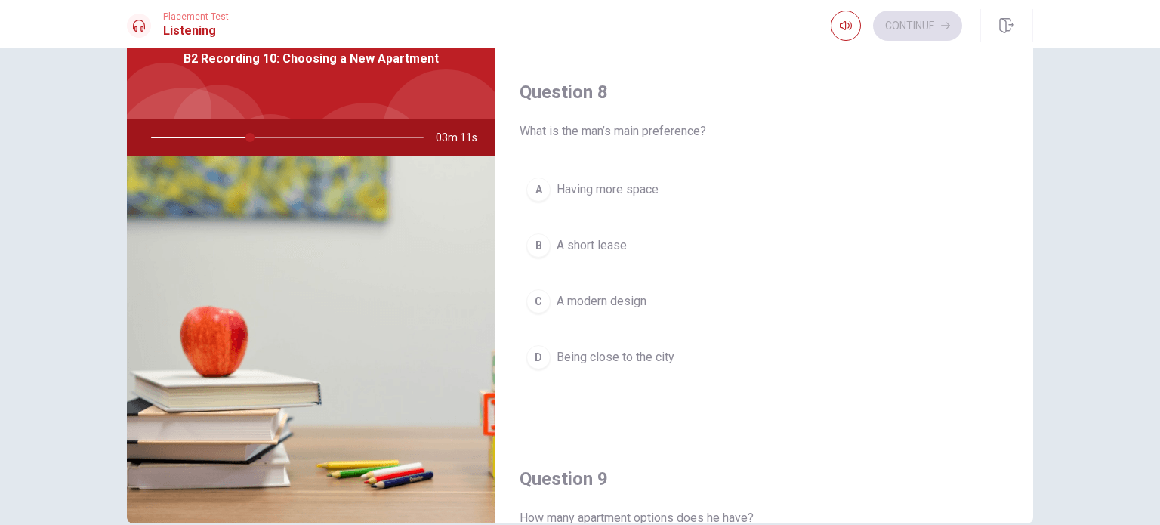
scroll to position [755, 0]
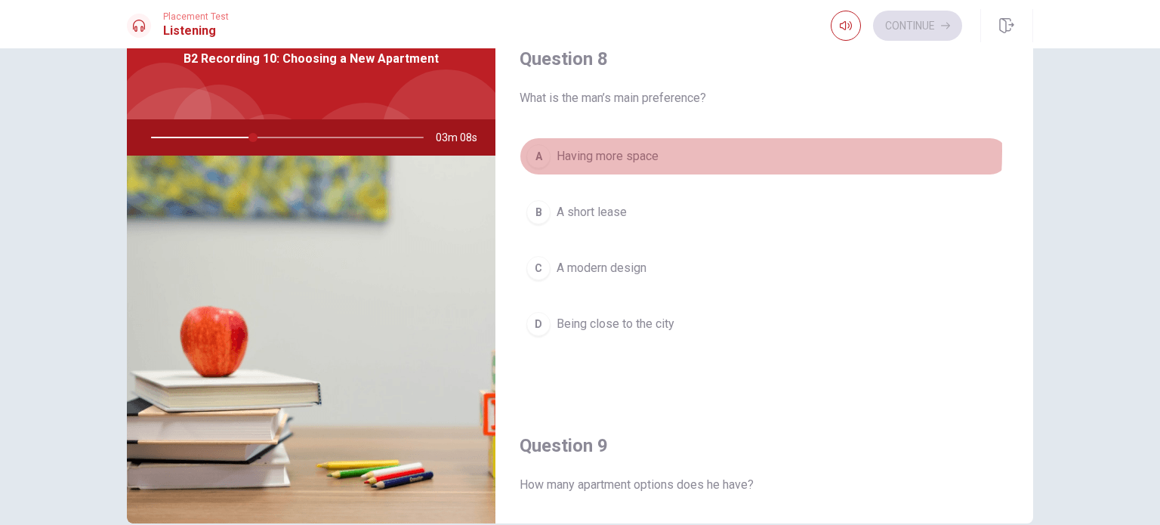
click at [660, 148] on button "A Having more space" at bounding box center [764, 156] width 489 height 38
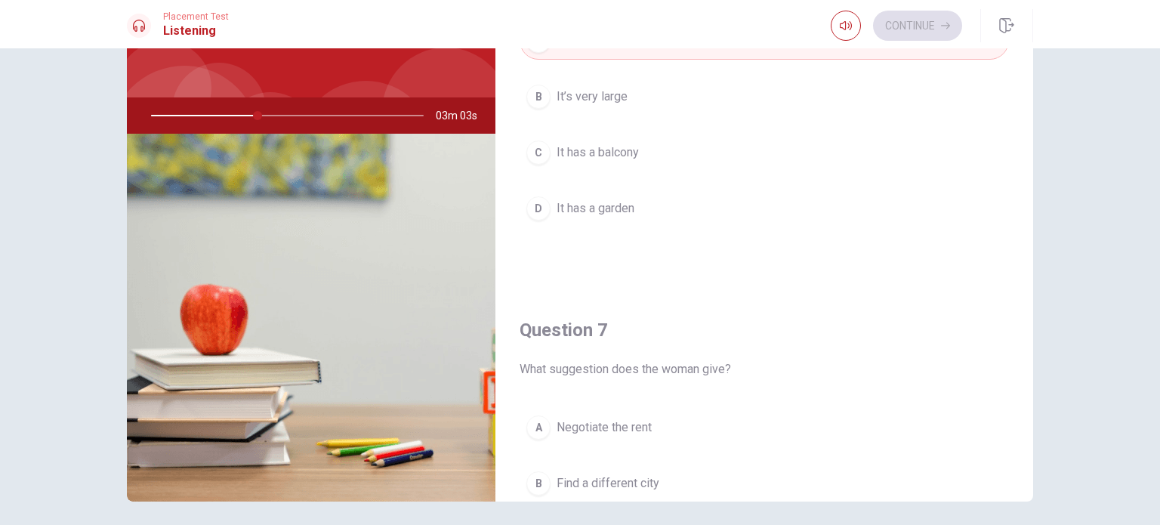
scroll to position [302, 0]
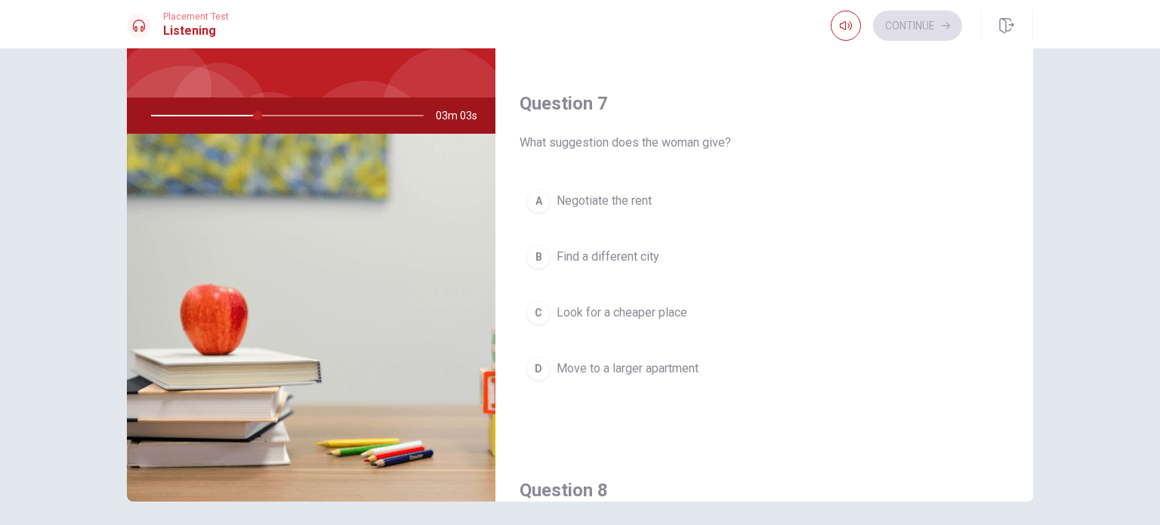
click at [654, 203] on button "A Negotiate the rent" at bounding box center [764, 201] width 489 height 38
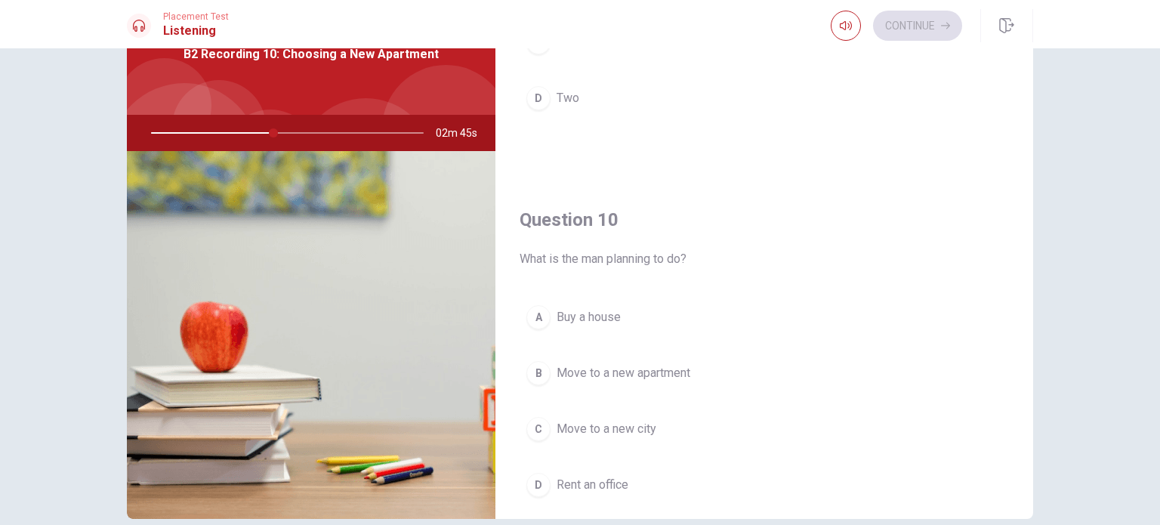
scroll to position [1384, 0]
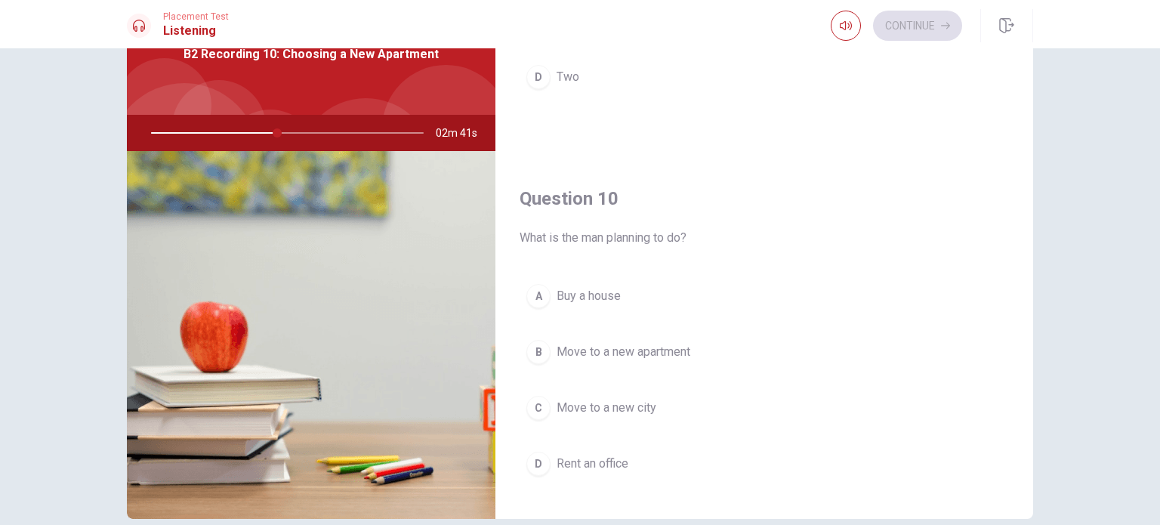
click at [684, 352] on span "Move to a new apartment" at bounding box center [624, 352] width 134 height 18
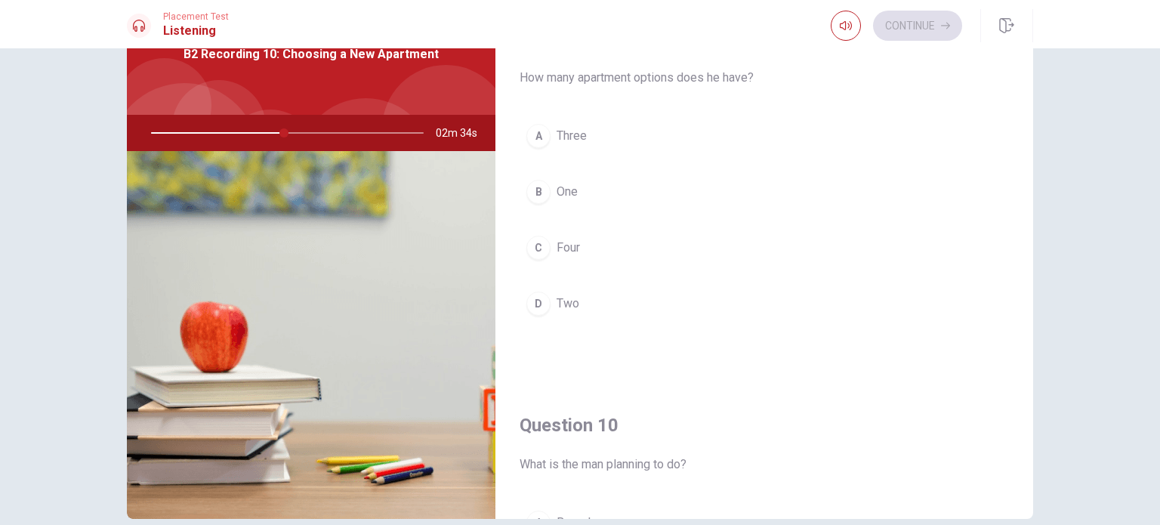
scroll to position [1082, 0]
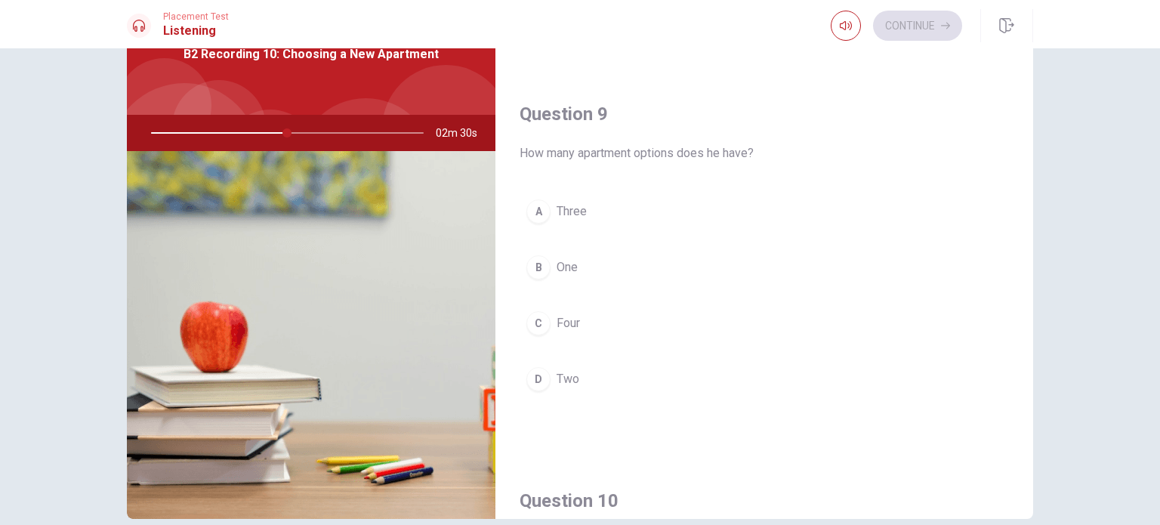
click at [587, 378] on button "D Two" at bounding box center [764, 379] width 489 height 38
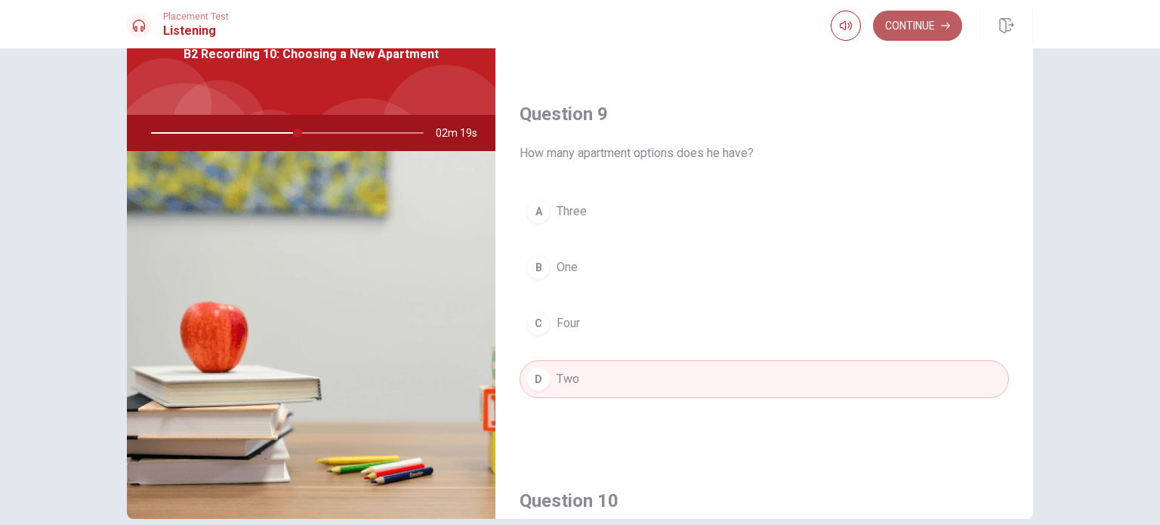
click at [917, 20] on button "Continue" at bounding box center [917, 26] width 89 height 30
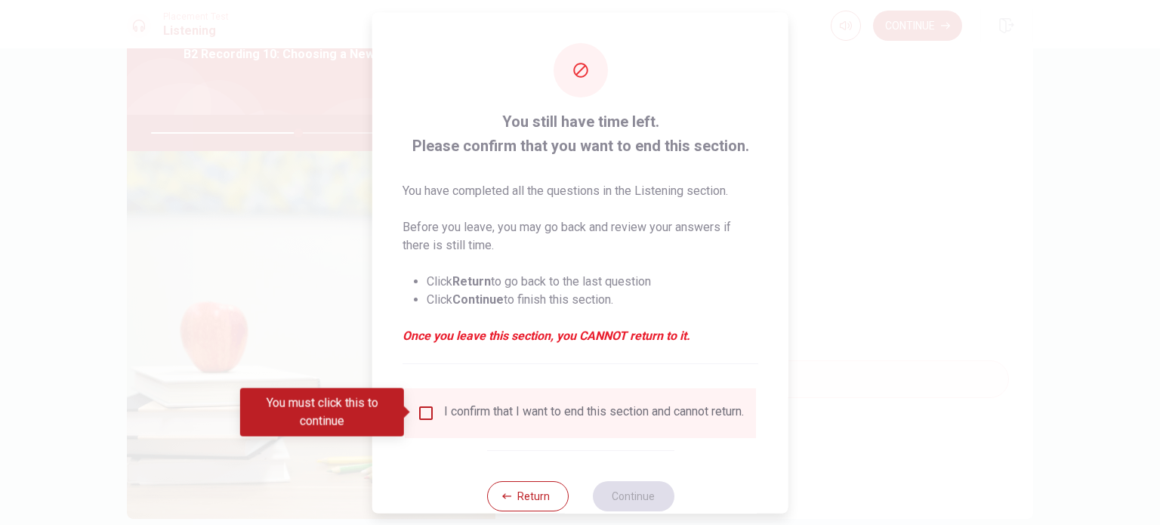
click at [423, 413] on input "You must click this to continue" at bounding box center [426, 412] width 18 height 18
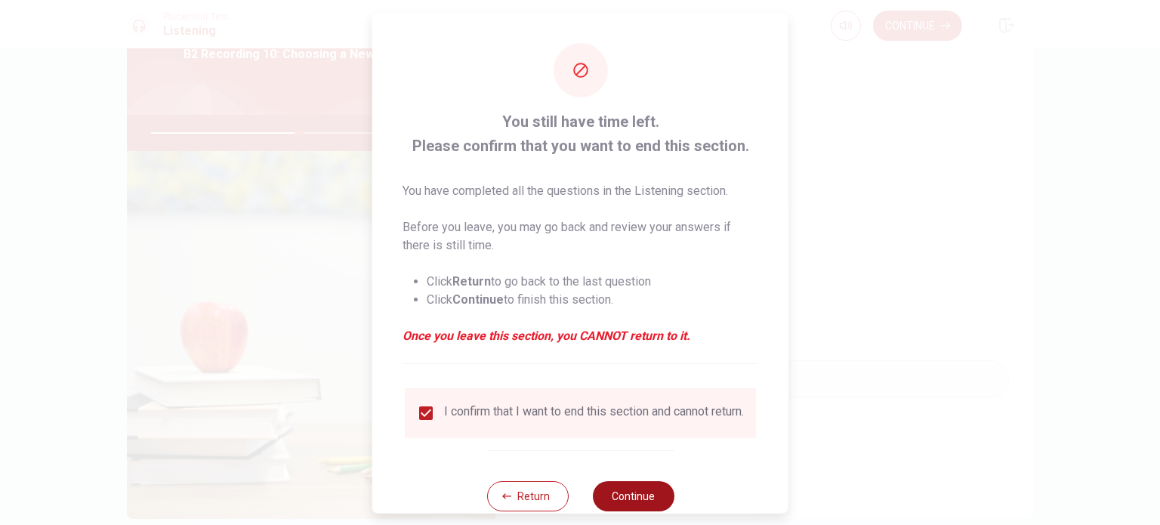
click at [654, 502] on button "Continue" at bounding box center [633, 495] width 82 height 30
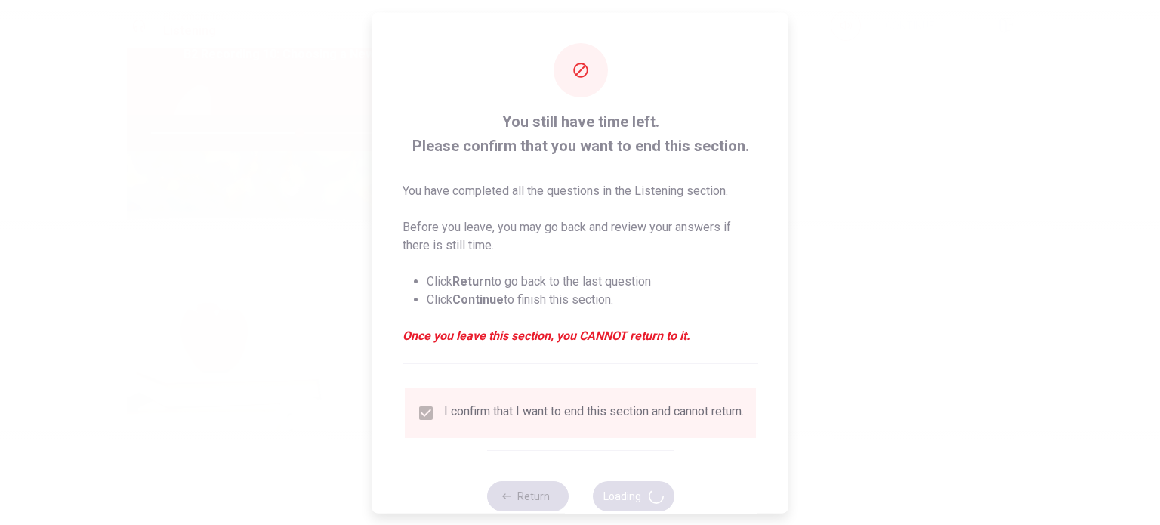
type input "55"
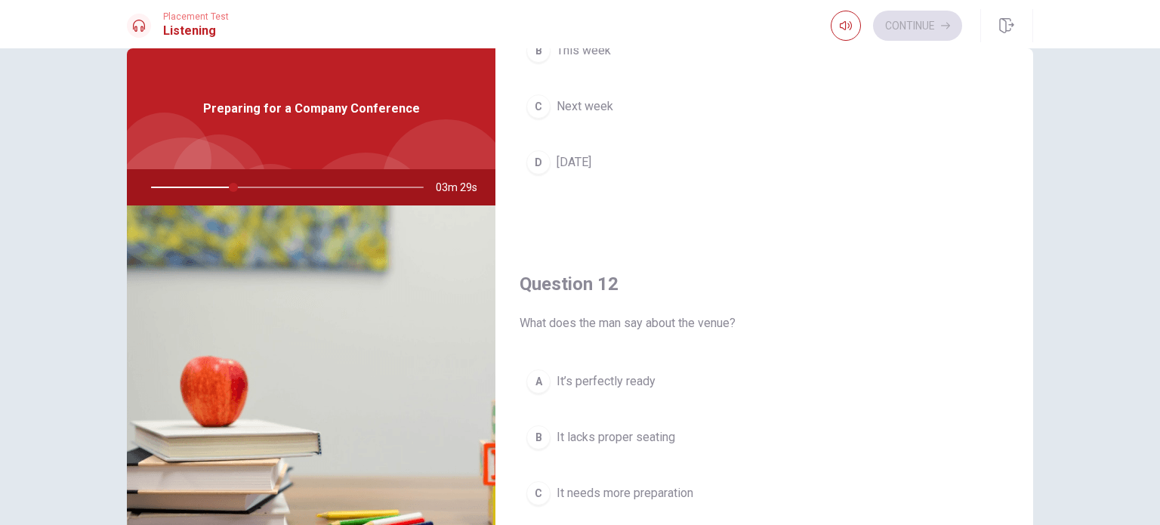
scroll to position [0, 0]
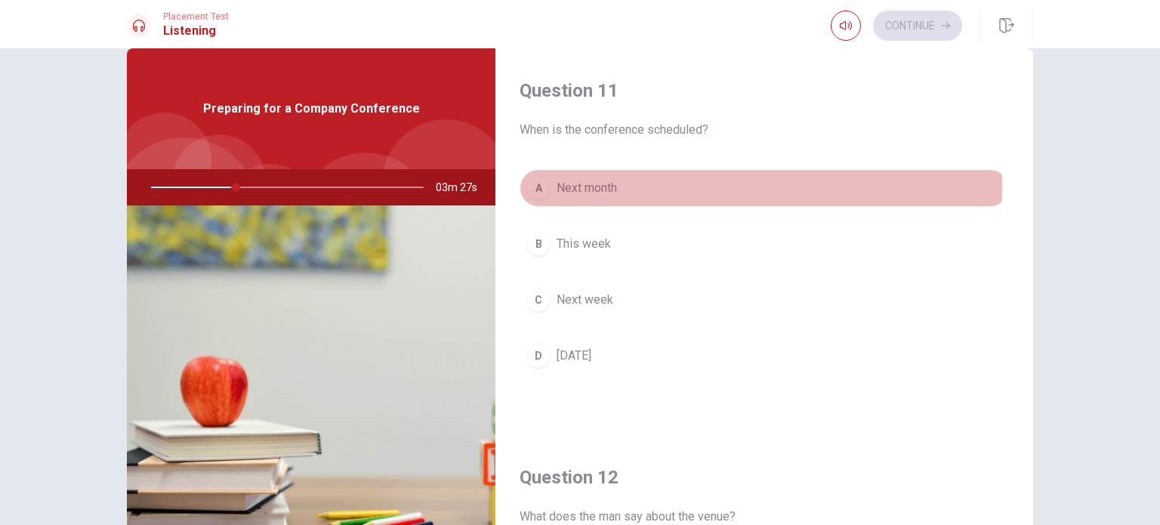
click at [609, 186] on span "Next month" at bounding box center [587, 188] width 60 height 18
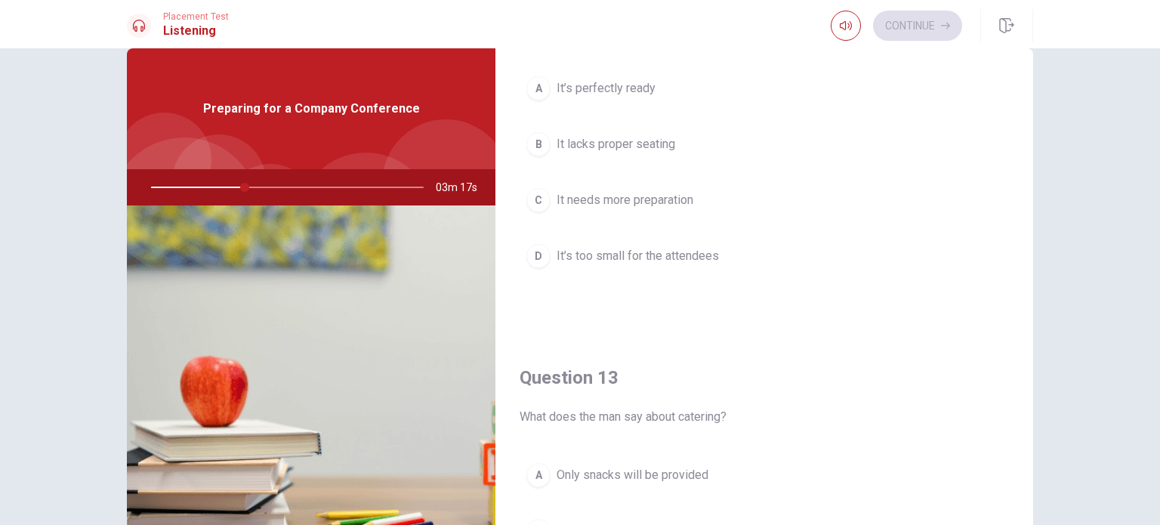
scroll to position [378, 0]
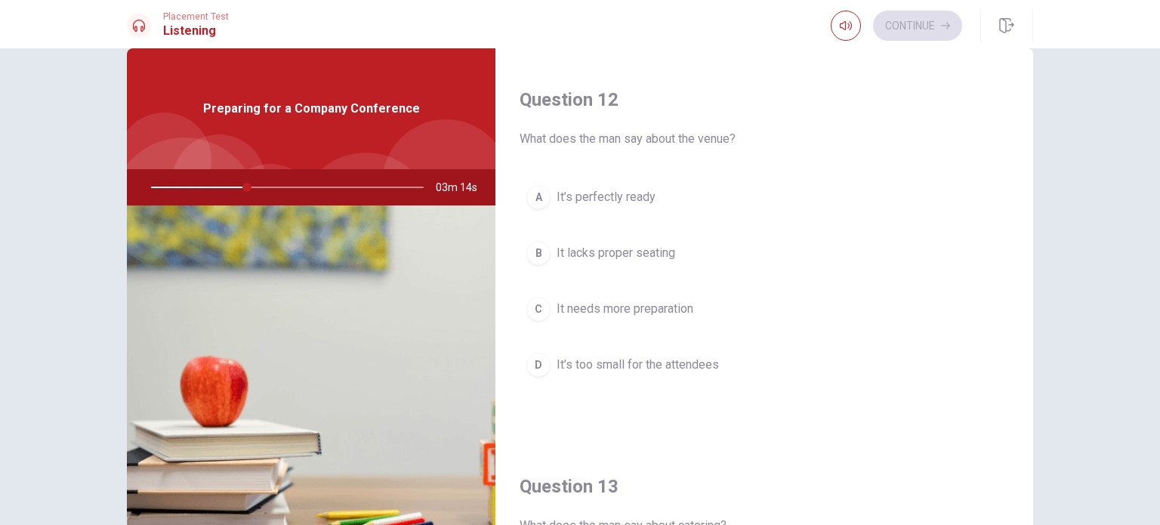
click at [656, 192] on button "A It’s perfectly ready" at bounding box center [764, 197] width 489 height 38
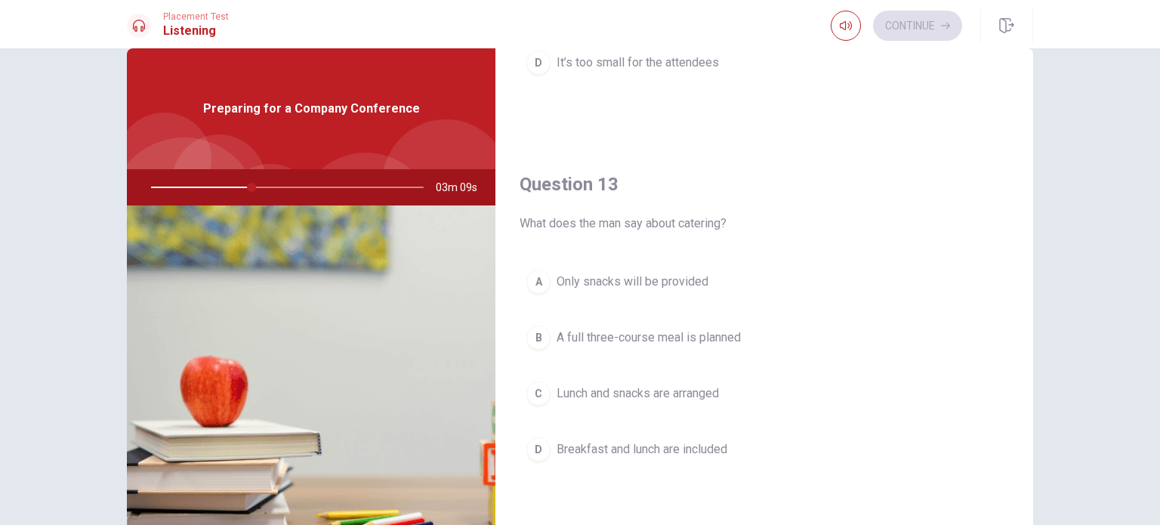
scroll to position [755, 0]
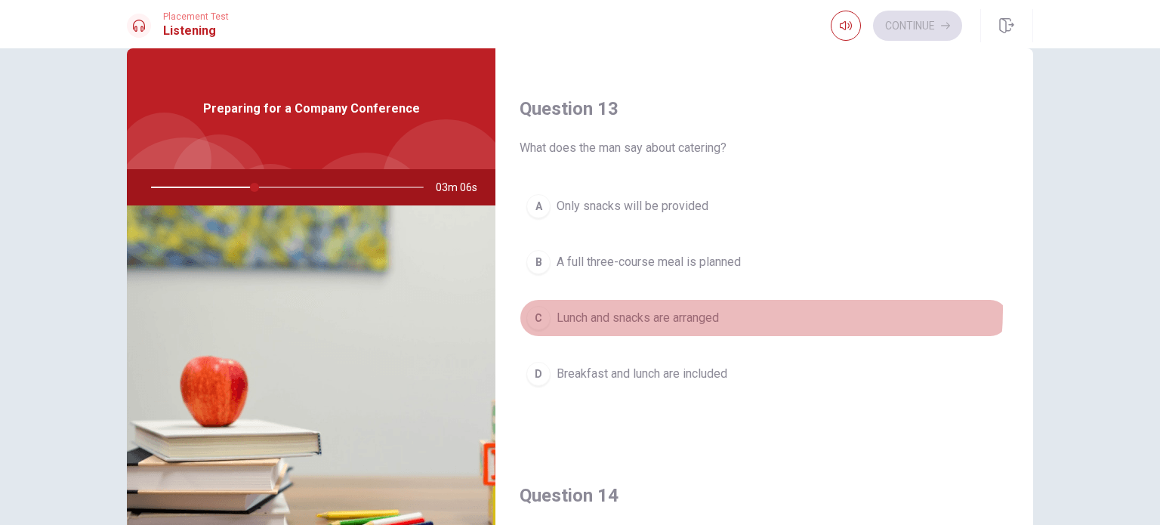
click at [714, 309] on span "Lunch and snacks are arranged" at bounding box center [638, 318] width 162 height 18
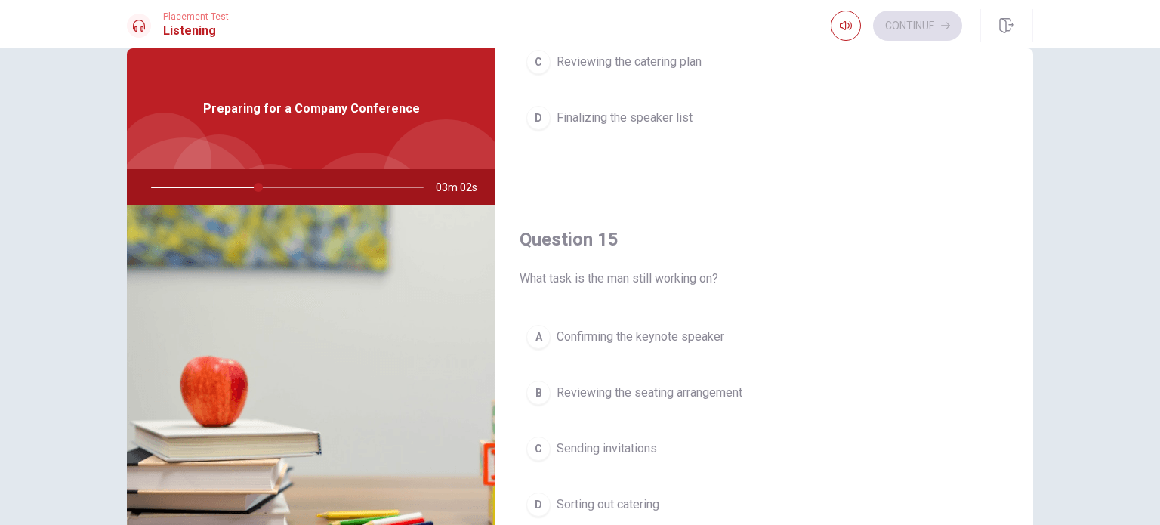
scroll to position [1402, 0]
click at [658, 324] on span "Confirming the keynote speaker" at bounding box center [641, 333] width 168 height 18
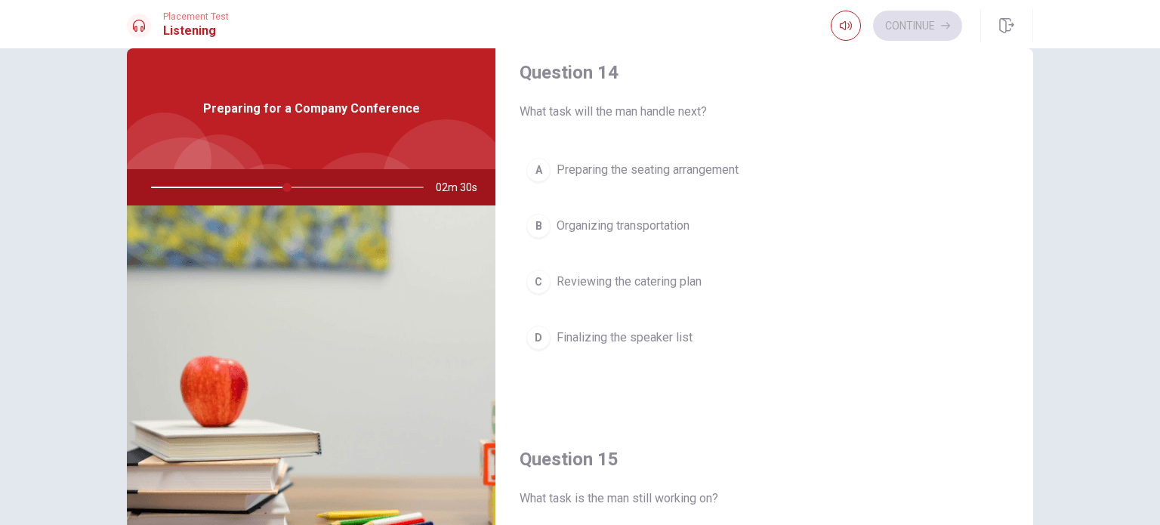
scroll to position [1175, 0]
click at [621, 349] on button "D Finalizing the speaker list" at bounding box center [764, 341] width 489 height 38
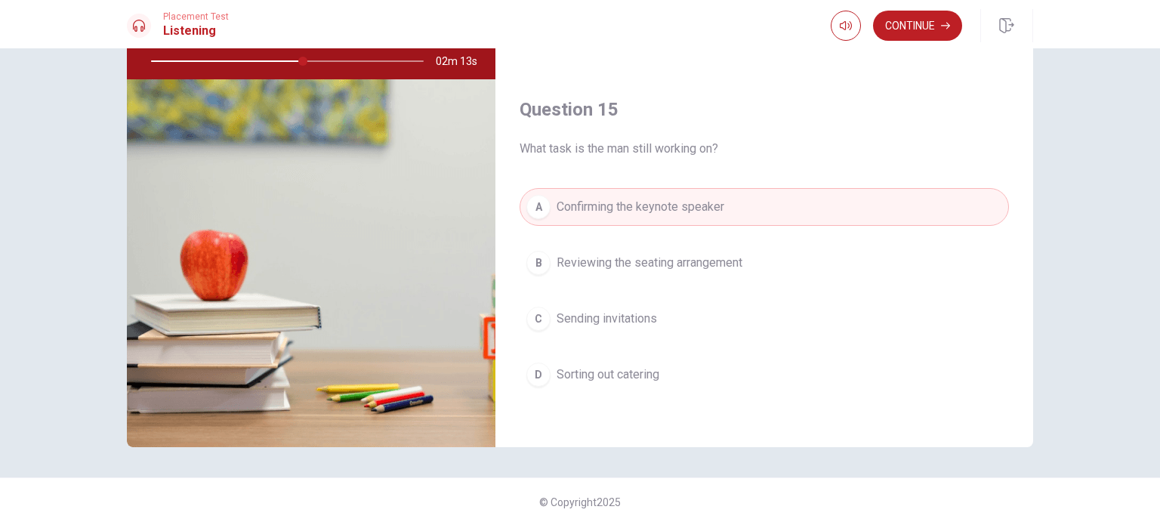
scroll to position [157, 0]
click at [684, 368] on button "D Sorting out catering" at bounding box center [764, 374] width 489 height 38
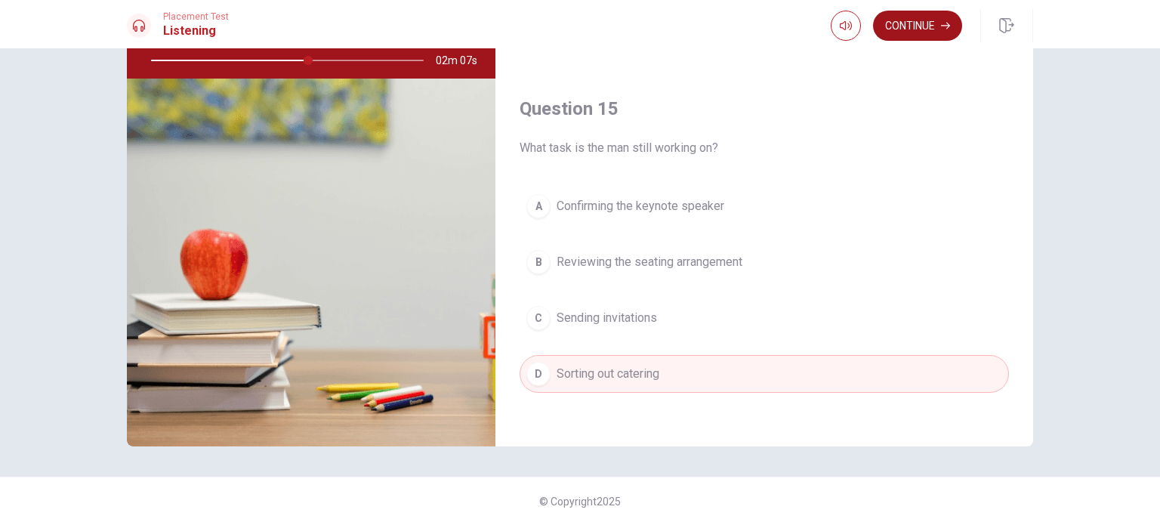
click at [917, 31] on button "Continue" at bounding box center [917, 26] width 89 height 30
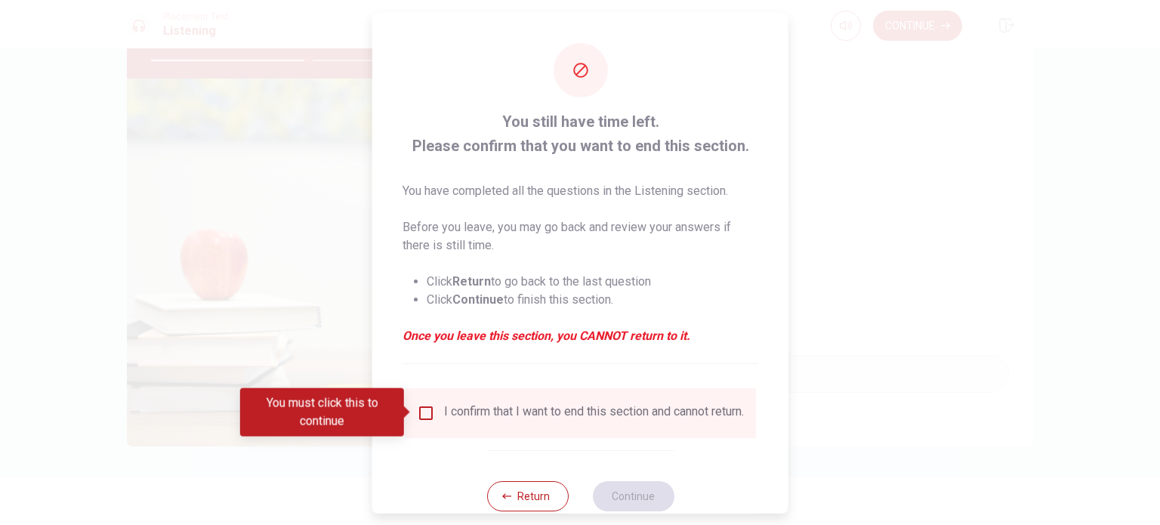
click at [417, 412] on input "You must click this to continue" at bounding box center [426, 412] width 18 height 18
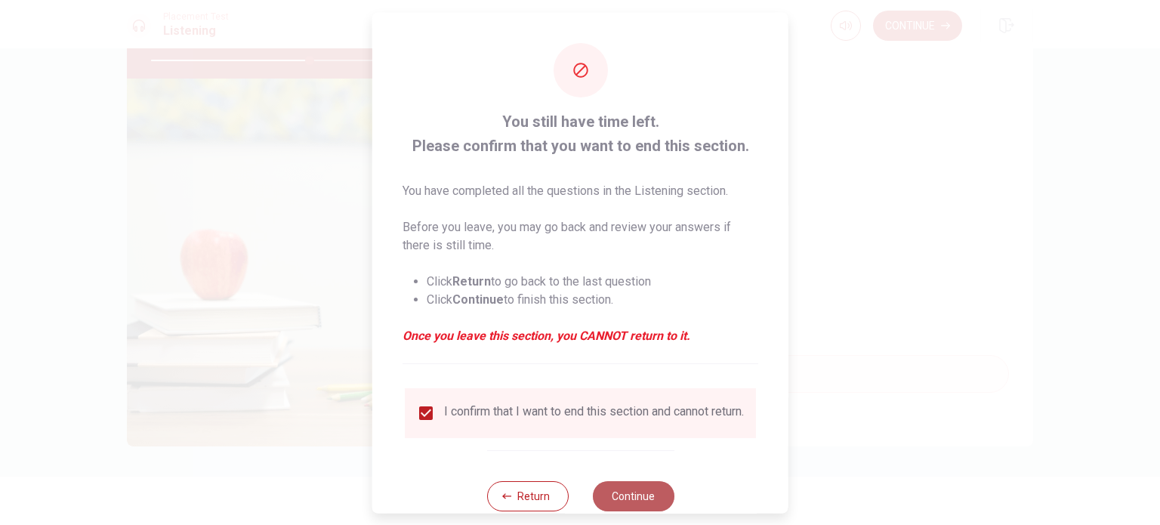
click at [632, 509] on button "Continue" at bounding box center [633, 495] width 82 height 30
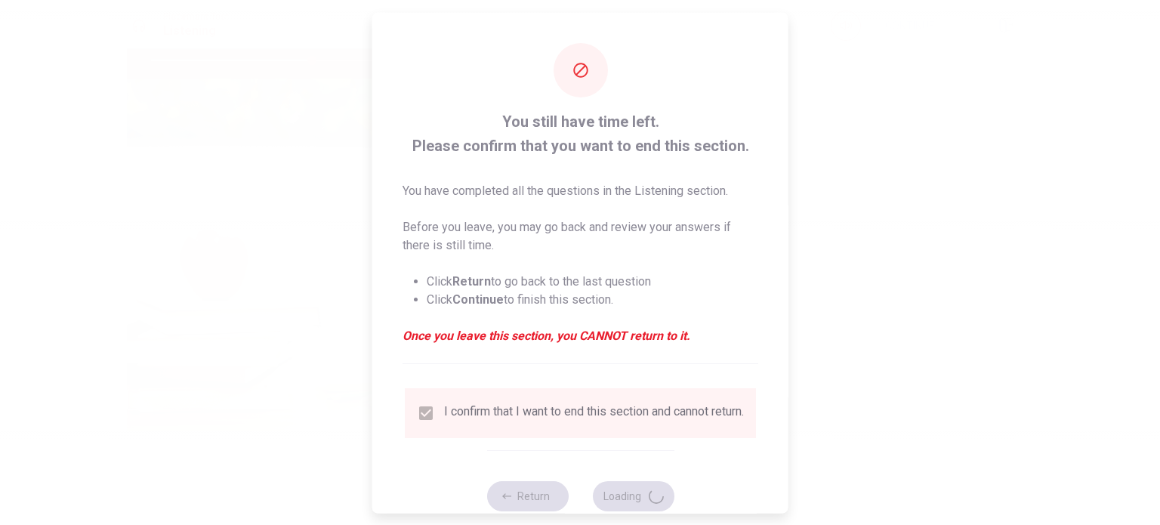
type input "59"
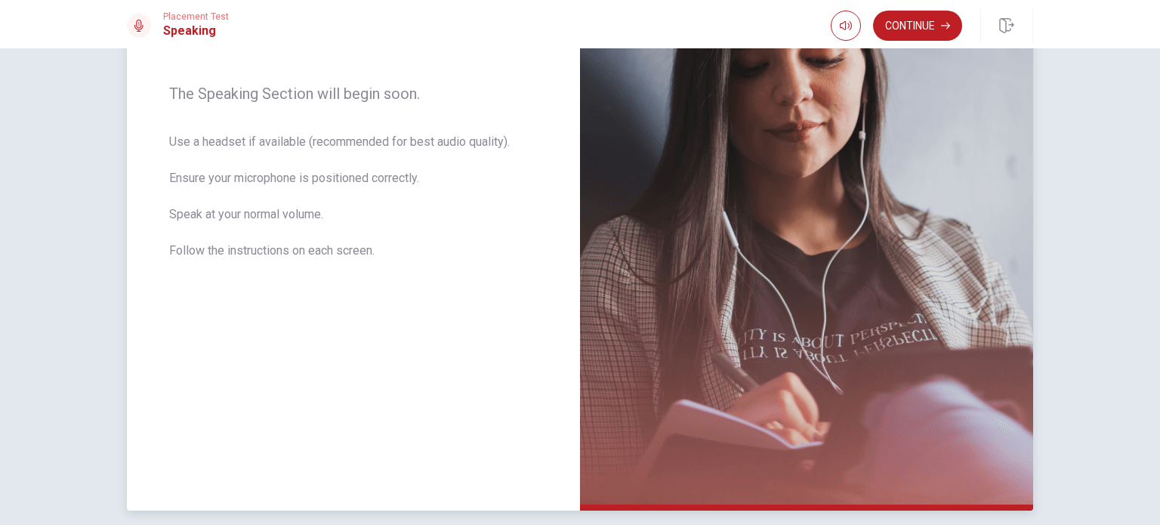
scroll to position [290, 0]
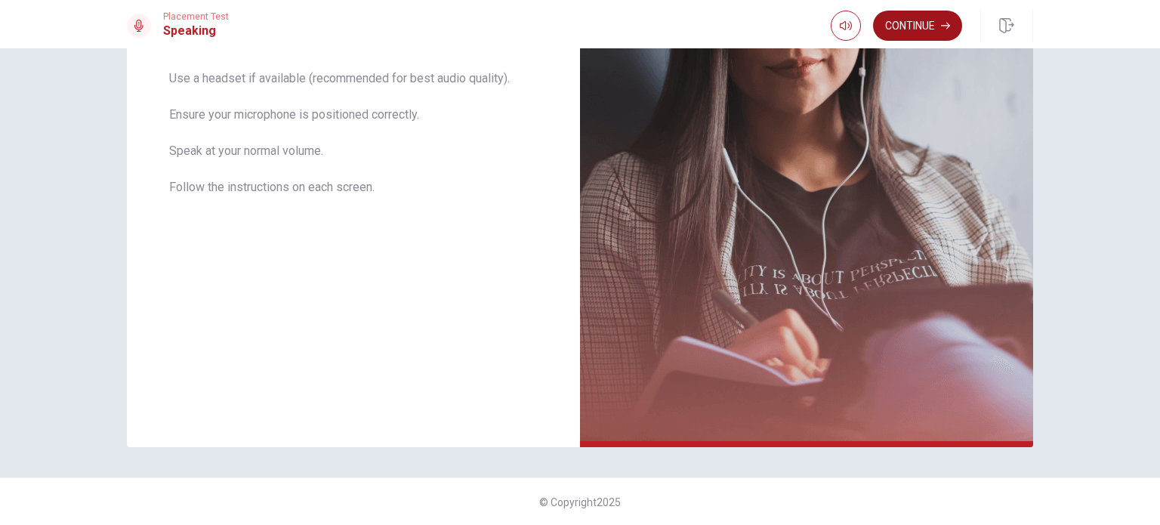
click at [940, 26] on button "Continue" at bounding box center [917, 26] width 89 height 30
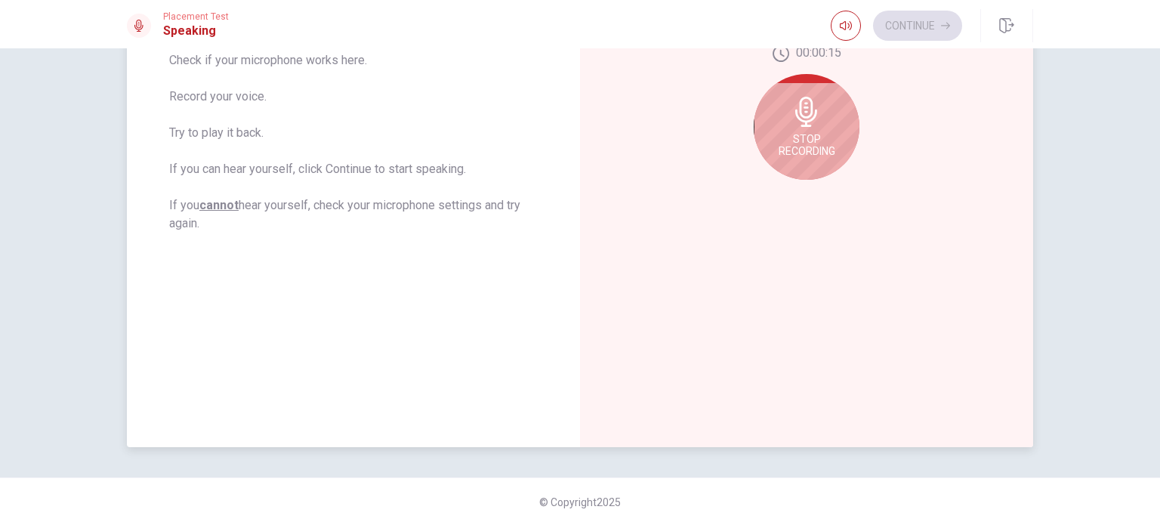
scroll to position [139, 0]
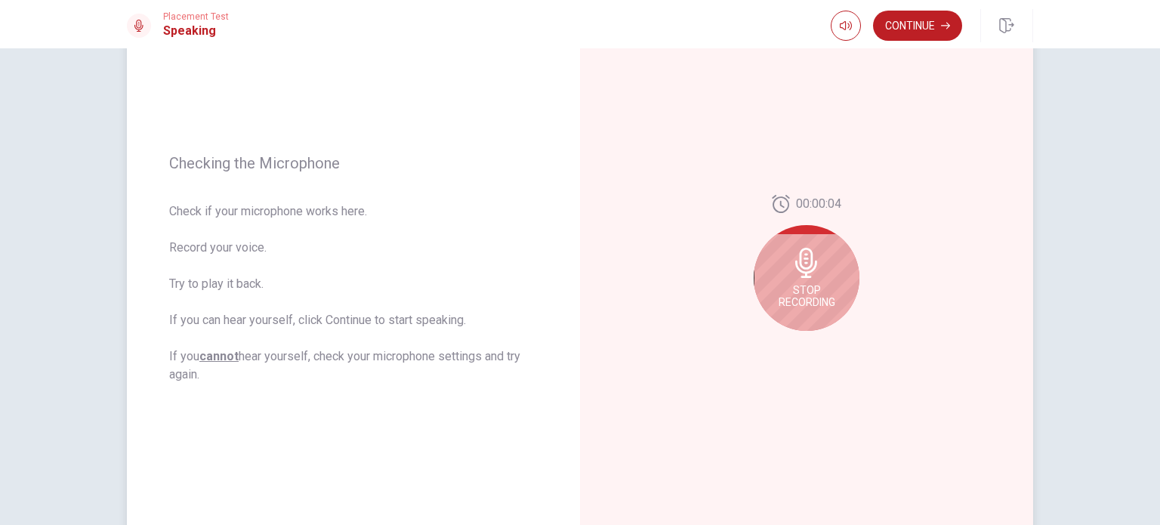
click at [842, 251] on div "Stop Recording" at bounding box center [807, 278] width 106 height 106
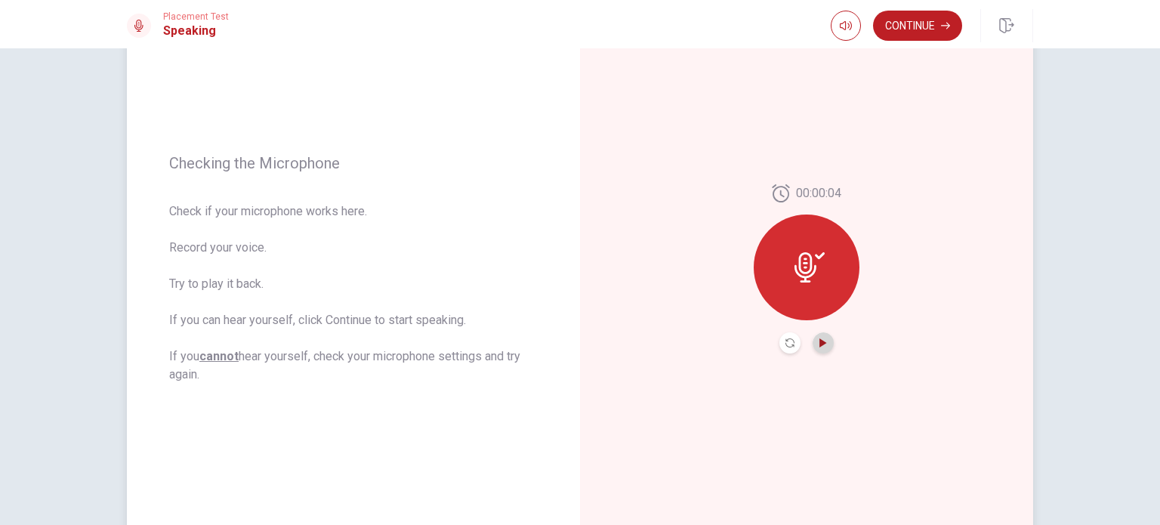
click at [822, 341] on icon "Play Audio" at bounding box center [822, 342] width 7 height 9
click at [906, 20] on button "Continue" at bounding box center [917, 26] width 89 height 30
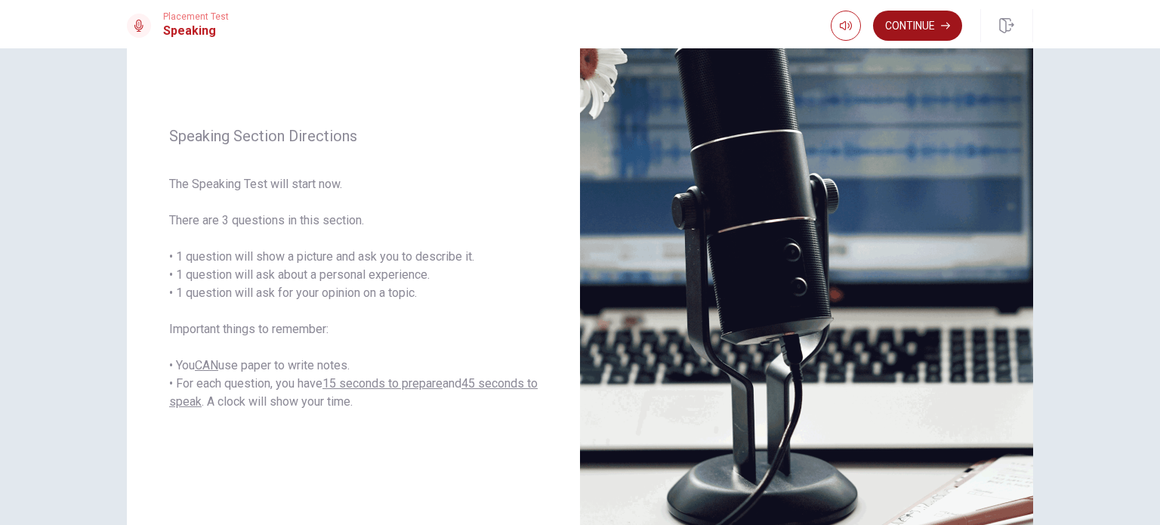
click at [906, 20] on button "Continue" at bounding box center [917, 26] width 89 height 30
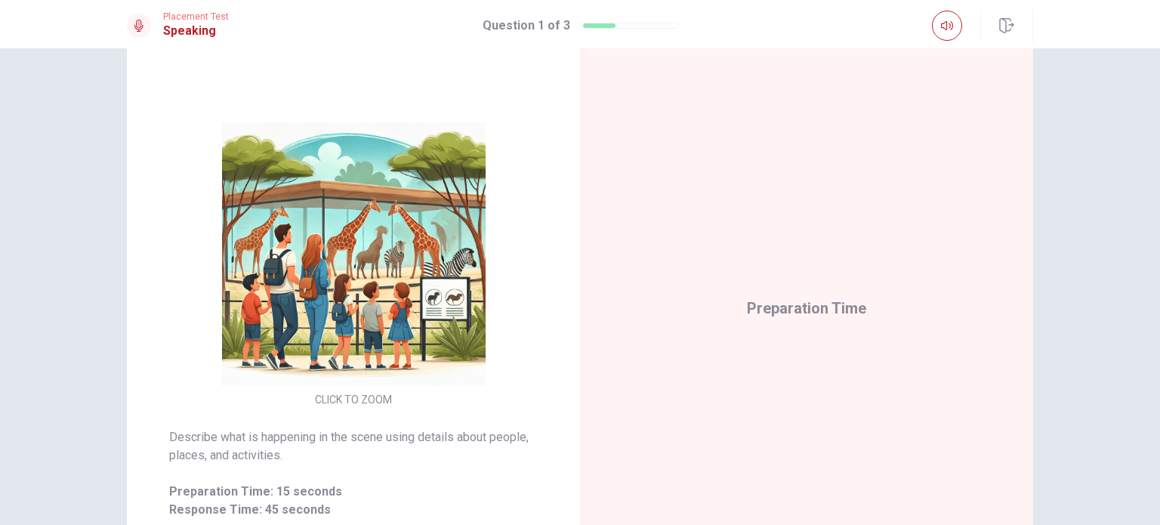
scroll to position [63, 0]
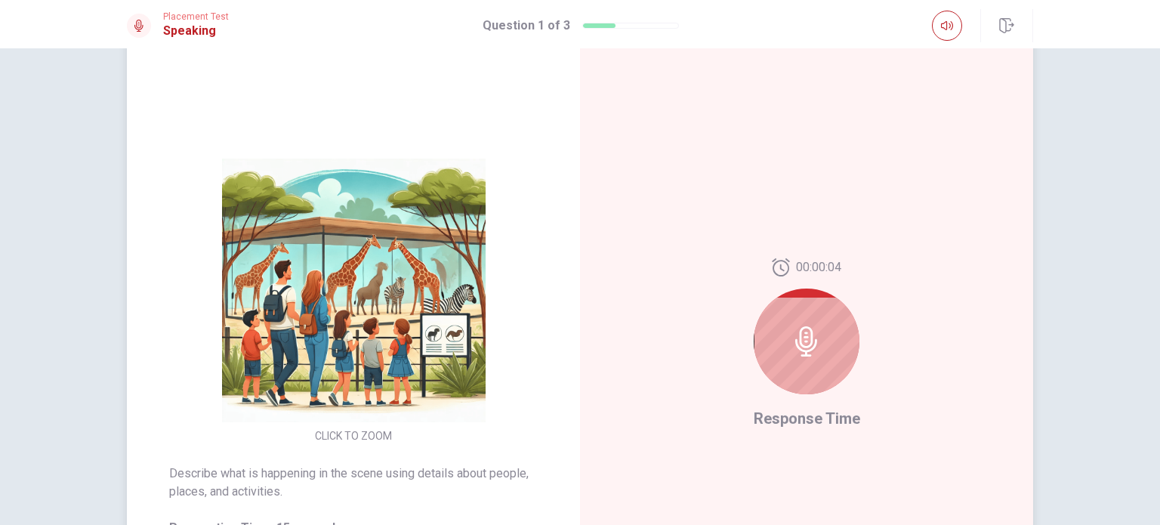
click at [822, 335] on div at bounding box center [807, 342] width 106 height 106
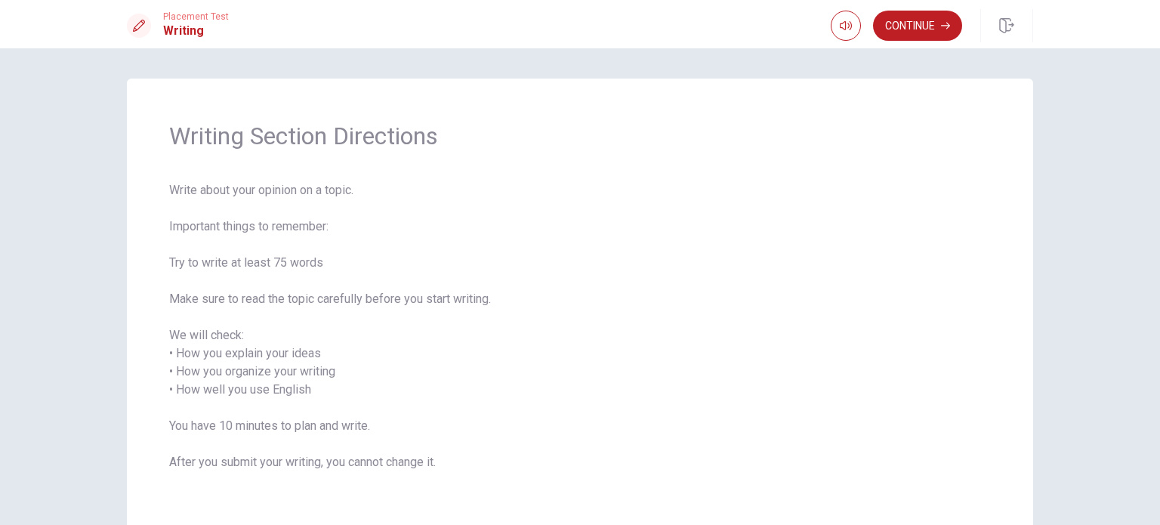
scroll to position [76, 0]
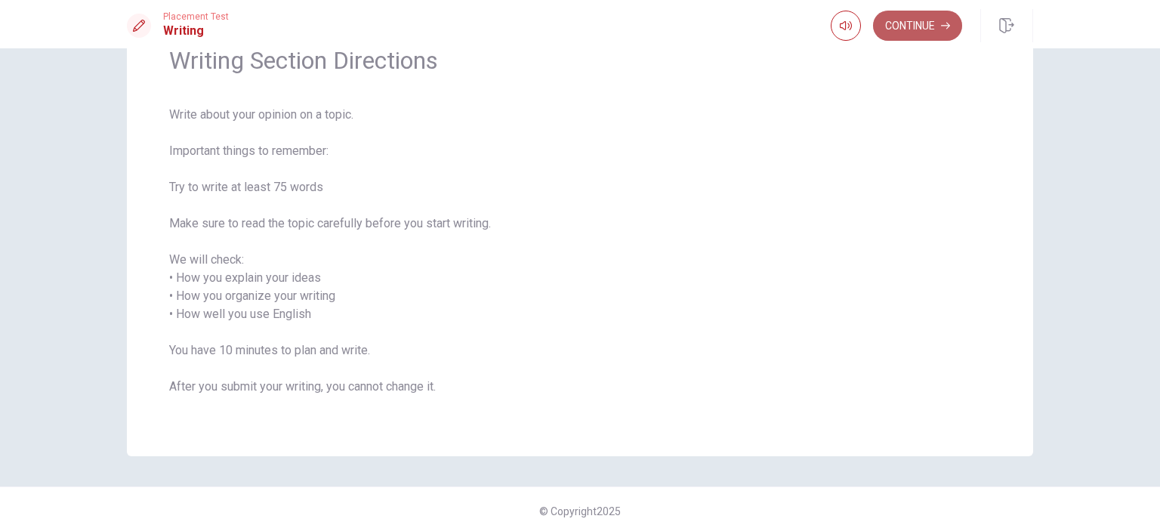
click at [922, 33] on button "Continue" at bounding box center [917, 26] width 89 height 30
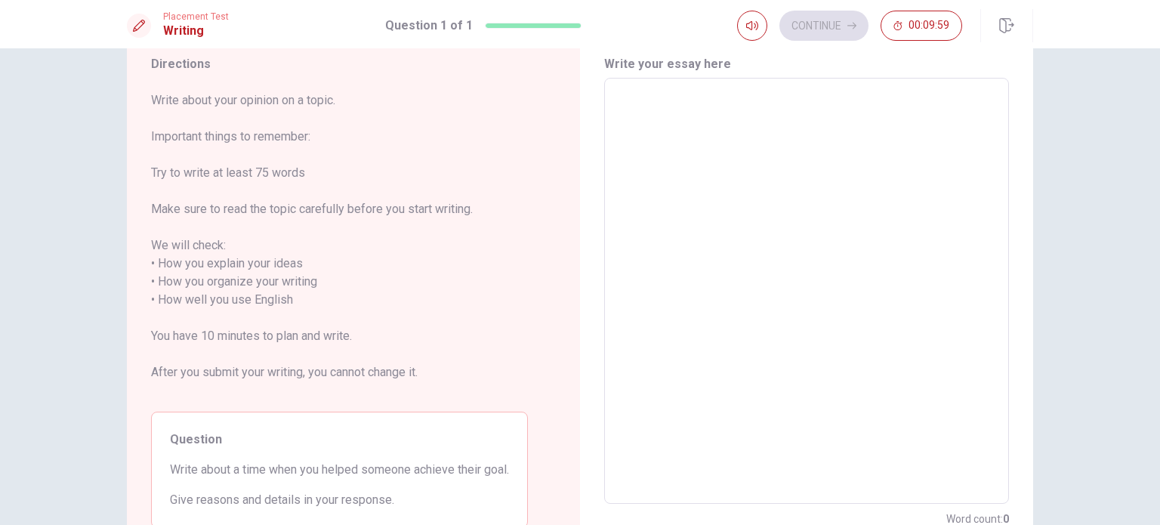
scroll to position [0, 0]
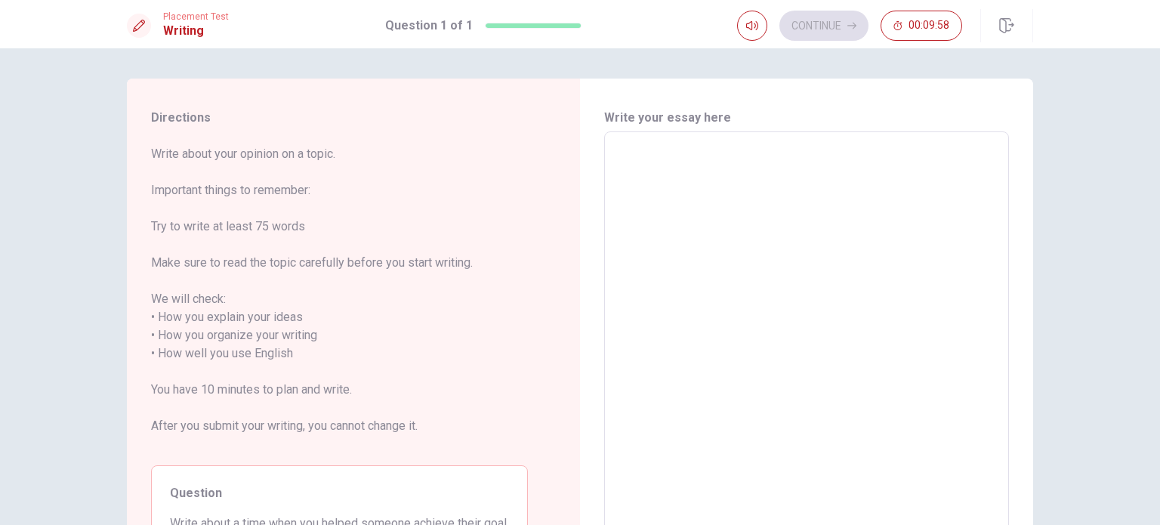
click at [882, 185] on textarea at bounding box center [807, 344] width 384 height 401
type textarea "T"
type textarea "x"
type textarea "Th"
type textarea "x"
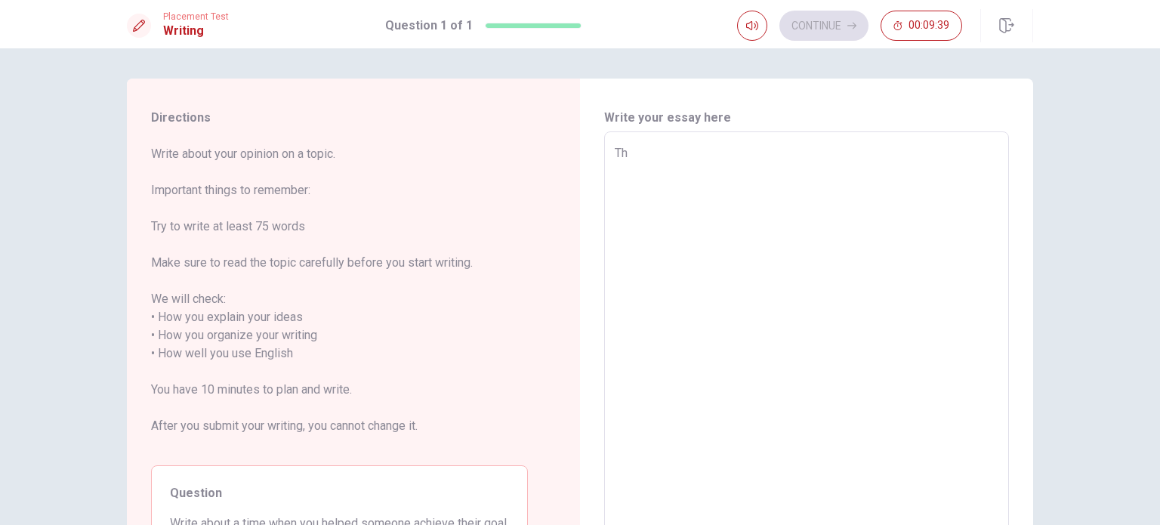
type textarea "The"
type textarea "x"
type textarea "They"
type textarea "x"
type textarea "They"
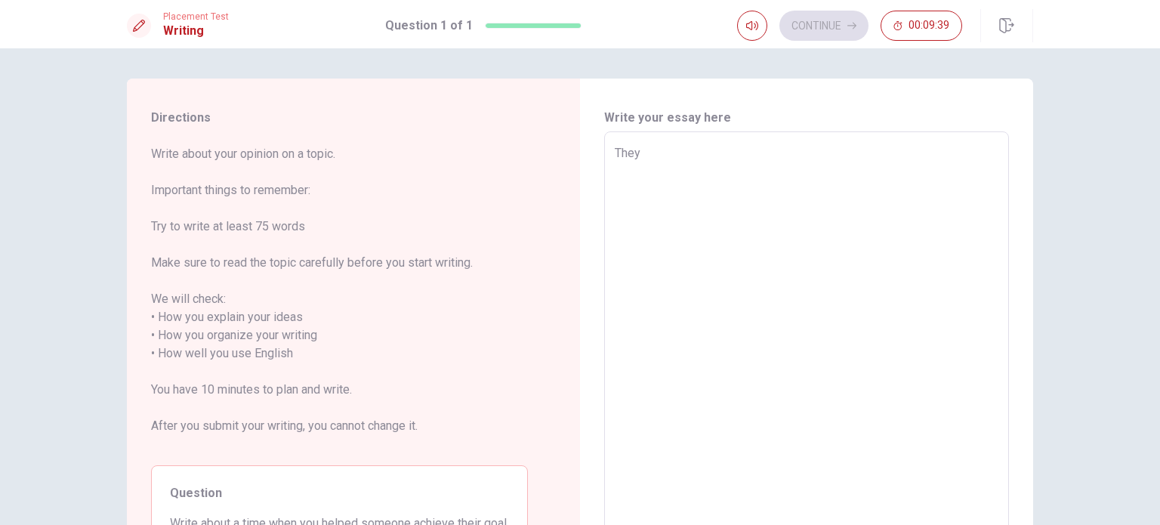
type textarea "x"
type textarea "They d"
type textarea "x"
type textarea "They do"
type textarea "x"
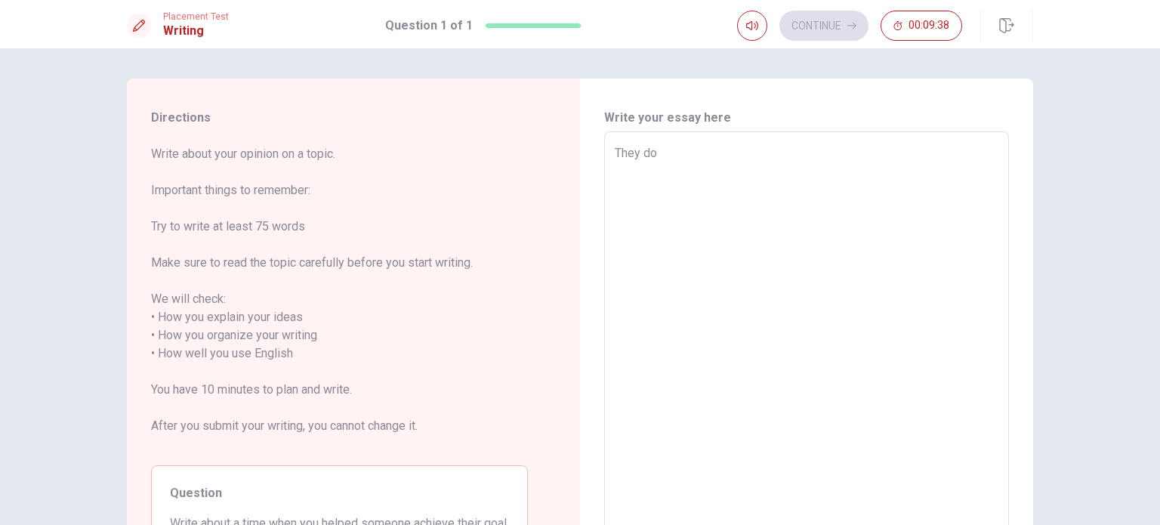
type textarea "They don"
type textarea "x"
type textarea "They don'"
type textarea "x"
type textarea "They don't"
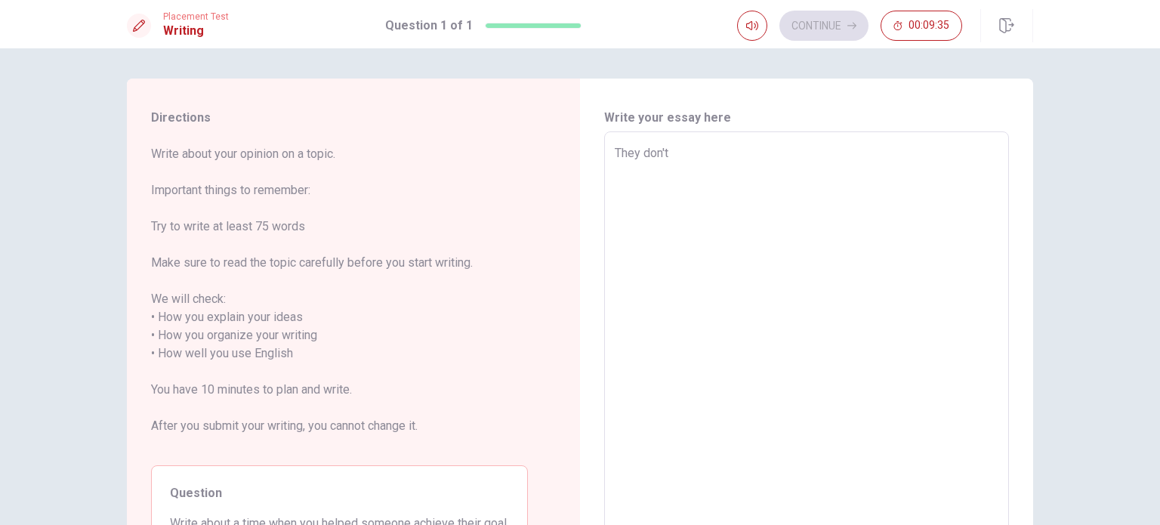
type textarea "x"
type textarea "They don't"
type textarea "x"
type textarea "They don't m"
type textarea "x"
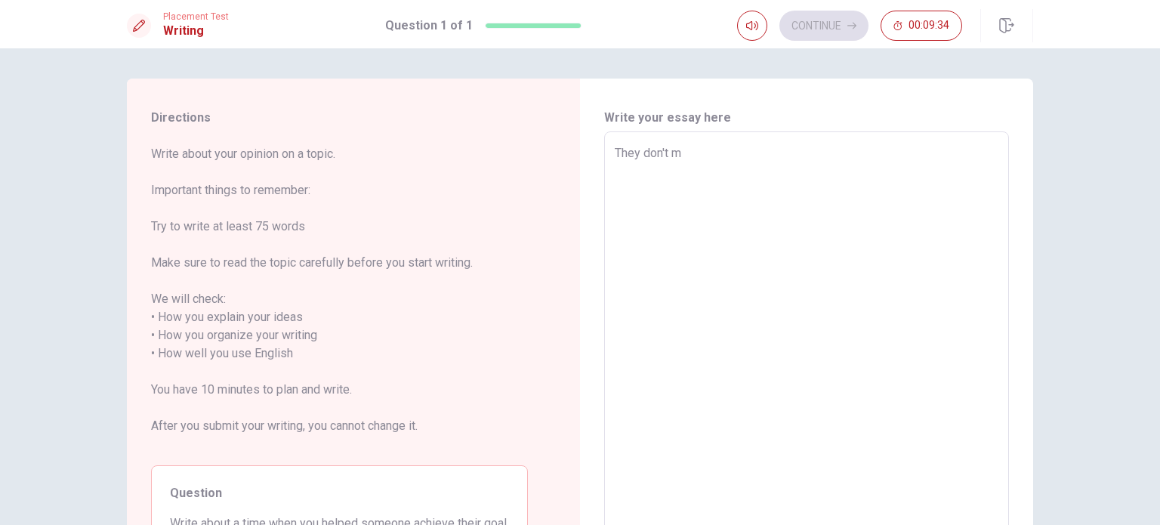
type textarea "They don't ma"
type textarea "x"
type textarea "They don't mak"
type textarea "x"
type textarea "They don't make"
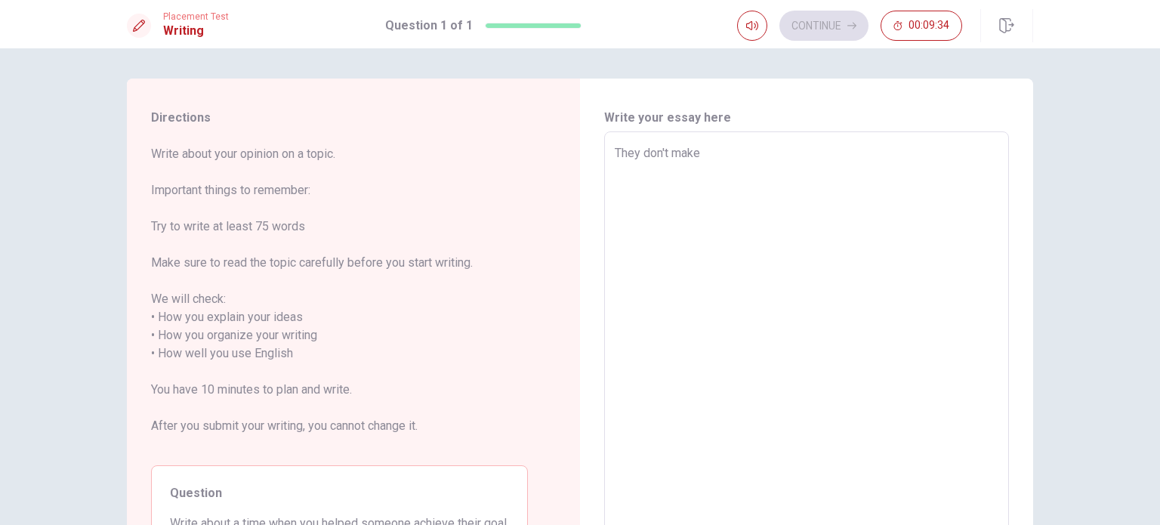
type textarea "x"
type textarea "They don't make"
type textarea "x"
type textarea "They don't make i"
type textarea "x"
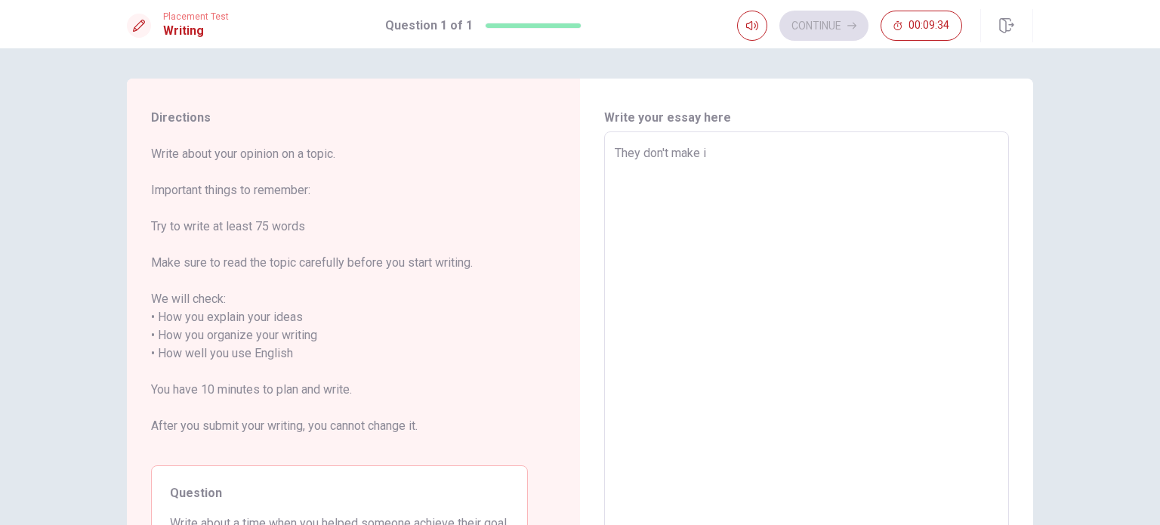
type textarea "They don't make it"
type textarea "x"
type textarea "They don't make it"
type textarea "x"
type textarea "They don't make it b"
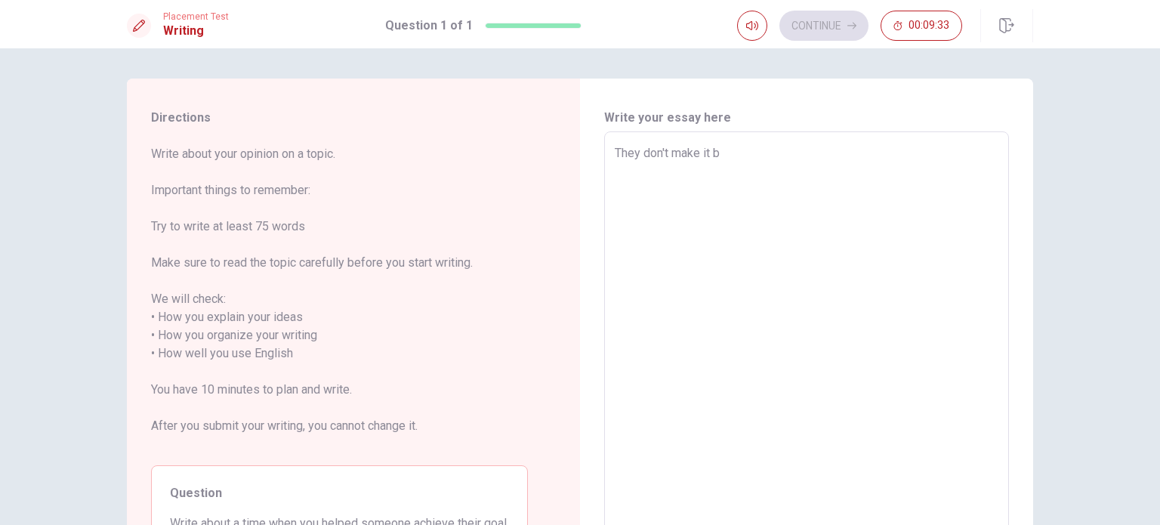
type textarea "x"
type textarea "They don't make it be"
type textarea "x"
type textarea "They don't make it bec"
type textarea "x"
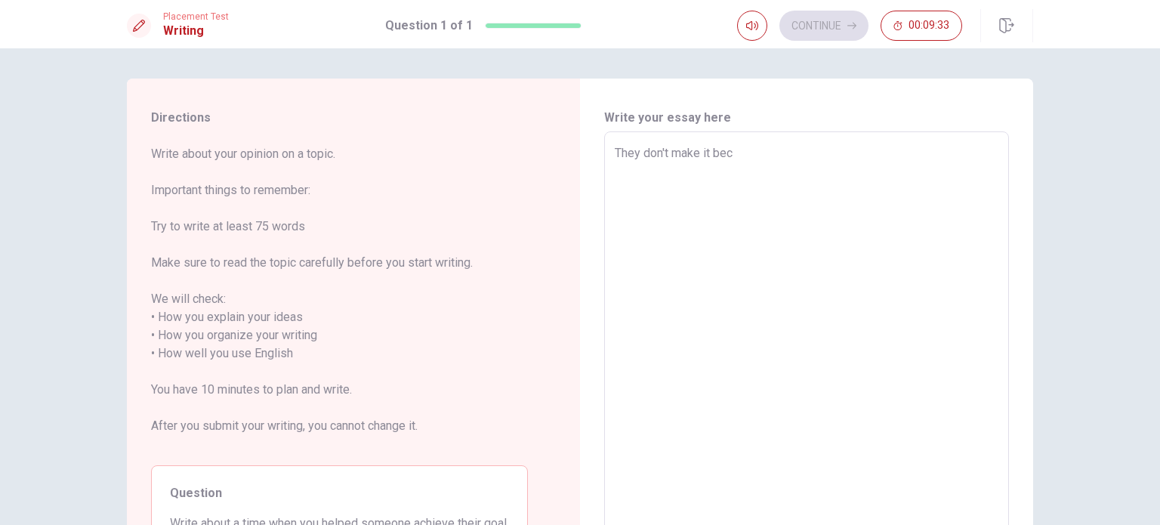
type textarea "They don't make it beca"
type textarea "x"
type textarea "They don't make it becau"
type textarea "x"
type textarea "They don't make it becaus"
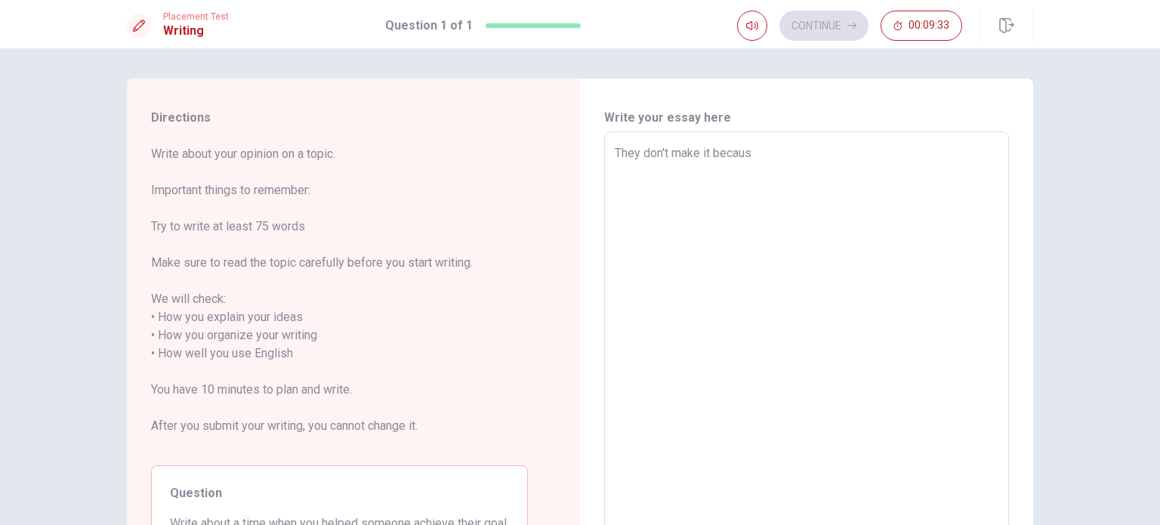
type textarea "x"
type textarea "They don't make it because"
type textarea "x"
type textarea "They don't make it because"
type textarea "x"
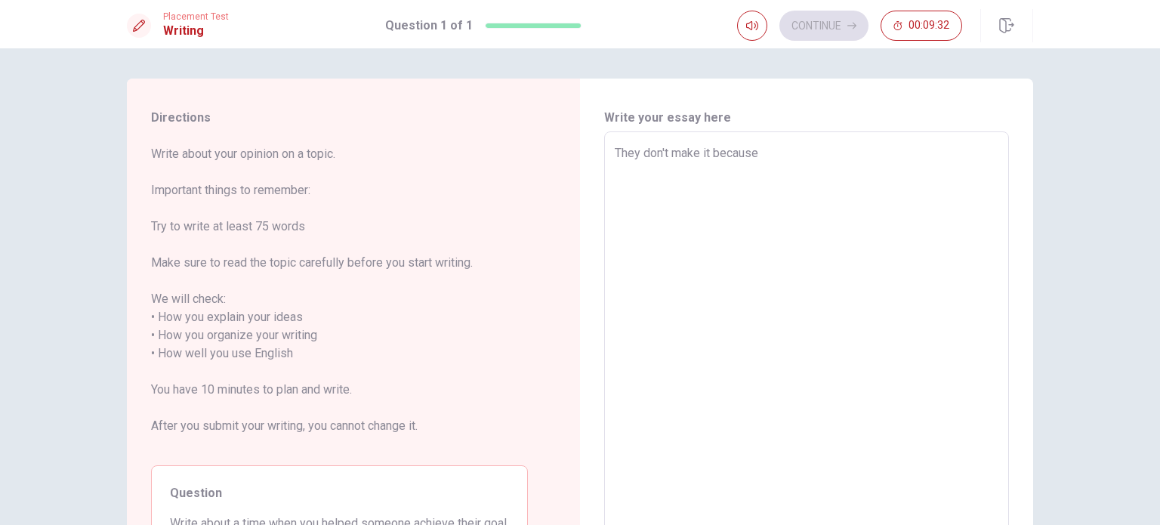
type textarea "They don't make it because o"
type textarea "x"
type textarea "They don't make it because of"
type textarea "x"
type textarea "They don't make it because of"
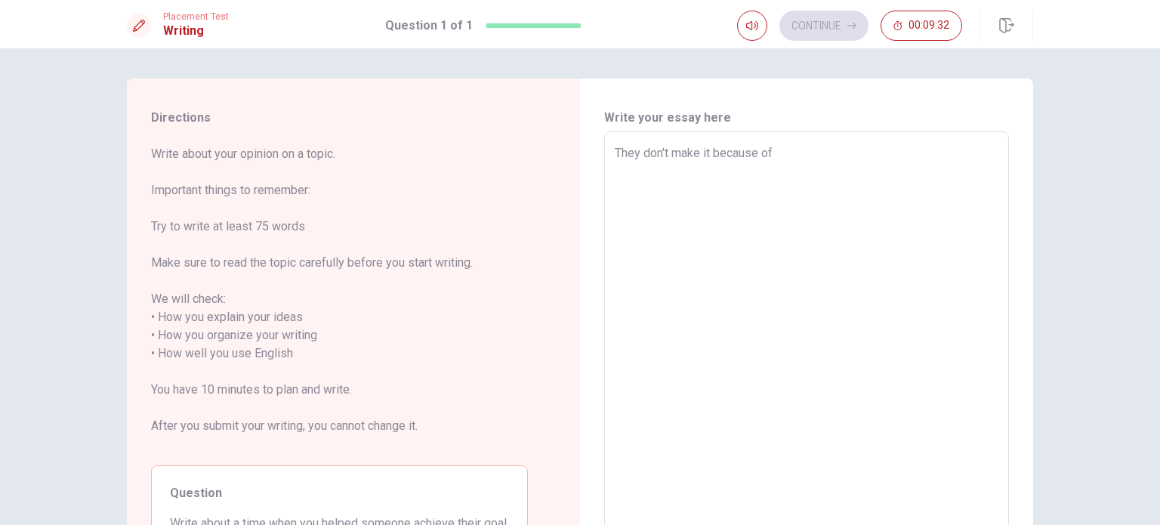
type textarea "x"
type textarea "They don't make it because of m"
type textarea "x"
type textarea "They don't make it because of me"
type textarea "x"
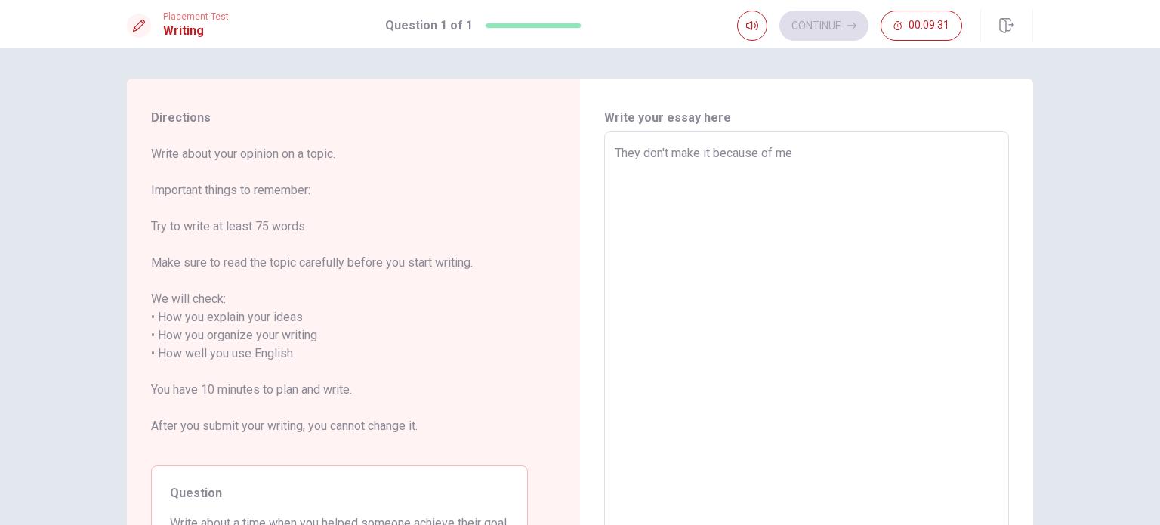
type textarea "They don't make it because of me,"
type textarea "x"
type textarea "They don't make it because of me,"
type textarea "x"
type textarea "They don't make it because of me, b"
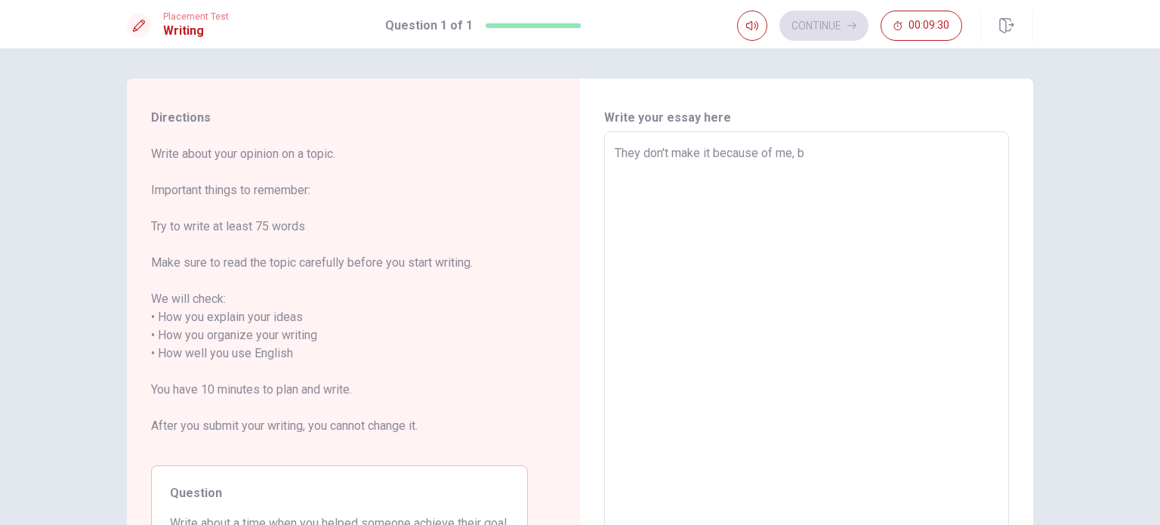
type textarea "x"
type textarea "They don't make it because of me, bu"
type textarea "x"
type textarea "They don't make it because of me, but"
type textarea "x"
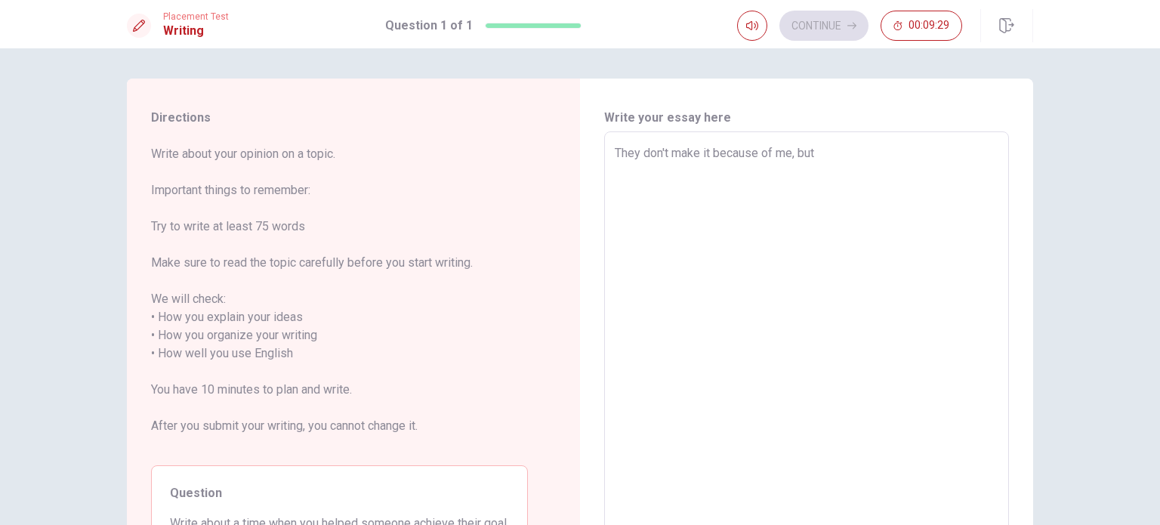
type textarea "They don't make it because of me, but i"
type textarea "x"
type textarea "They don't make it because of me, but i"
type textarea "x"
type textarea "They don't make it because of me, but i"
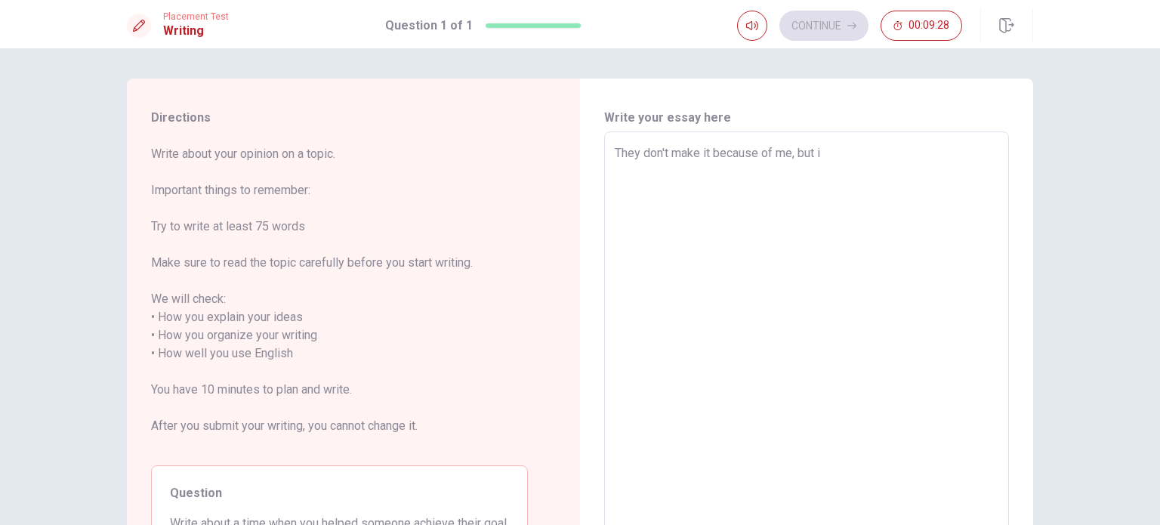
type textarea "x"
type textarea "They don't make it because of me, but"
type textarea "x"
type textarea "They don't make it because of me, but I"
type textarea "x"
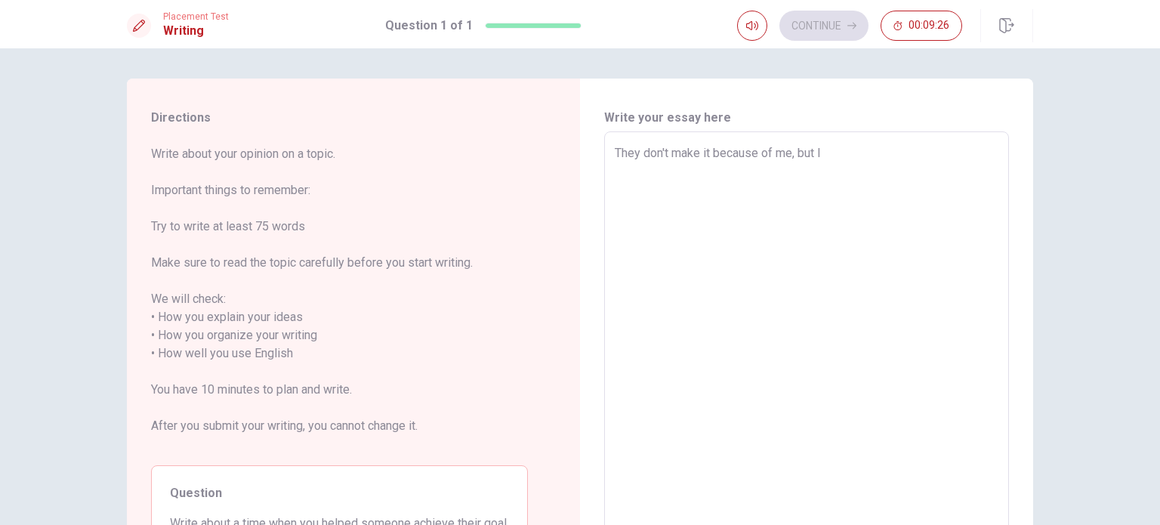
type textarea "They don't make it because of me, but I"
type textarea "x"
type textarea "They don't make it because of me, but I r"
type textarea "x"
type textarea "They don't make it because of me, but I re"
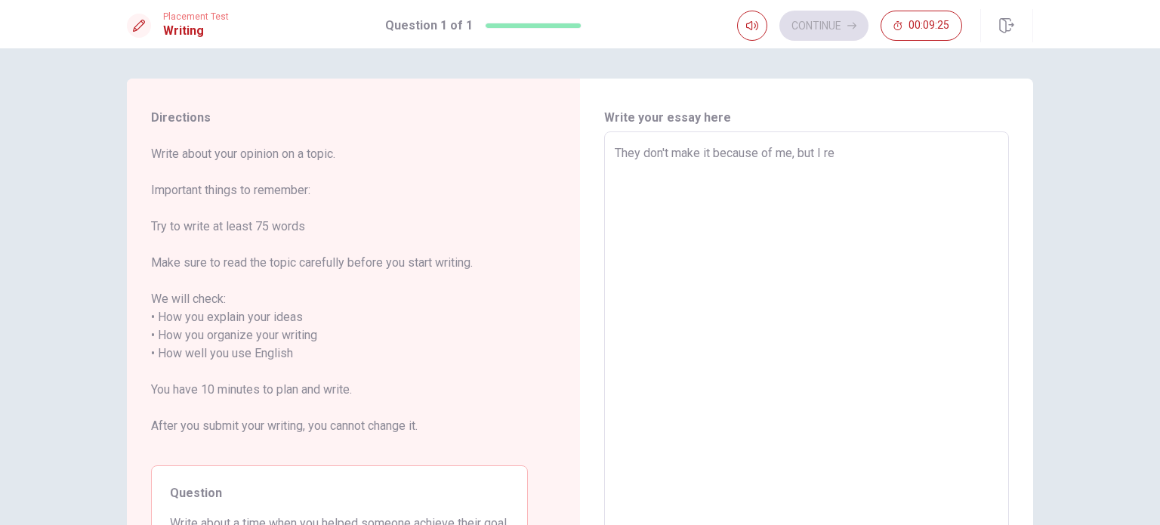
type textarea "x"
type textarea "They don't make it because of me, but I rea"
type textarea "x"
type textarea "They don't make it because of me, but I real"
type textarea "x"
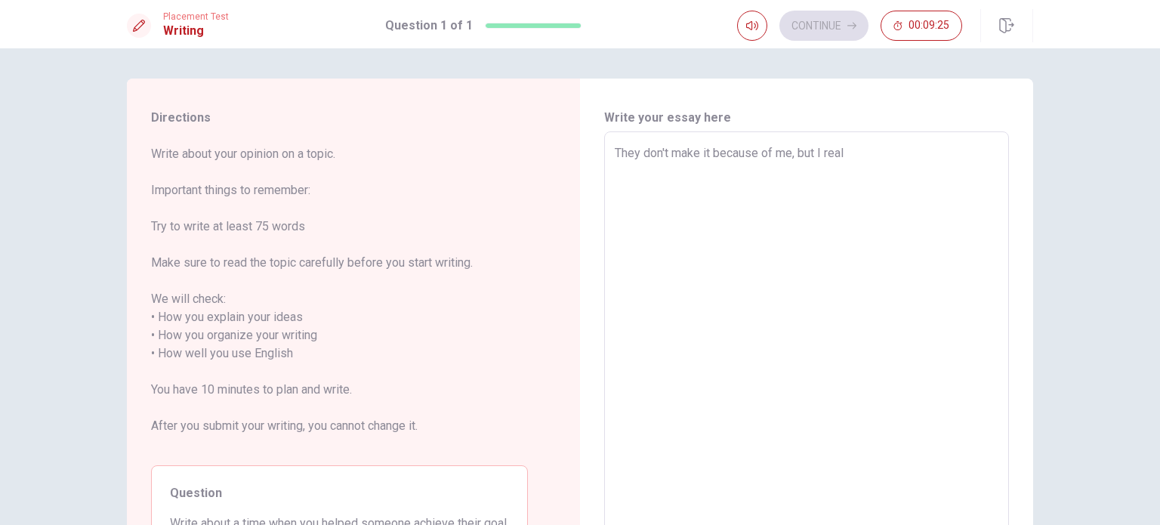
type textarea "They don't make it because of me, but I reall"
type textarea "x"
type textarea "They don't make it because of me, but I really"
type textarea "x"
type textarea "They don't make it because of me, but I really"
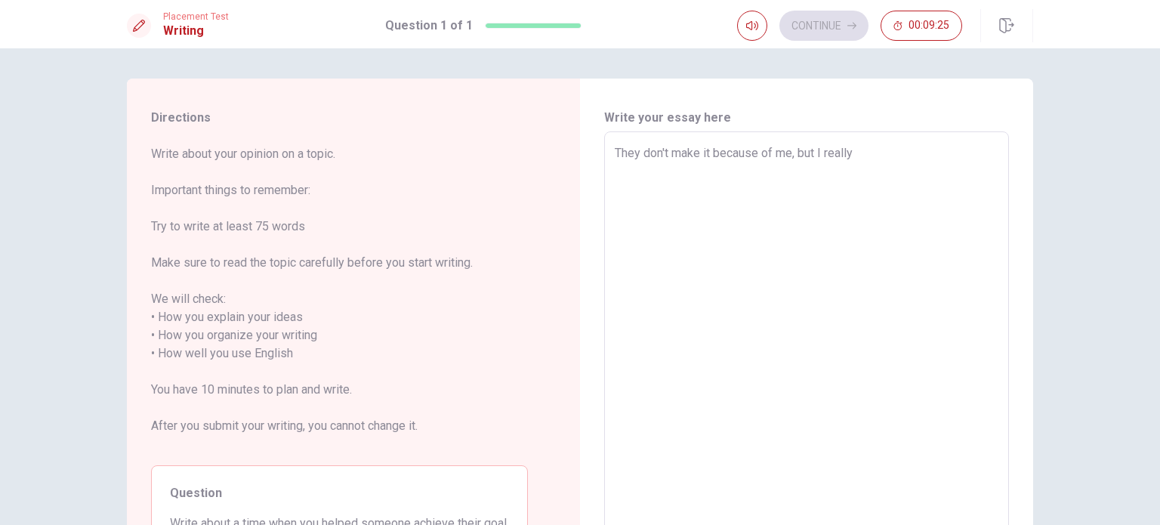
type textarea "x"
type textarea "They don't make it because of me, but I really t"
type textarea "x"
type textarea "They don't make it because of me, but I really th"
type textarea "x"
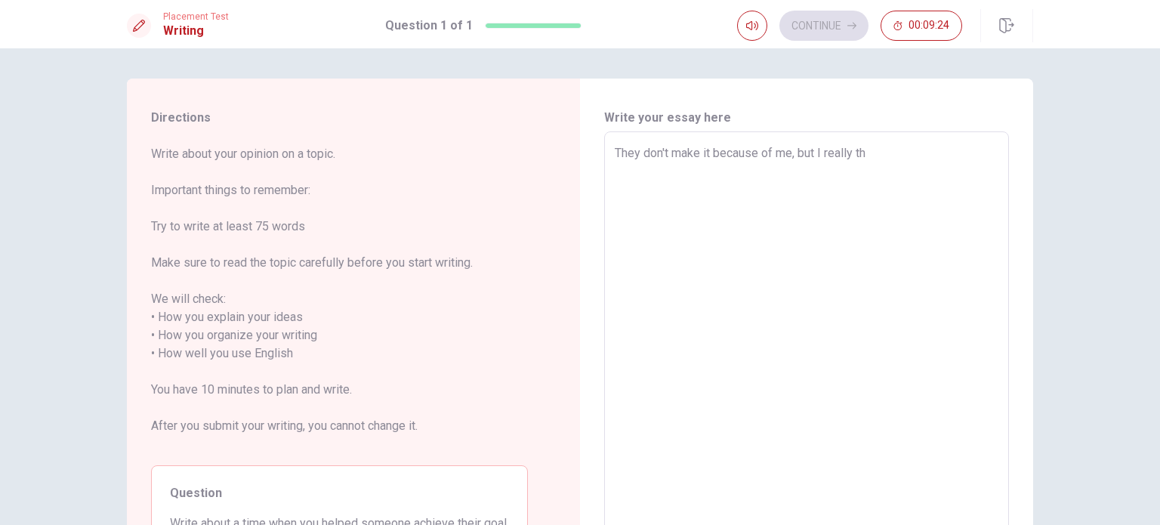
type textarea "They don't make it because of me, but I really thi"
type textarea "x"
type textarea "They don't make it because of me, but I really thin"
type textarea "x"
type textarea "They don't make it because of me, but I really think"
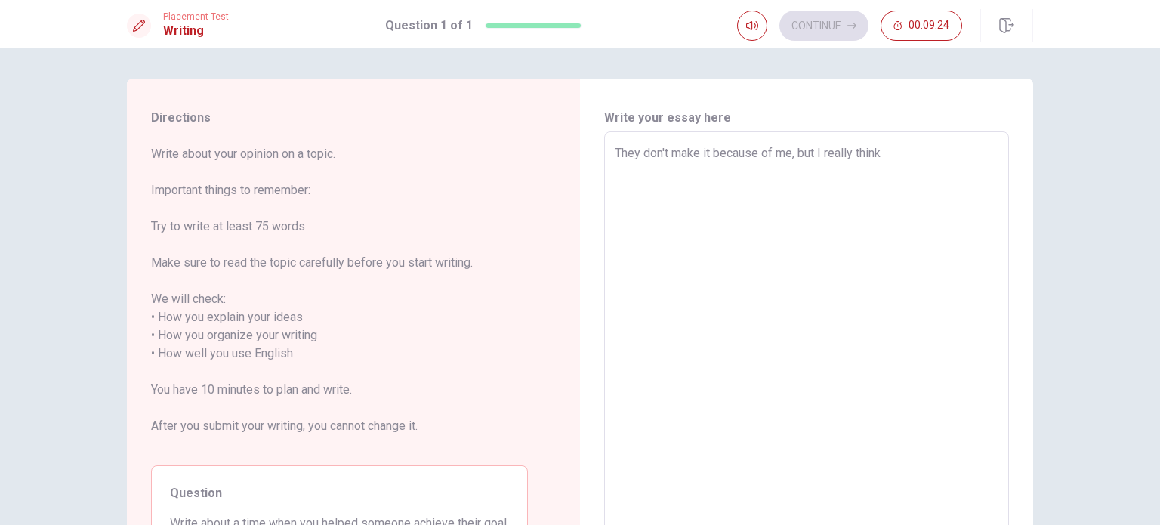
type textarea "x"
type textarea "They don't make it because of me, but I really think"
type textarea "x"
type textarea "They don't make it because of me, but I really think i"
type textarea "x"
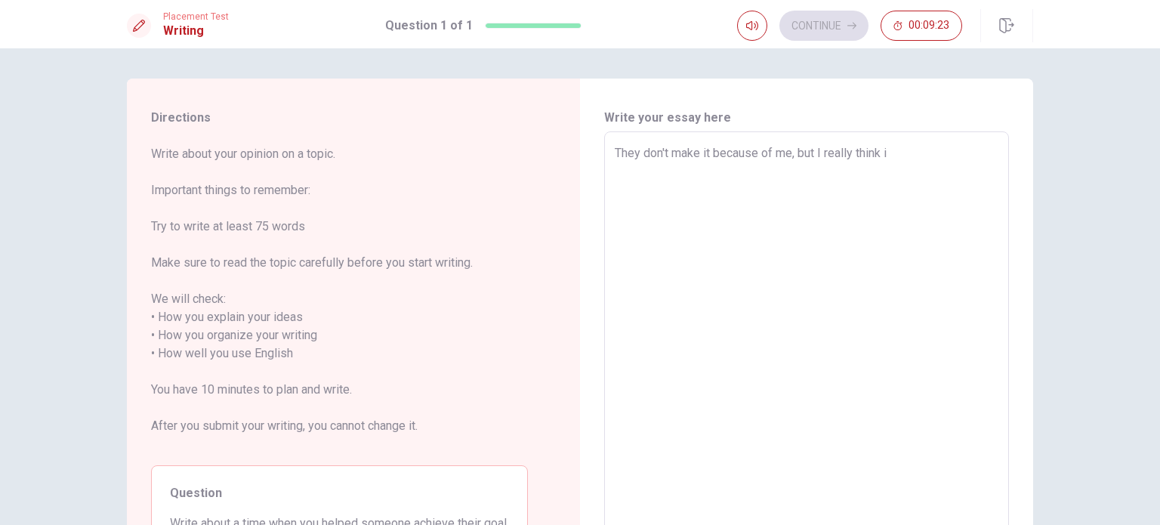
type textarea "They don't make it because of me, but I really think i"
type textarea "x"
type textarea "They don't make it because of me, but I really think i h"
type textarea "x"
type textarea "They don't make it because of me, but I really think i he"
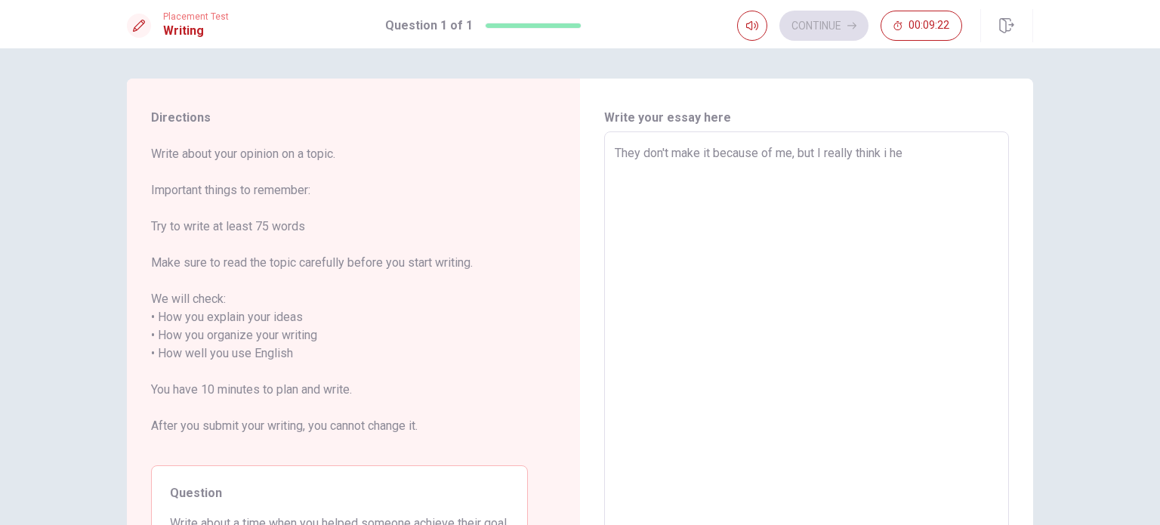
type textarea "x"
type textarea "They don't make it because of me, but I really think i hee"
type textarea "x"
type textarea "They don't make it because of me, but I really think i heel"
type textarea "x"
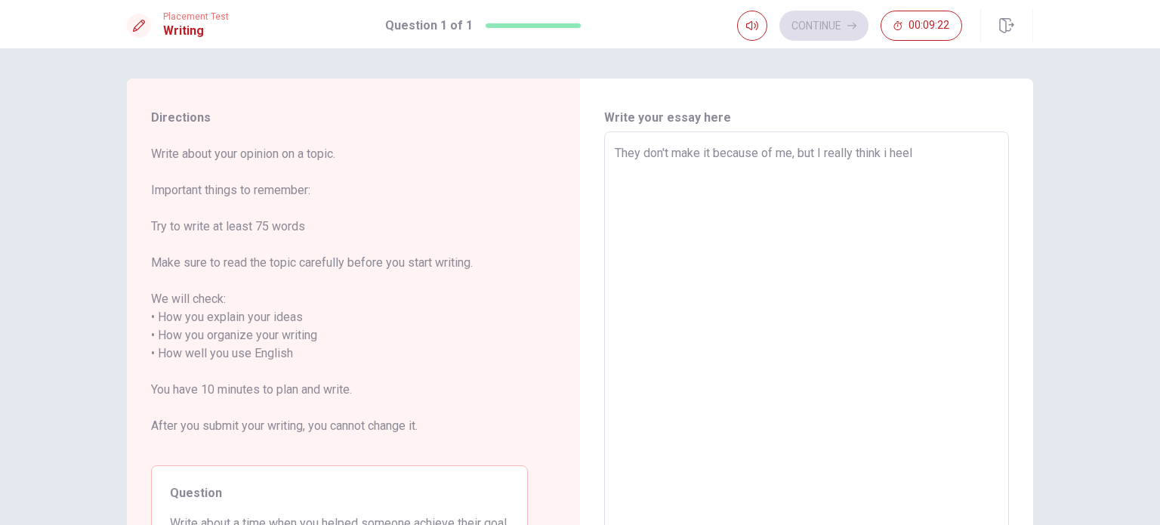
type textarea "They don't make it because of me, but I really think i hee"
type textarea "x"
type textarea "They don't make it because of me, but I really think i he"
type textarea "x"
type textarea "They don't make it because of me, but I really think i hel"
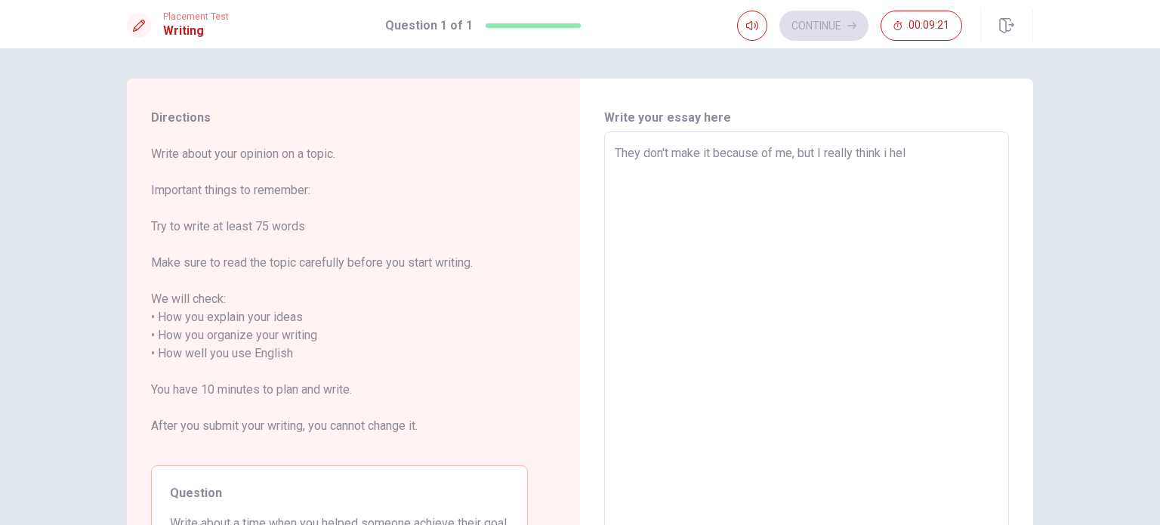
type textarea "x"
type textarea "They don't make it because of me, but I really think i help"
type textarea "x"
type textarea "They don't make it because of me, but I really think i hel"
type textarea "x"
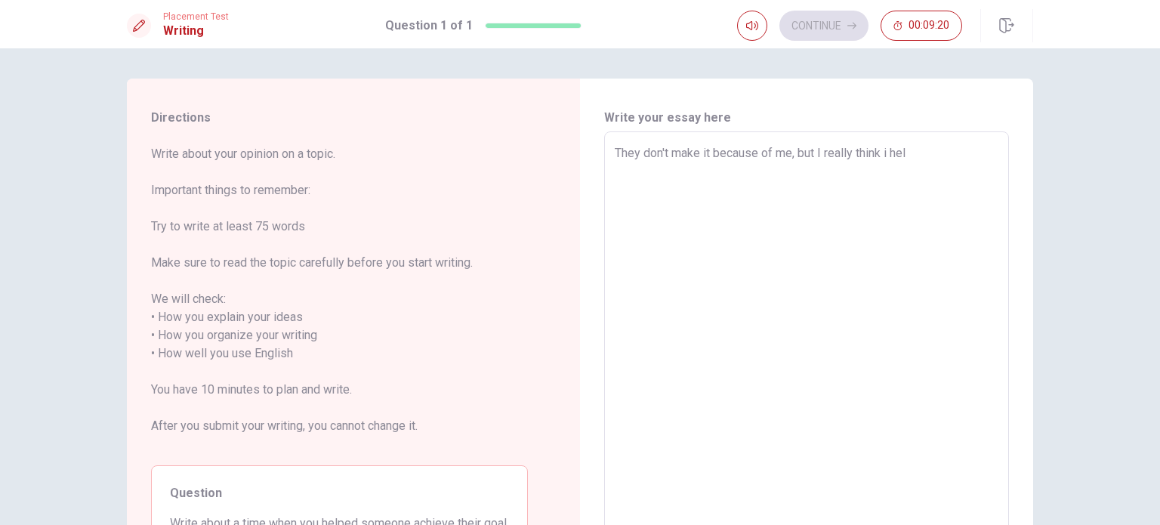
type textarea "They don't make it because of me, but I really think i he"
type textarea "x"
type textarea "They don't make it because of me, but I really think i h"
type textarea "x"
type textarea "They don't make it because of me, but I really think i"
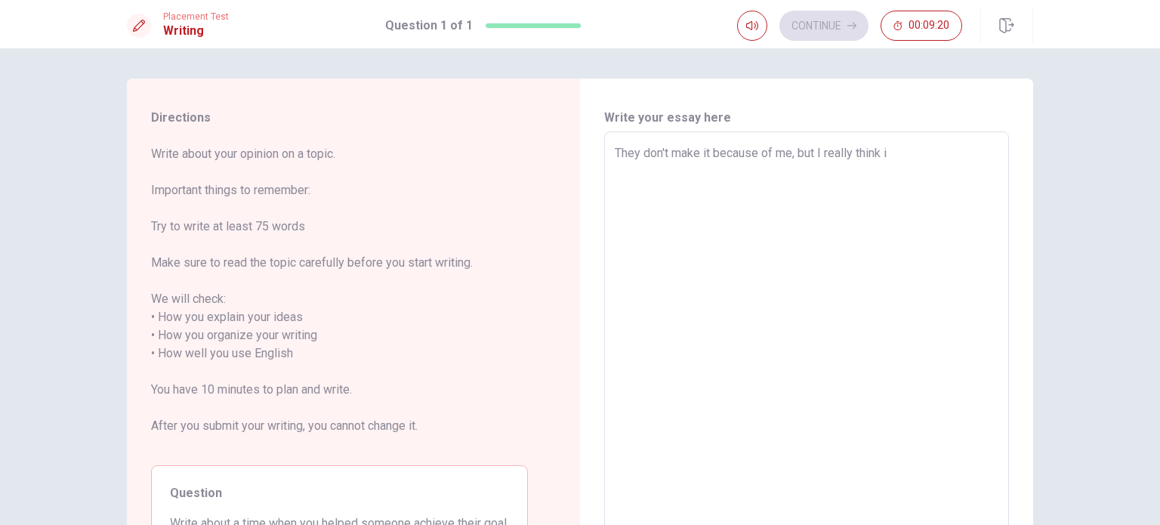
type textarea "x"
type textarea "They don't make it because of me, but I really think i"
type textarea "x"
type textarea "They don't make it because of me, but I really think iI"
type textarea "x"
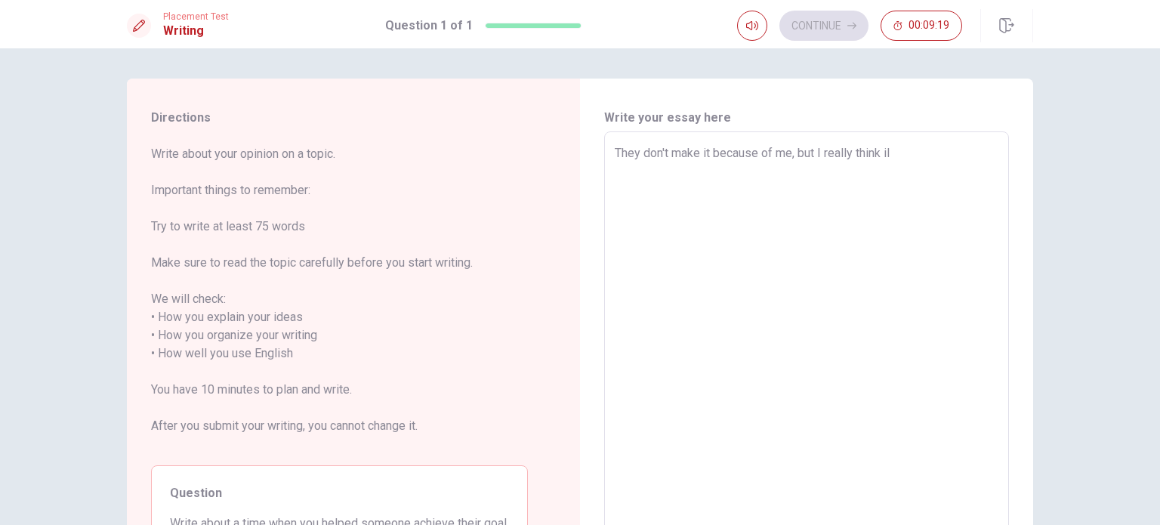
type textarea "They don't make it because of me, but I really think i"
type textarea "x"
type textarea "They don't make it because of me, but I really think"
type textarea "x"
type textarea "They don't make it because of me, but I really think I"
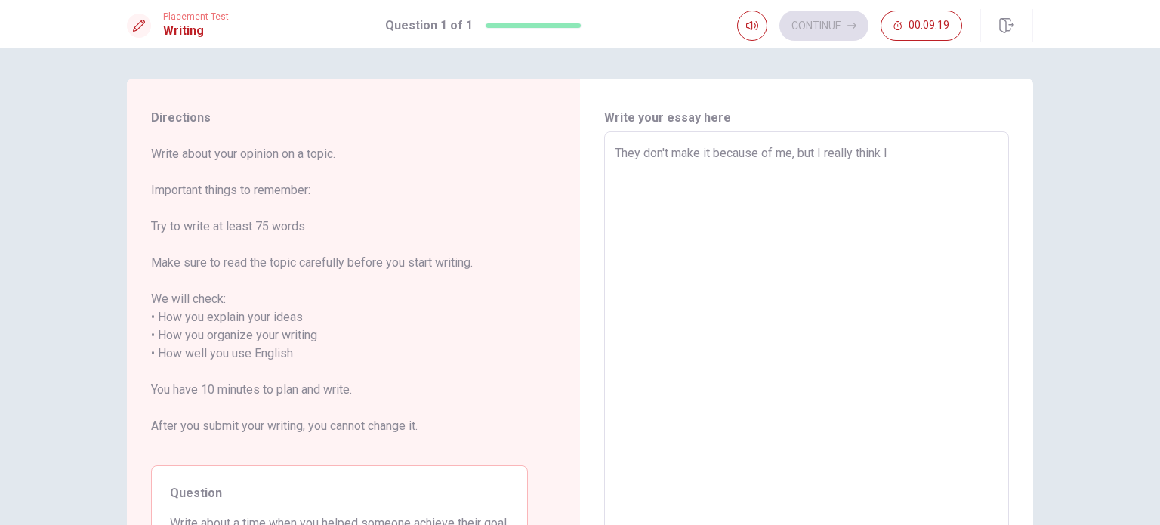
type textarea "x"
type textarea "They don't make it because of me, but I really think I"
type textarea "x"
type textarea "They don't make it because of me, but I really think I h"
type textarea "x"
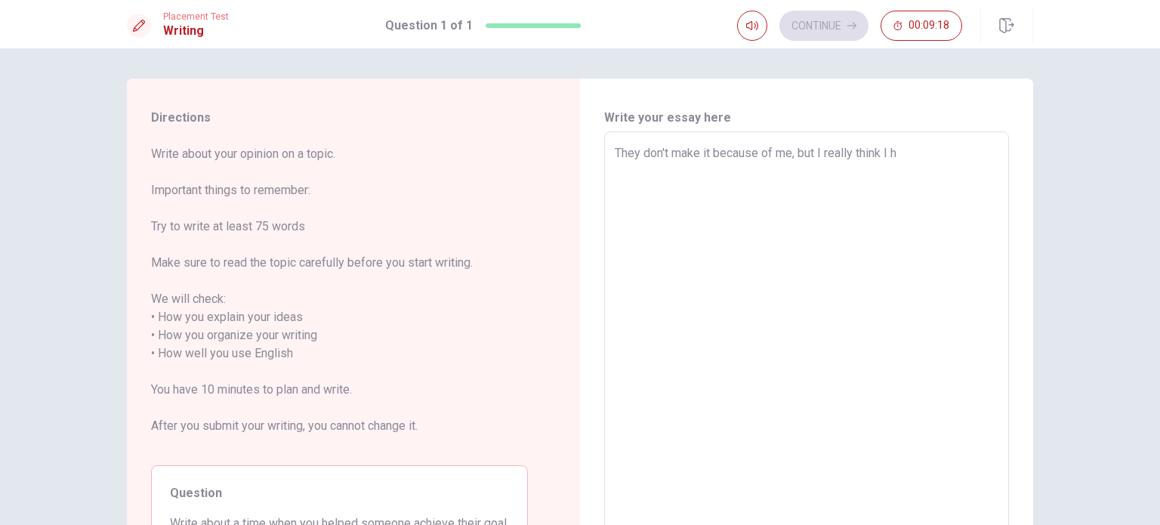
type textarea "They don't make it because of me, but I really think I he"
type textarea "x"
type textarea "They don't make it because of me, but I really think I hel"
type textarea "x"
type textarea "They don't make it because of me, but I really think I help"
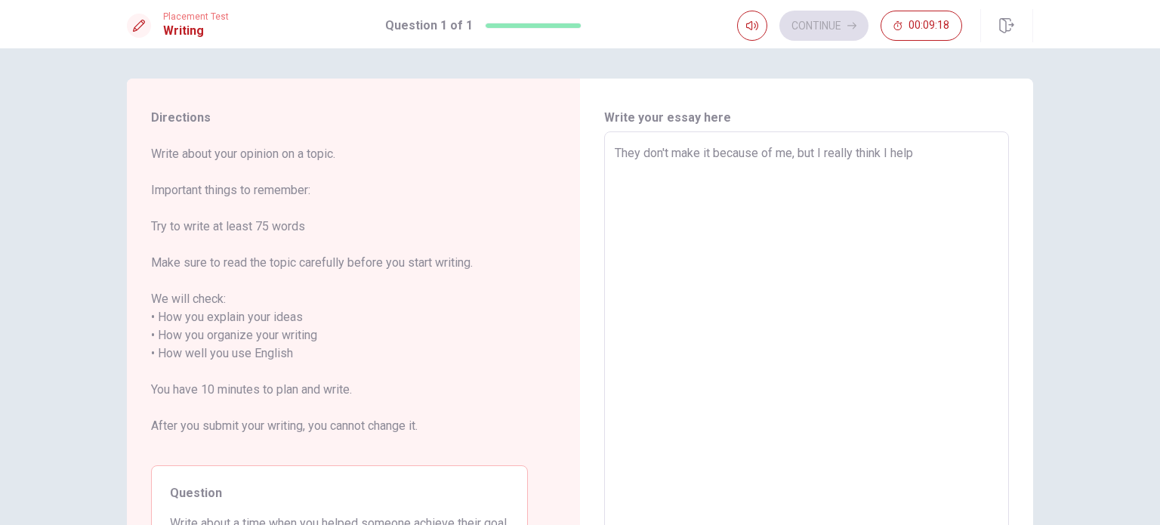
type textarea "x"
type textarea "They don't make it because of me, but I really think I helpe"
type textarea "x"
type textarea "They don't make it because of me, but I really think I helped"
type textarea "x"
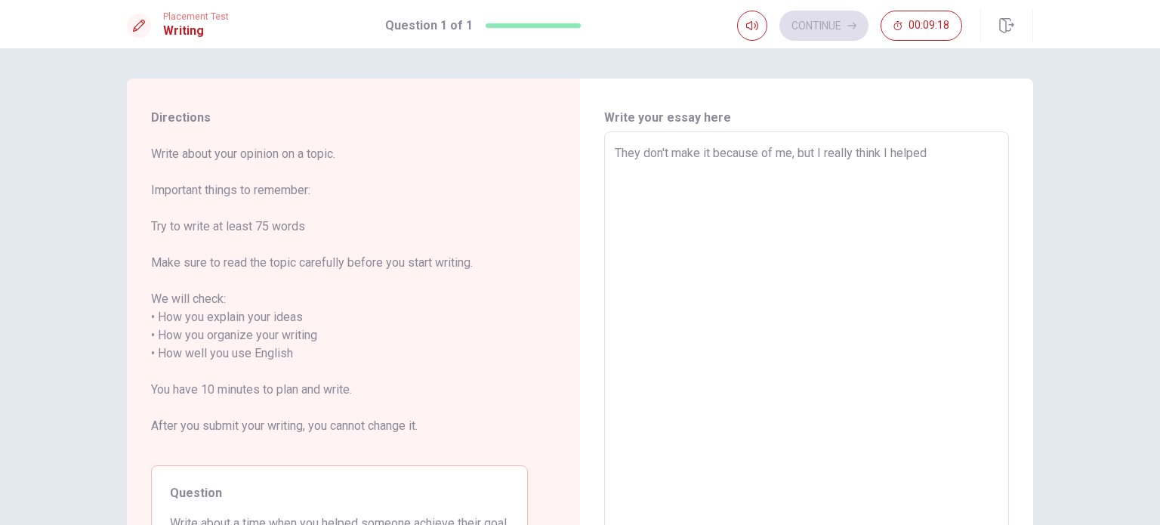
type textarea "They don't make it because of me, but I really think I helped"
type textarea "x"
type textarea "They don't make it because of me, but I really think I helped i"
type textarea "x"
type textarea "They don't make it because of me, but I really think I helped"
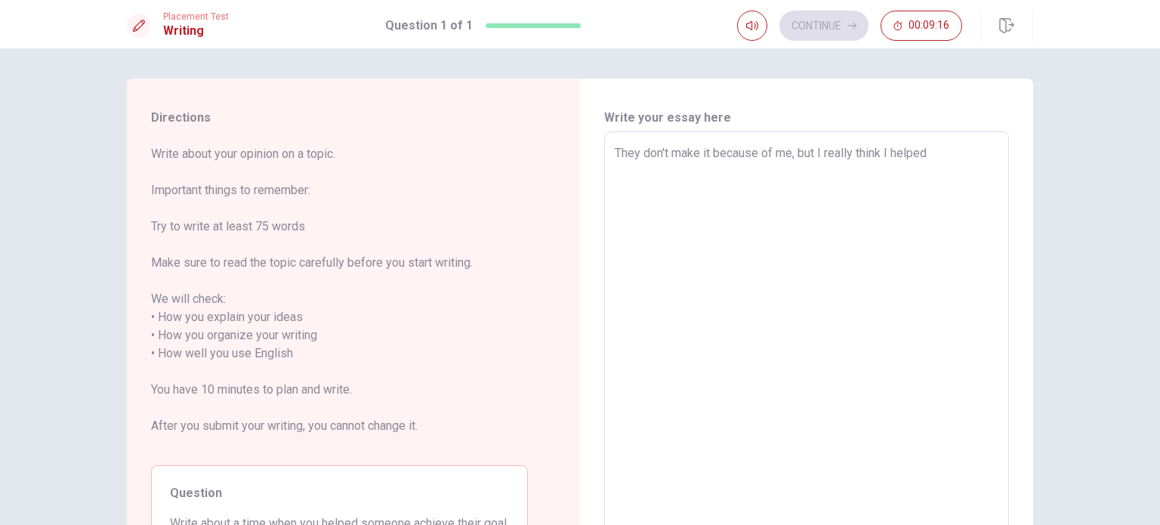
type textarea "x"
type textarea "They don't make it because of me, but I really think I helped w"
type textarea "x"
type textarea "They don't make it because of me, but I really think I helped wi"
type textarea "x"
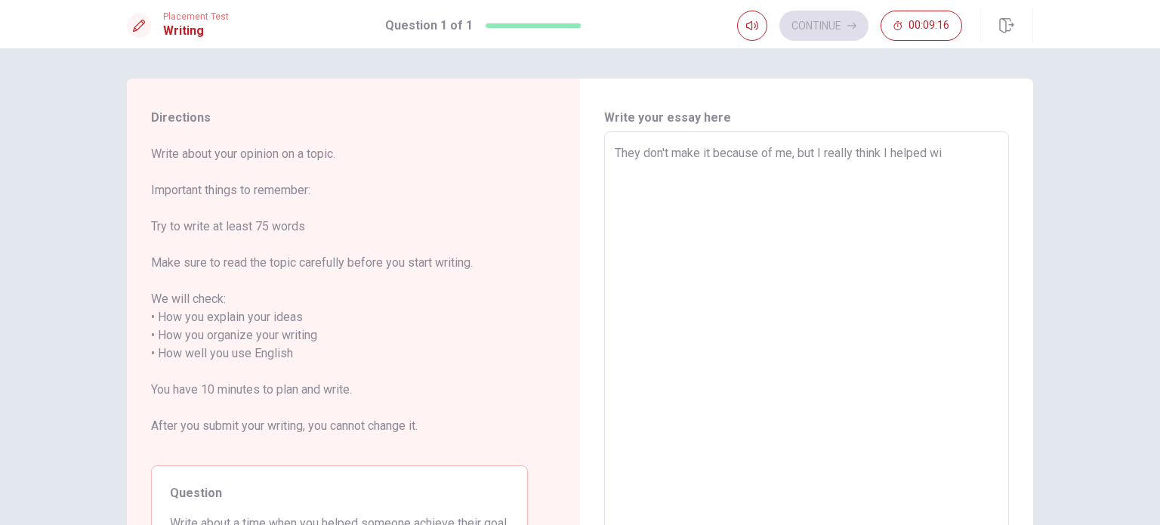
type textarea "They don't make it because of me, but I really think I helped wit"
type textarea "x"
type textarea "They don't make it because of me, but I really think I helped with"
type textarea "x"
type textarea "They don't make it because of me, but I really think I helped with"
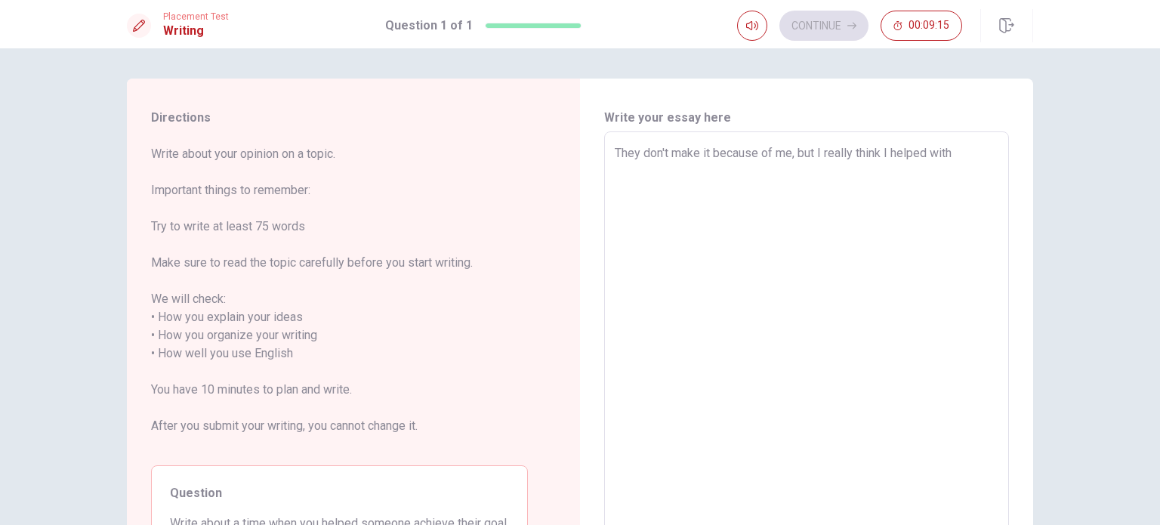
type textarea "x"
type textarea "They don't make it because of me, but I really think I helped with m"
type textarea "x"
type textarea "They don't make it because of me, but I really think I helped with my"
type textarea "x"
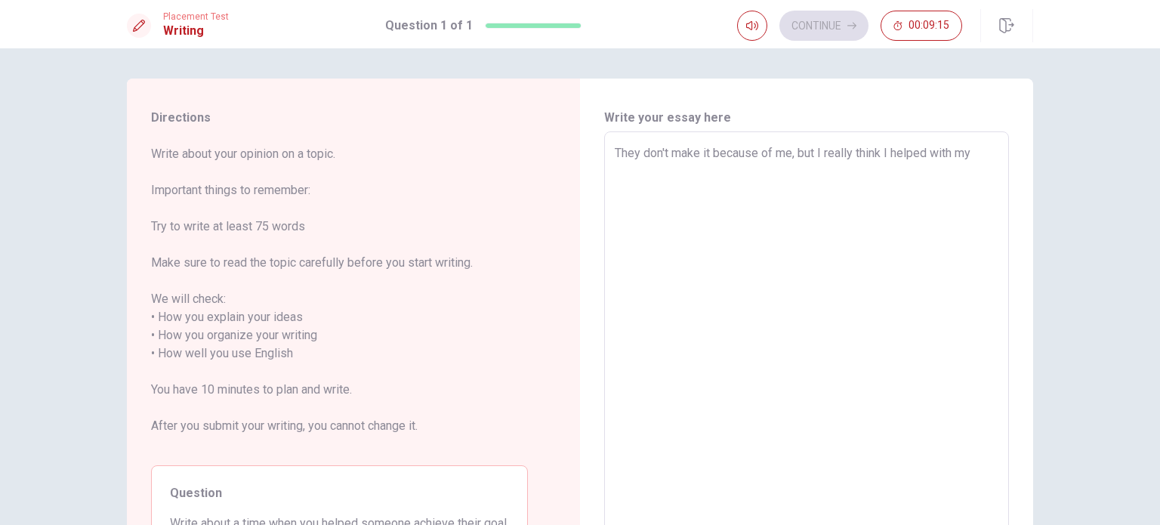
type textarea "They don't make it because of me, but I really think I helped with my"
type textarea "x"
type textarea "They don't make it because of me, but I really think I helped with my a"
type textarea "x"
type textarea "They don't make it because of me, but I really think I helped with my ad"
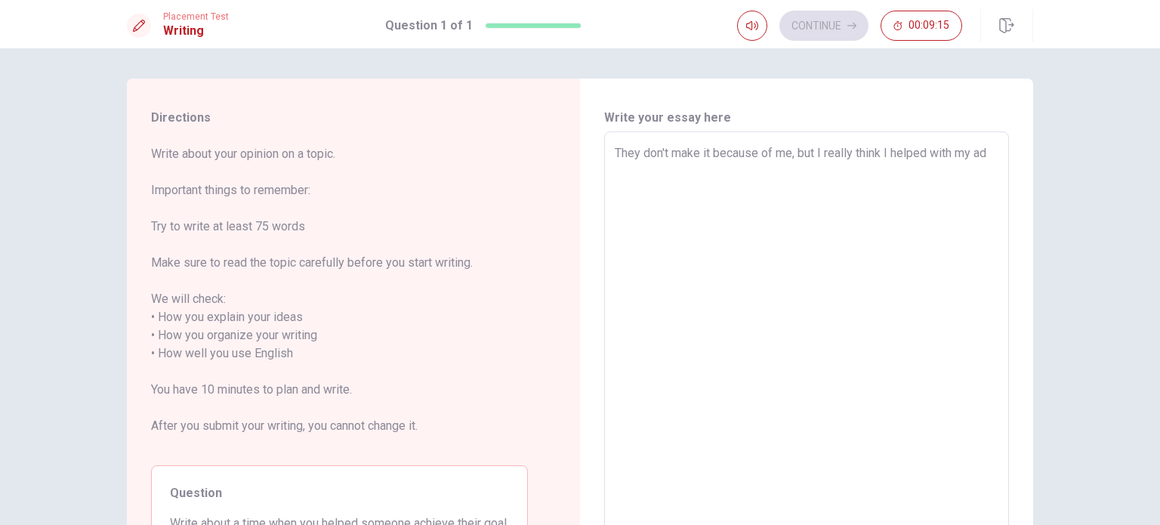
type textarea "x"
type textarea "They don't make it because of me, but I really think I helped with my adv"
type textarea "x"
type textarea "They don't make it because of me, but I really think I helped with my advi"
type textarea "x"
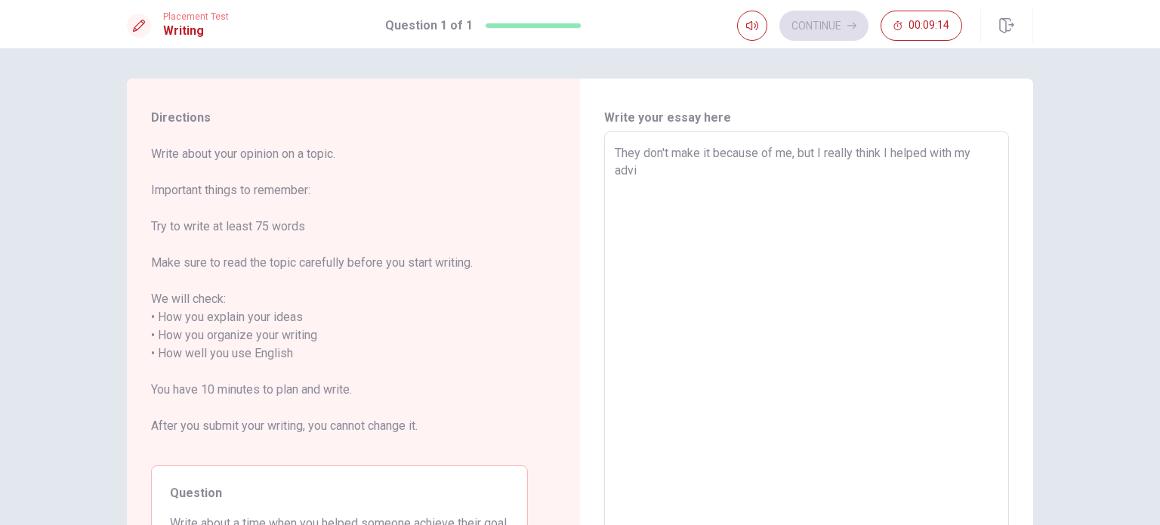
type textarea "They don't make it because of me, but I really think I helped with my advic"
type textarea "x"
type textarea "They don't make it because of me, but I really think I helped with my advice"
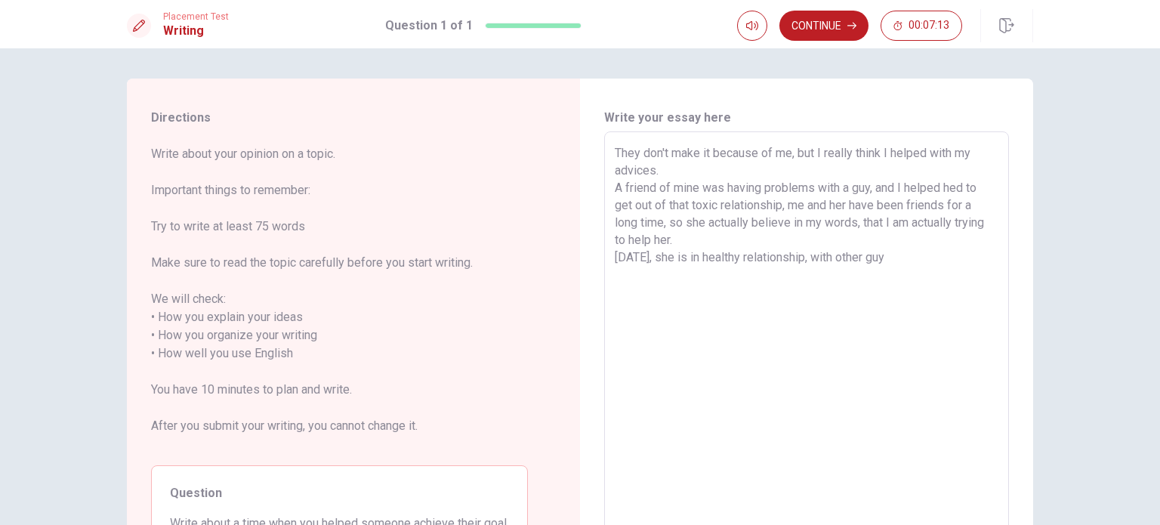
click at [893, 219] on textarea "They don't make it because of me, but I really think I helped with my advices. …" at bounding box center [807, 344] width 384 height 401
click at [908, 253] on textarea "They don't make it because of me, but I really think I helped with my advices. …" at bounding box center [807, 344] width 384 height 401
click at [981, 217] on textarea "They don't make it because of me, but I really think I helped with my advices. …" at bounding box center [807, 344] width 384 height 401
click at [679, 245] on textarea "They don't make it because of me, but I really think I helped with my advices. …" at bounding box center [807, 344] width 384 height 401
drag, startPoint x: 679, startPoint y: 245, endPoint x: 683, endPoint y: 238, distance: 7.8
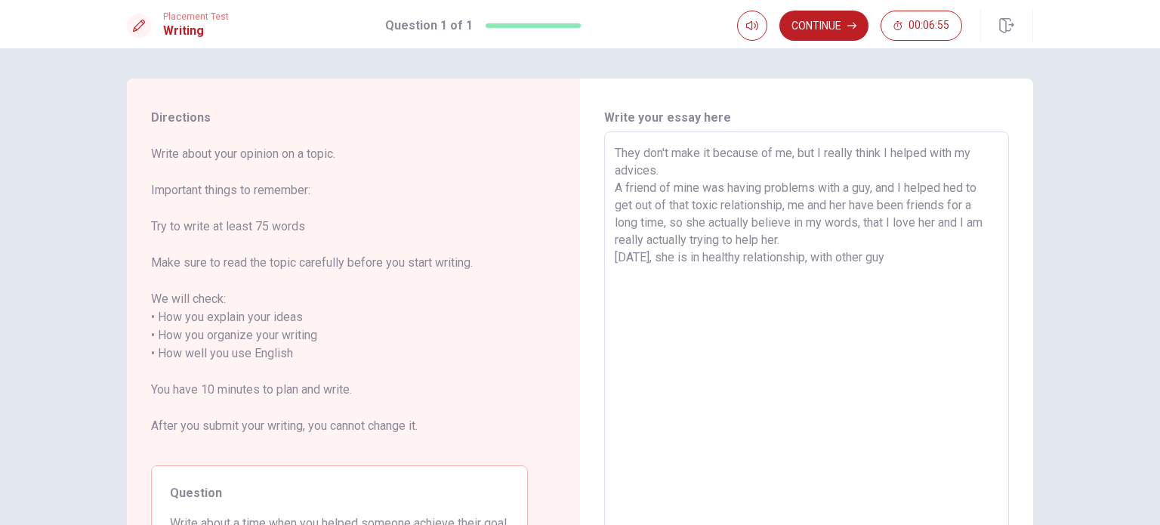
click at [680, 242] on textarea "They don't make it because of me, but I really think I helped with my advices. …" at bounding box center [807, 344] width 384 height 401
drag, startPoint x: 683, startPoint y: 238, endPoint x: 643, endPoint y: 244, distance: 39.7
click at [643, 244] on textarea "They don't make it because of me, but I really think I helped with my advices. …" at bounding box center [807, 344] width 384 height 401
drag, startPoint x: 739, startPoint y: 245, endPoint x: 748, endPoint y: 241, distance: 9.8
click at [748, 241] on textarea "They don't make it because of me, but I really think I helped with my advices. …" at bounding box center [807, 344] width 384 height 401
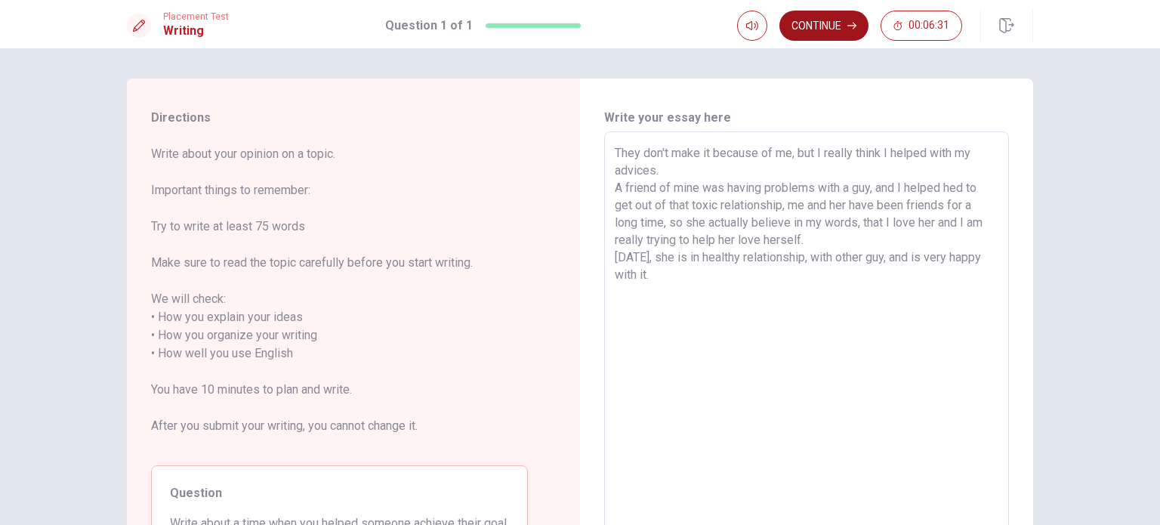
click at [834, 32] on button "Continue" at bounding box center [823, 26] width 89 height 30
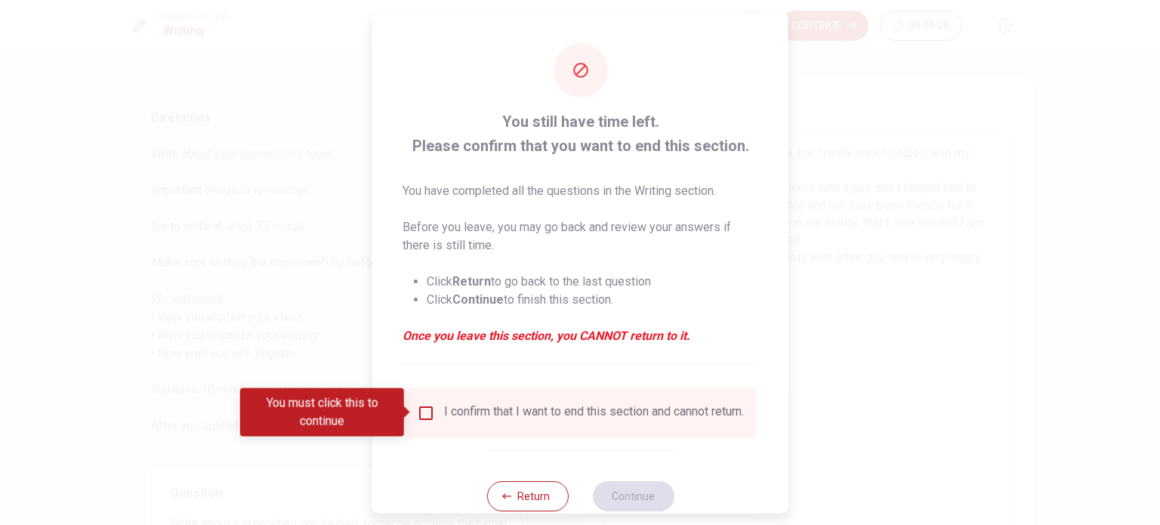
drag, startPoint x: 412, startPoint y: 417, endPoint x: 420, endPoint y: 413, distance: 8.4
click at [415, 417] on body "This site uses cookies, as explained in our Privacy Policy . If you agree to th…" at bounding box center [580, 262] width 1160 height 525
click at [420, 413] on input "You must click this to continue" at bounding box center [426, 412] width 18 height 18
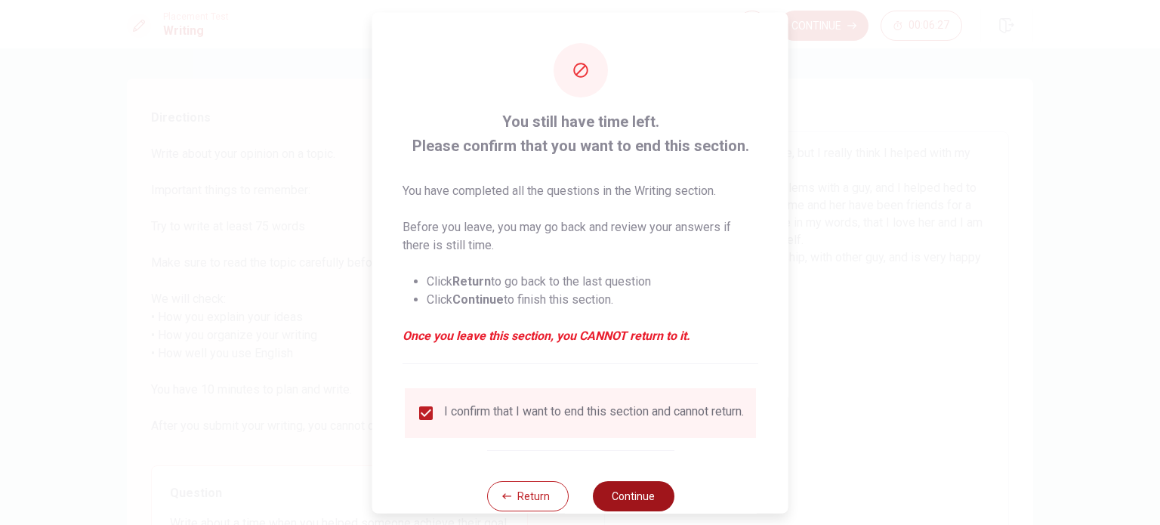
click at [606, 492] on button "Continue" at bounding box center [633, 495] width 82 height 30
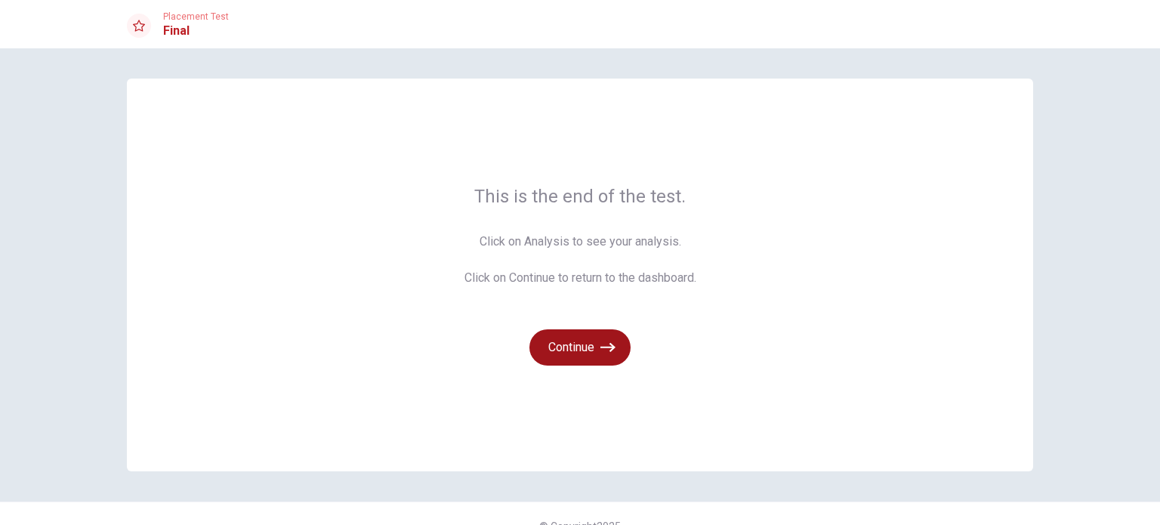
click at [603, 353] on icon "button" at bounding box center [607, 347] width 15 height 15
